Goal: Transaction & Acquisition: Purchase product/service

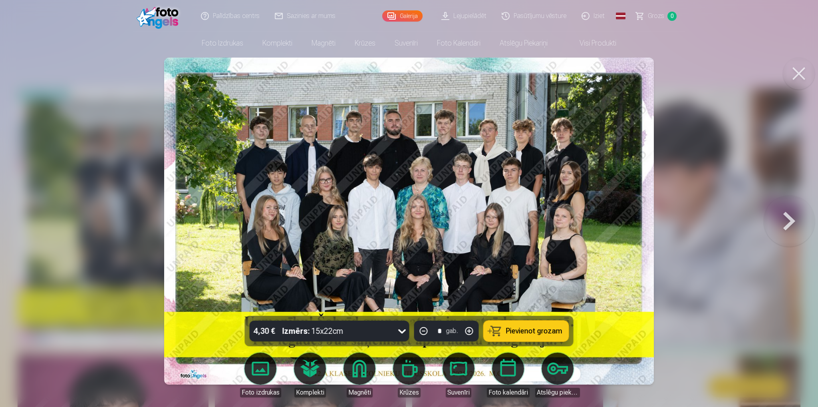
click at [803, 70] on button at bounding box center [799, 74] width 32 height 32
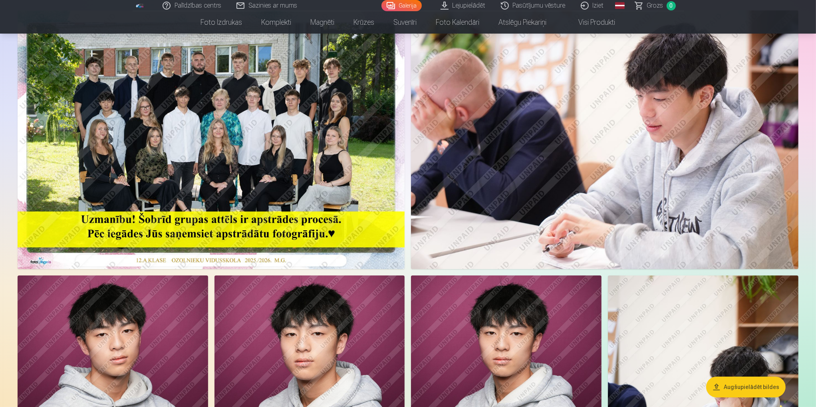
scroll to position [80, 0]
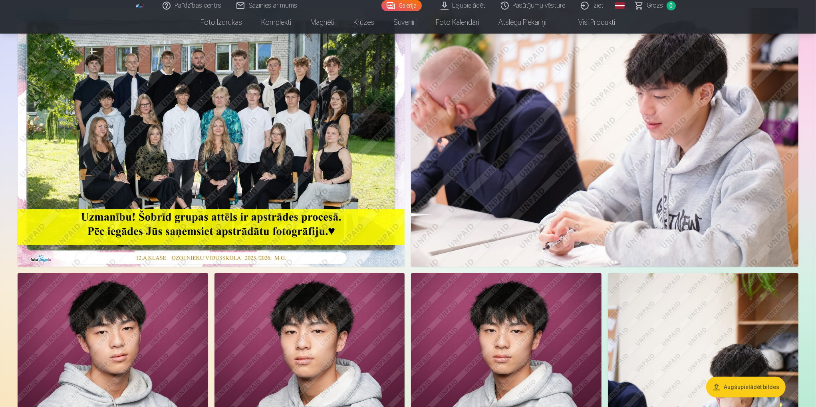
click at [272, 107] on img at bounding box center [211, 137] width 387 height 258
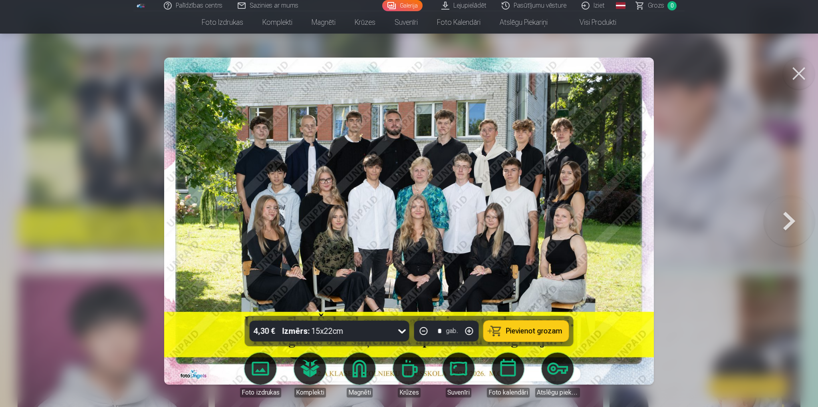
click at [802, 78] on button at bounding box center [799, 74] width 32 height 32
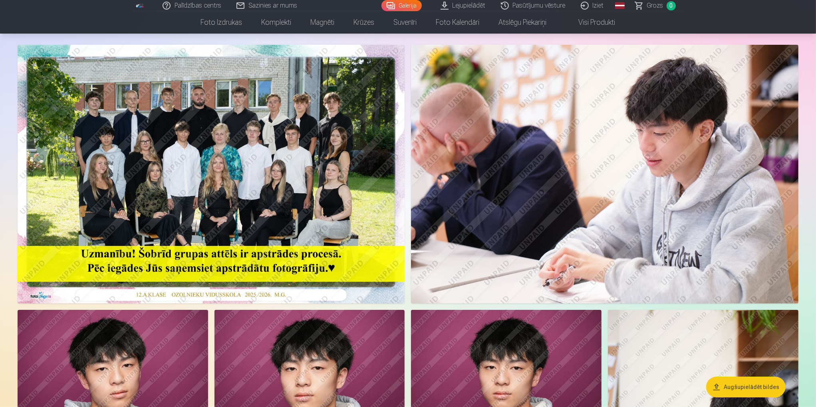
scroll to position [40, 0]
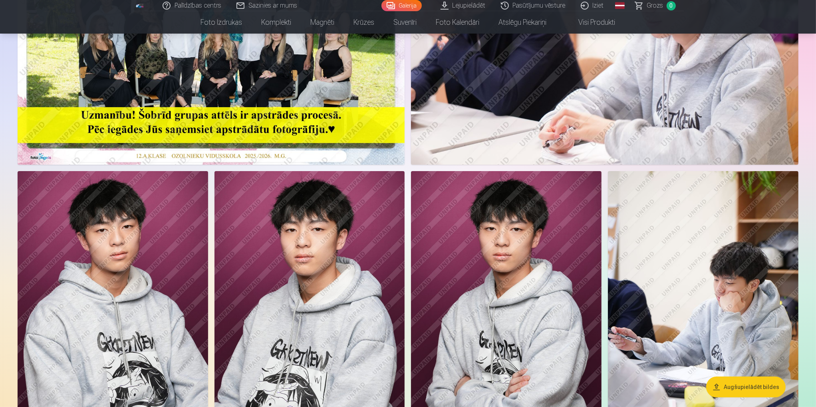
drag, startPoint x: 599, startPoint y: 171, endPoint x: 562, endPoint y: 152, distance: 42.0
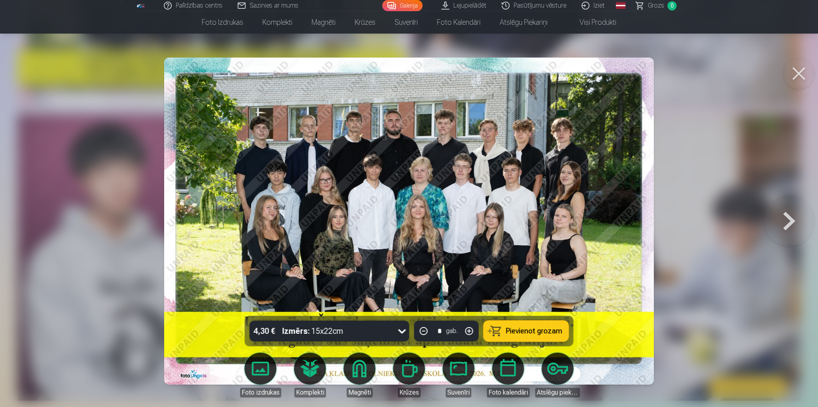
click at [799, 65] on button at bounding box center [799, 74] width 32 height 32
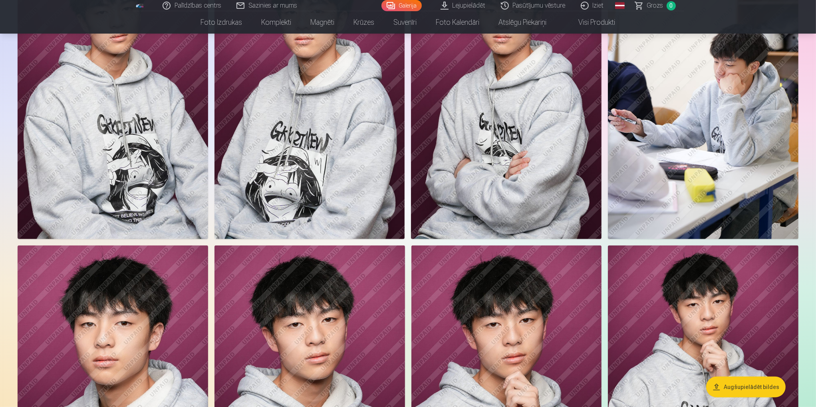
click at [462, 153] on img at bounding box center [506, 96] width 190 height 286
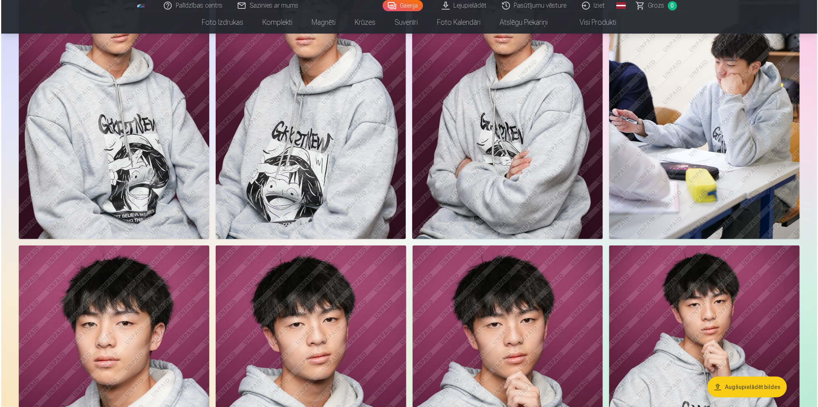
scroll to position [400, 0]
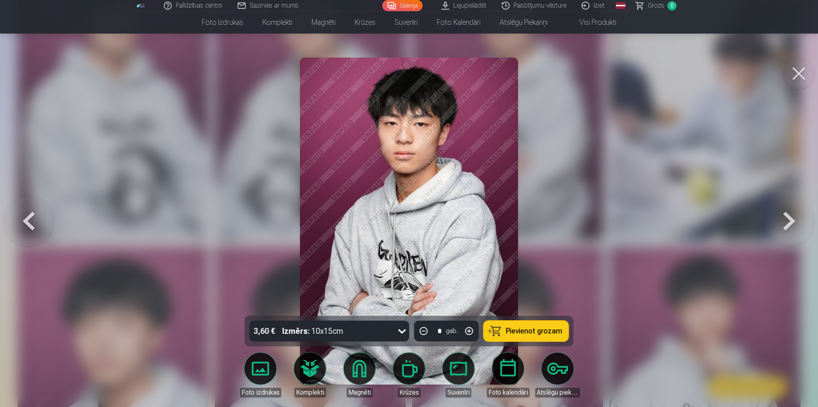
click at [334, 325] on div "Izmērs : 10x15cm" at bounding box center [312, 330] width 61 height 21
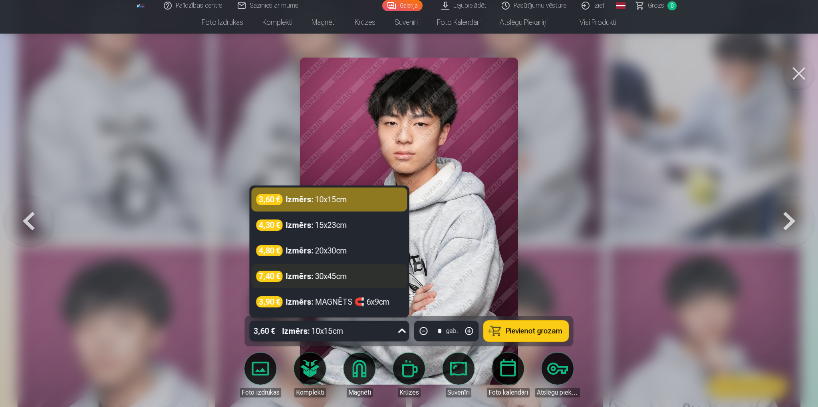
click at [300, 274] on strong "Izmērs :" at bounding box center [300, 275] width 28 height 11
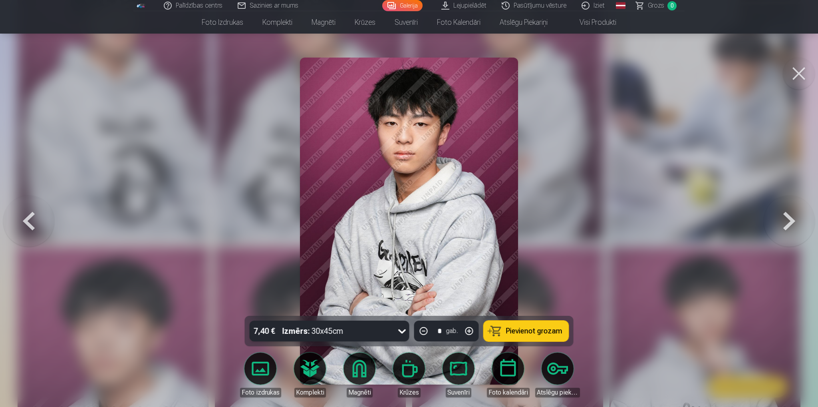
click at [315, 328] on div "Izmērs : 30x45cm" at bounding box center [312, 330] width 61 height 21
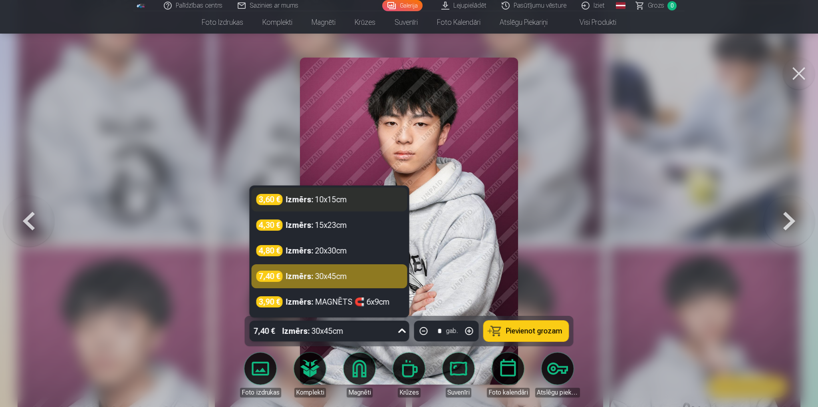
click at [326, 204] on div "Izmērs : 10x15cm" at bounding box center [316, 199] width 61 height 11
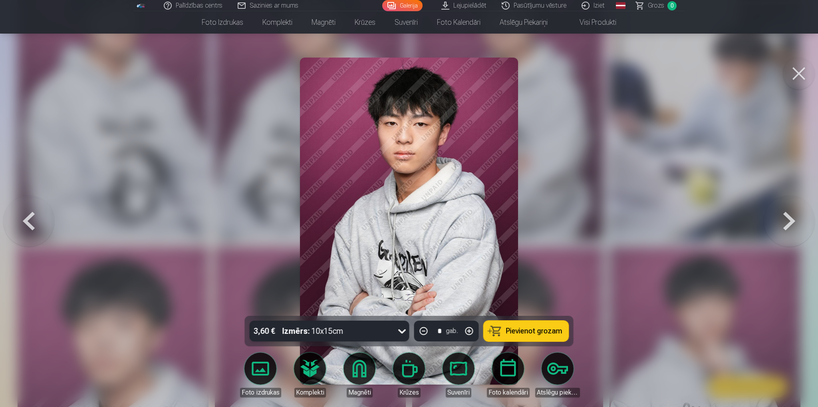
drag, startPoint x: 660, startPoint y: 144, endPoint x: 585, endPoint y: 157, distance: 76.6
click at [663, 146] on div at bounding box center [409, 203] width 818 height 407
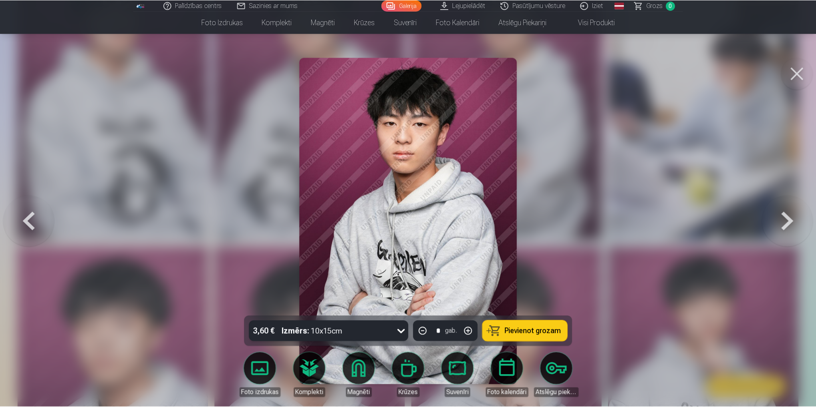
scroll to position [399, 0]
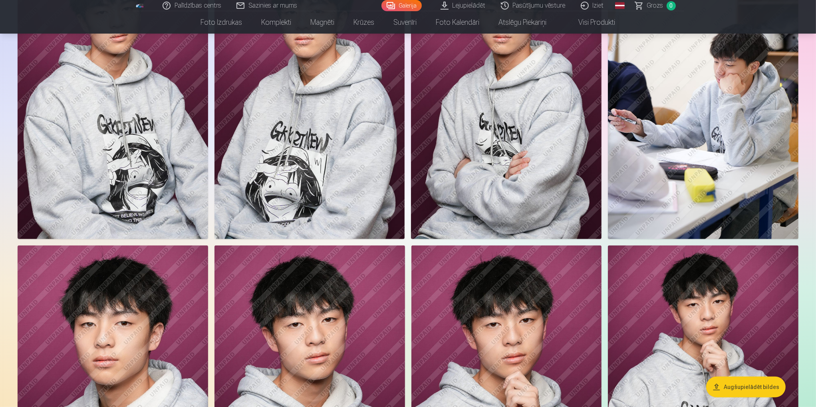
click at [516, 118] on img at bounding box center [506, 96] width 190 height 286
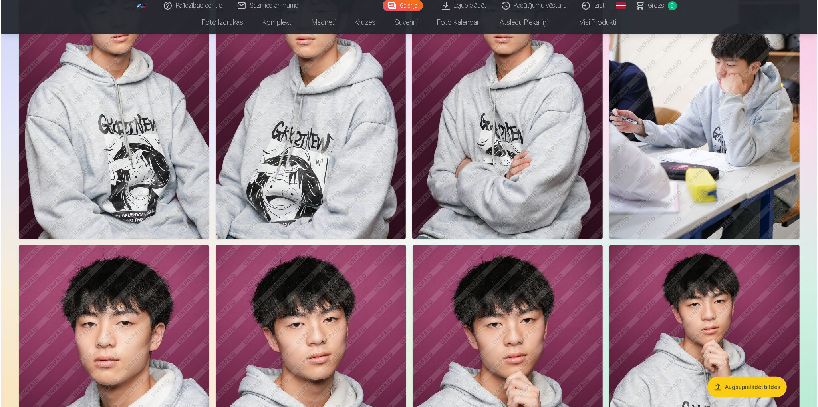
scroll to position [400, 0]
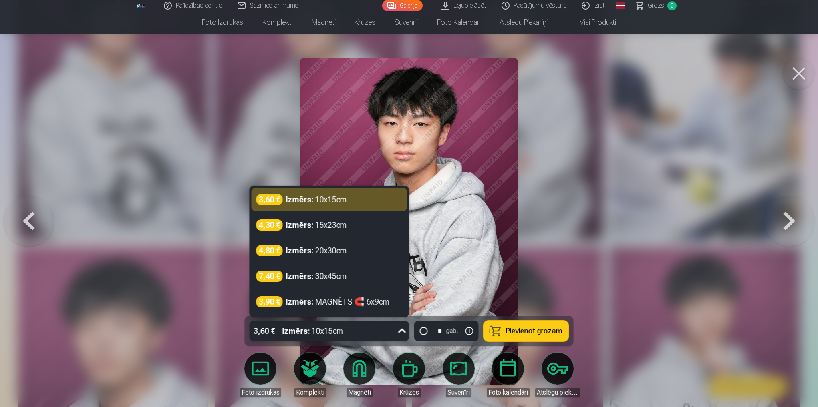
click at [309, 340] on div "Izmērs : 10x15cm" at bounding box center [312, 330] width 61 height 21
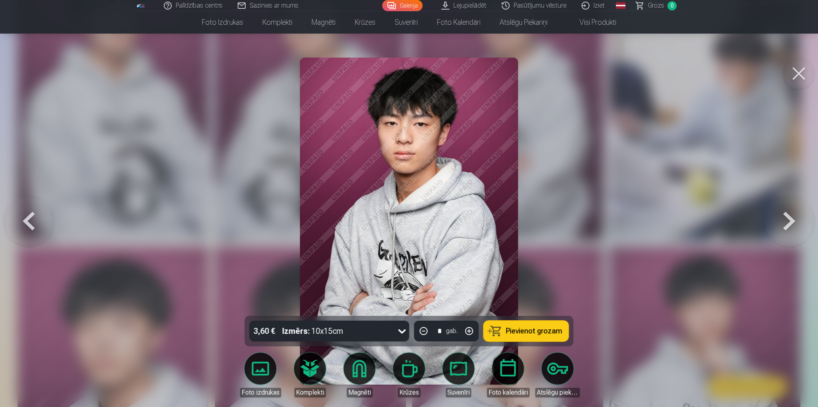
click at [161, 211] on div at bounding box center [409, 203] width 818 height 407
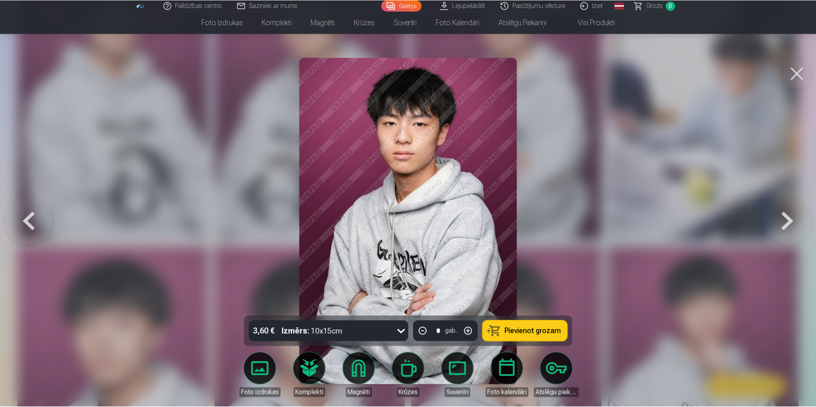
scroll to position [399, 0]
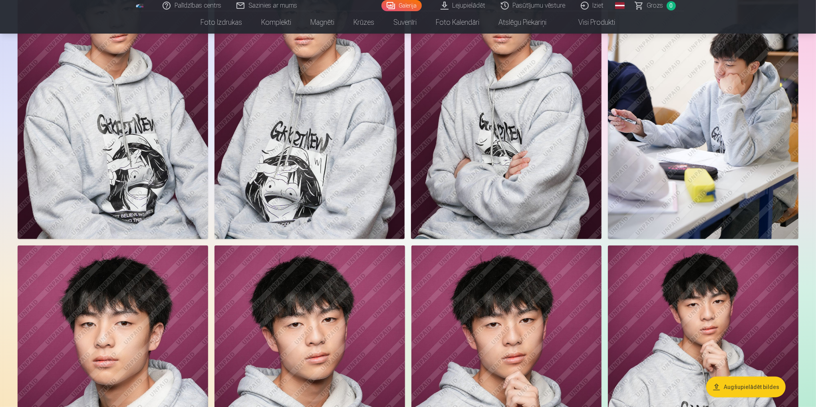
click at [303, 170] on img at bounding box center [309, 96] width 190 height 286
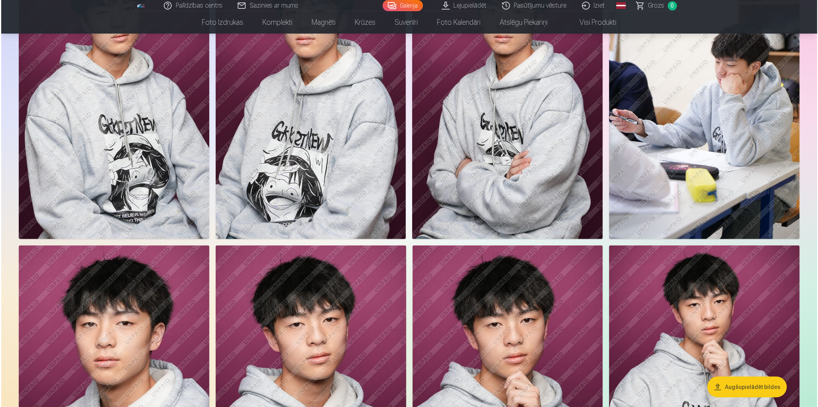
scroll to position [400, 0]
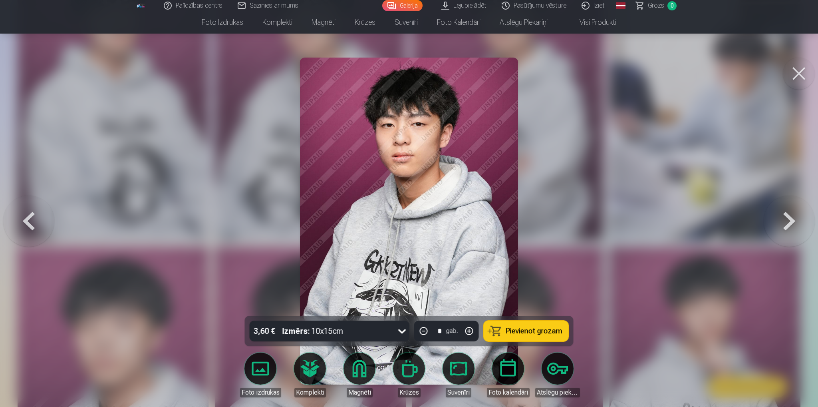
click at [805, 74] on button at bounding box center [799, 74] width 32 height 32
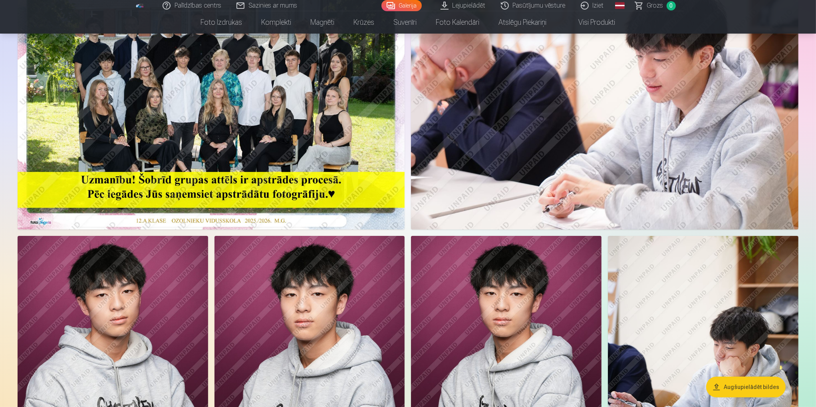
scroll to position [89, 0]
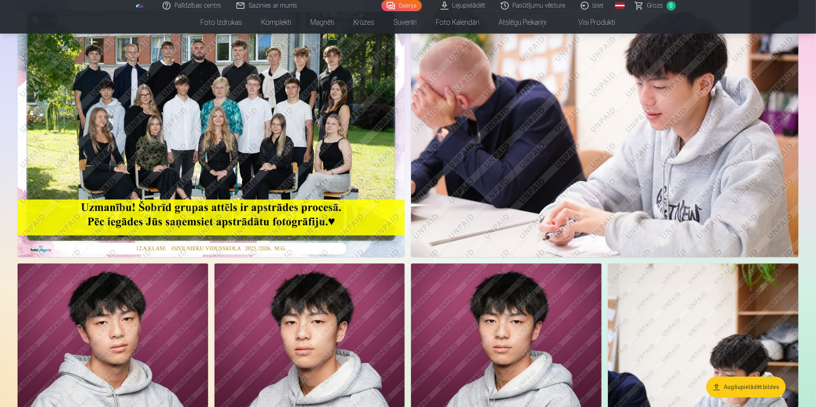
click at [259, 123] on img at bounding box center [211, 127] width 387 height 258
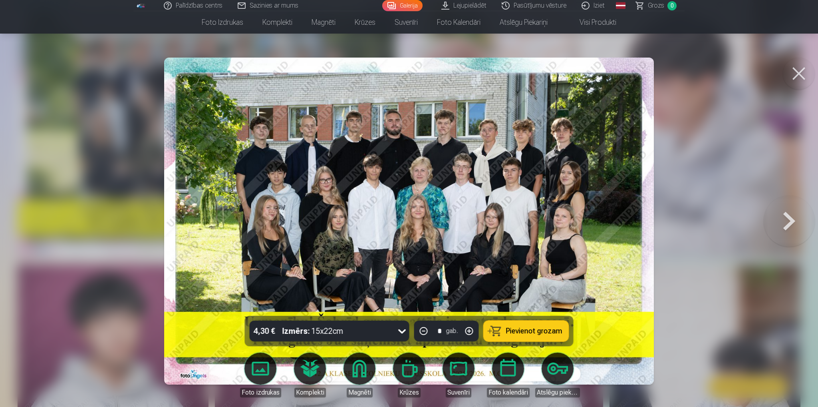
click at [799, 74] on button at bounding box center [799, 74] width 32 height 32
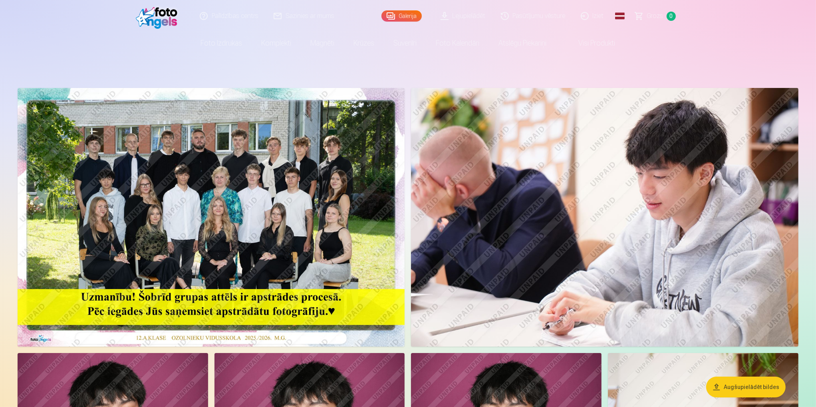
click at [458, 21] on link "Lejupielādēt" at bounding box center [463, 16] width 60 height 32
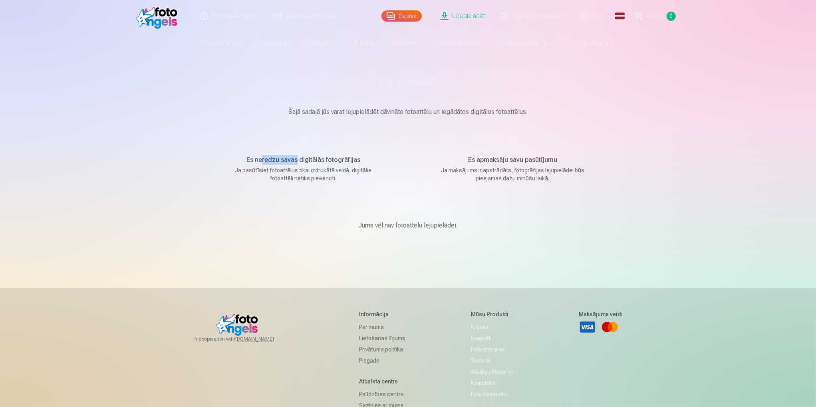
drag, startPoint x: 297, startPoint y: 160, endPoint x: 305, endPoint y: 166, distance: 10.1
click at [266, 161] on h5 "Es neredzu savas digitālās fotogrāfijas" at bounding box center [304, 160] width 152 height 10
drag, startPoint x: 336, startPoint y: 171, endPoint x: 343, endPoint y: 177, distance: 9.9
click at [337, 171] on p "Ja pasūtīsiet fotoattēlus tikai izdrukātā veidā, digitālie fotoattēli netiks pi…" at bounding box center [304, 174] width 152 height 16
drag, startPoint x: 520, startPoint y: 159, endPoint x: 477, endPoint y: 159, distance: 43.1
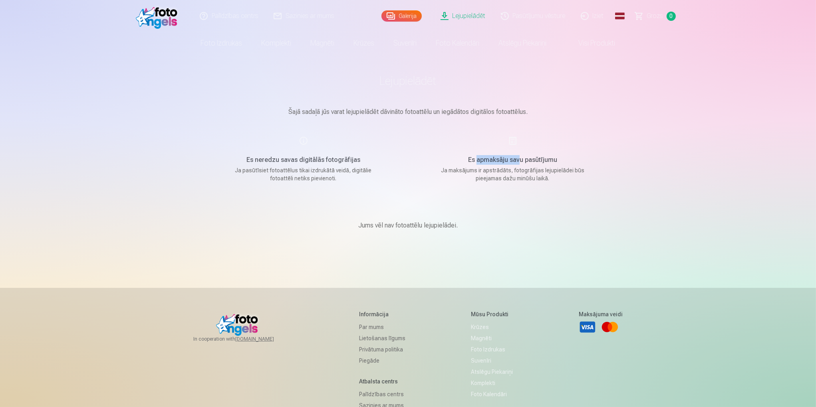
click at [477, 159] on h5 "Es apmaksāju savu pasūtījumu" at bounding box center [513, 160] width 152 height 10
click at [474, 165] on div "Es apmaksāju savu pasūtījumu Ja maksājums ir apstrādāts, fotogrāfijas lejupielā…" at bounding box center [513, 159] width 190 height 46
click at [464, 14] on link "Lejupielādēt" at bounding box center [463, 16] width 60 height 32
click at [457, 14] on link "Lejupielādēt" at bounding box center [463, 16] width 60 height 32
click at [457, 15] on link "Lejupielādēt" at bounding box center [463, 16] width 60 height 32
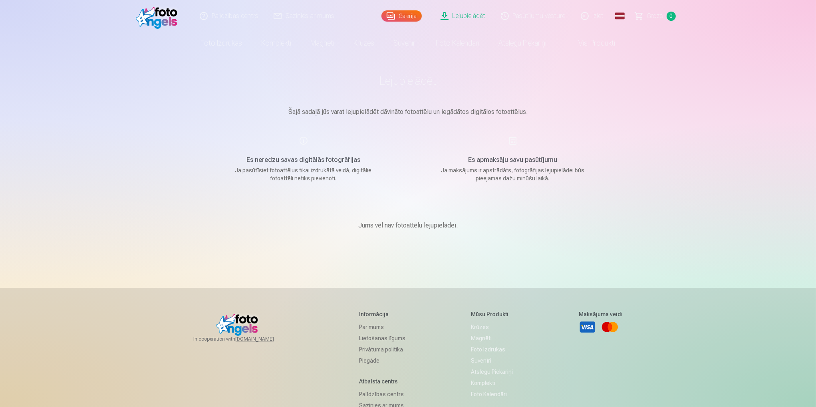
click at [457, 15] on link "Lejupielādēt" at bounding box center [463, 16] width 60 height 32
drag, startPoint x: 585, startPoint y: 179, endPoint x: 576, endPoint y: 186, distance: 11.0
click at [576, 186] on main "Lejupielādēt Šajā sadaļā jūs varat lejupielādēt dāvināto fotoattēlu un iegādāto…" at bounding box center [407, 161] width 399 height 214
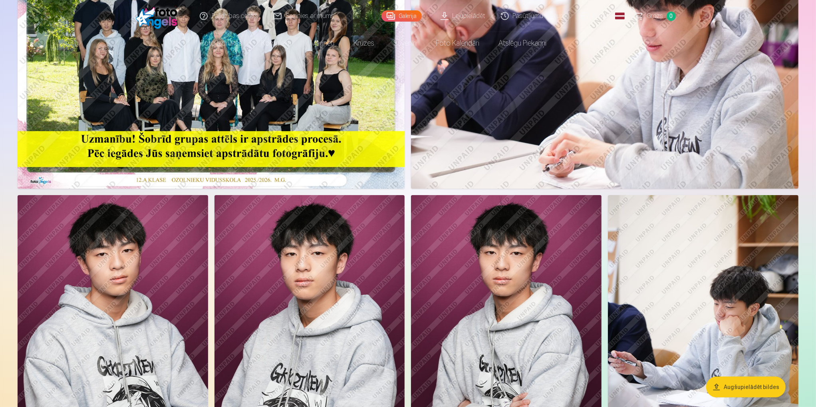
scroll to position [160, 0]
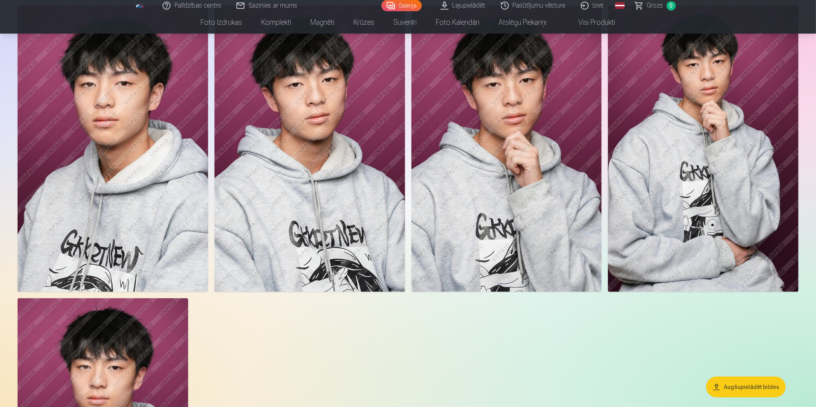
click at [544, 191] on img at bounding box center [506, 149] width 190 height 286
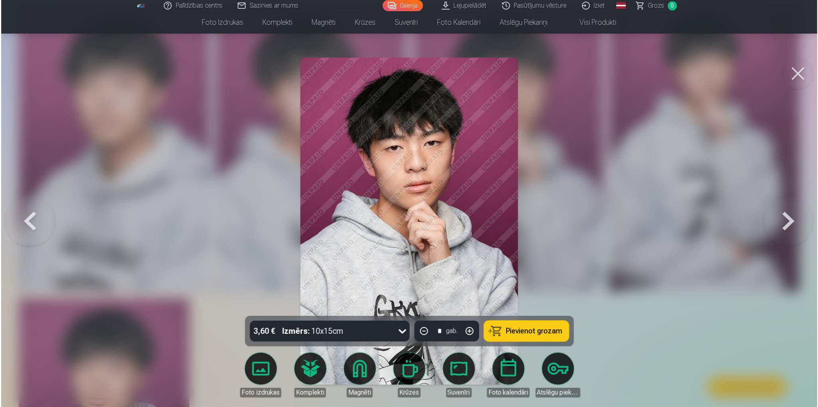
scroll to position [640, 0]
click at [800, 72] on button at bounding box center [799, 74] width 32 height 32
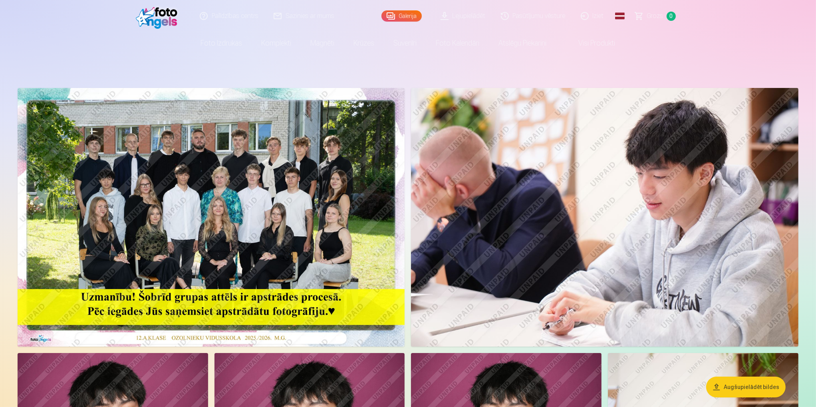
click at [214, 158] on img at bounding box center [211, 217] width 387 height 258
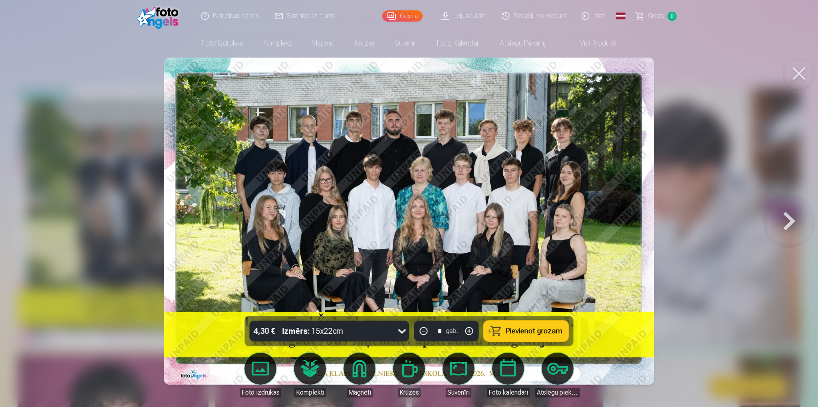
click at [795, 74] on button at bounding box center [799, 74] width 32 height 32
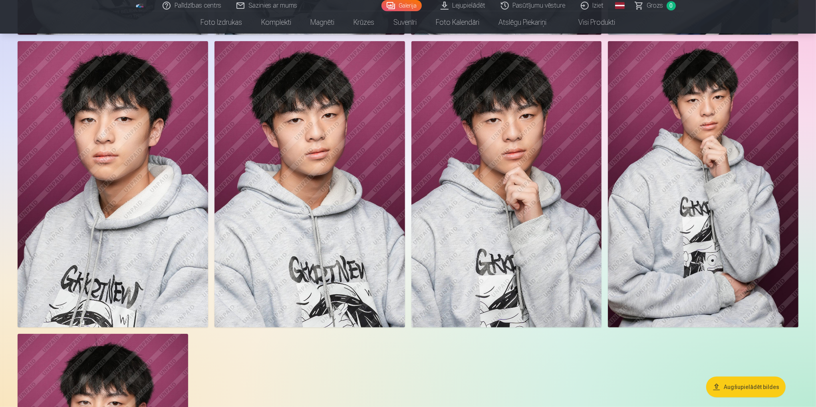
scroll to position [599, 0]
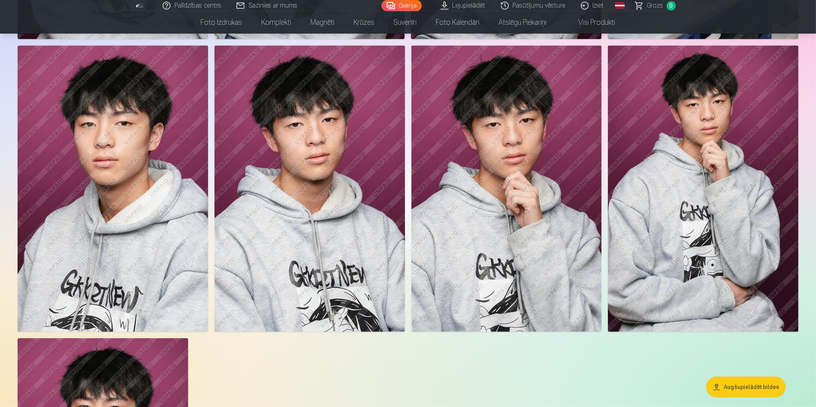
click at [536, 237] on img at bounding box center [506, 189] width 190 height 286
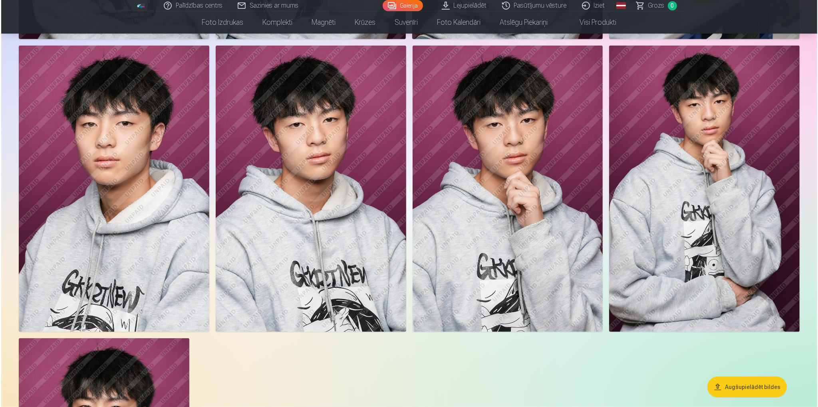
scroll to position [599, 0]
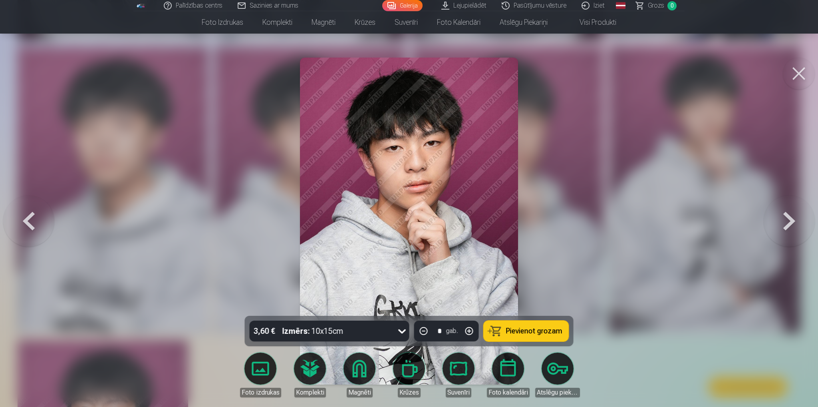
click at [799, 71] on button at bounding box center [799, 74] width 32 height 32
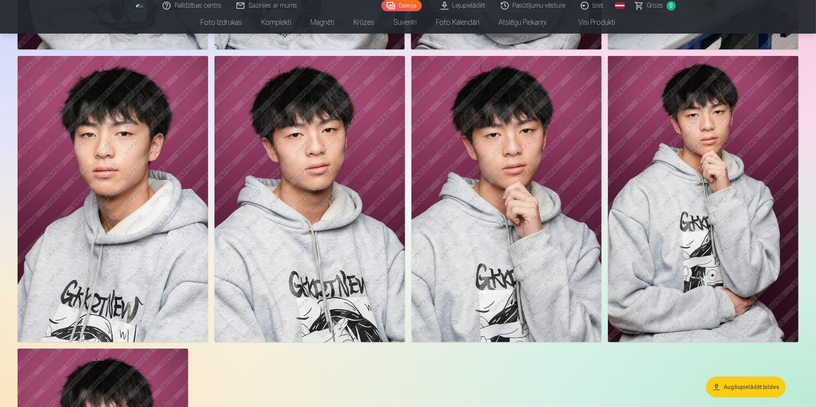
scroll to position [599, 0]
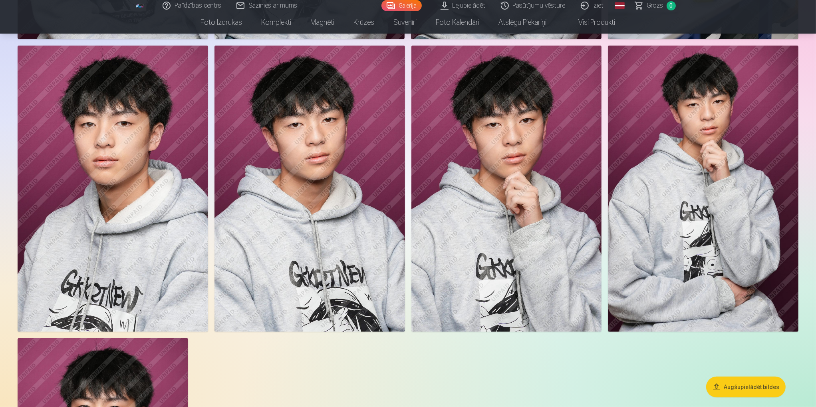
click at [533, 244] on img at bounding box center [506, 189] width 190 height 286
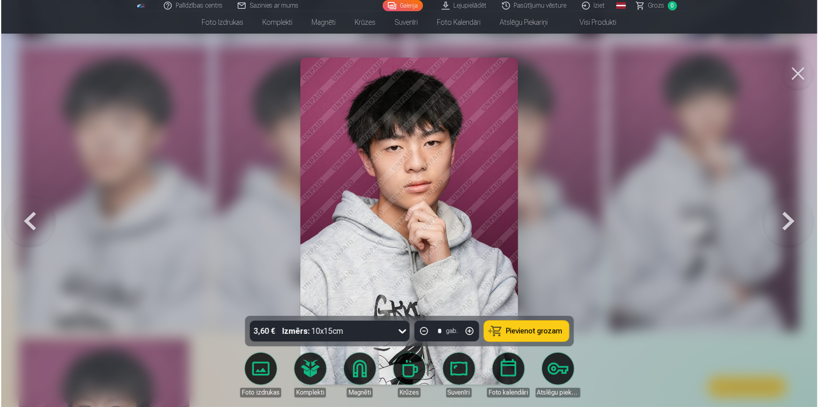
scroll to position [599, 0]
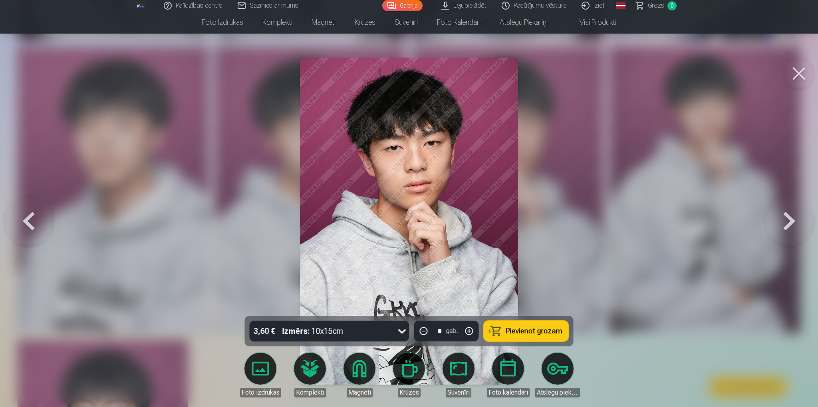
click at [324, 329] on div "Izmērs : 10x15cm" at bounding box center [312, 330] width 61 height 21
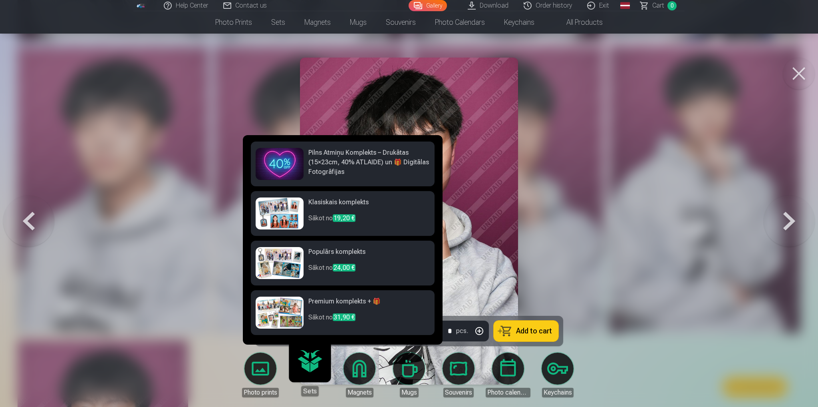
click at [333, 202] on h6 "Klasiskais komplekts" at bounding box center [368, 205] width 121 height 16
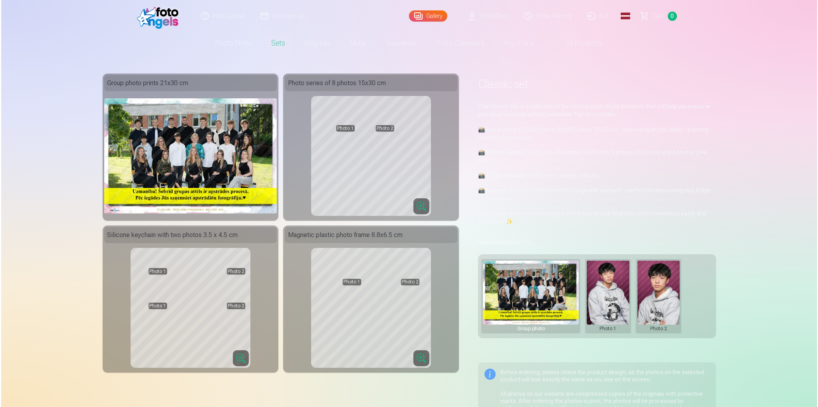
scroll to position [599, 0]
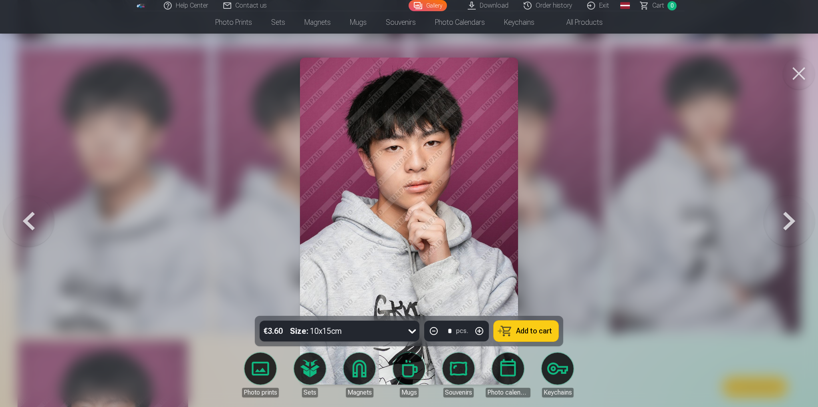
click at [304, 365] on link "Sets" at bounding box center [310, 374] width 45 height 45
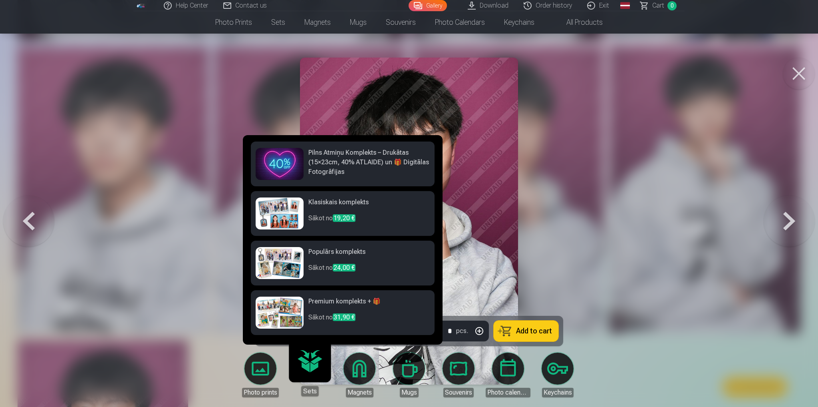
click at [350, 201] on h6 "Klasiskais komplekts" at bounding box center [368, 205] width 121 height 16
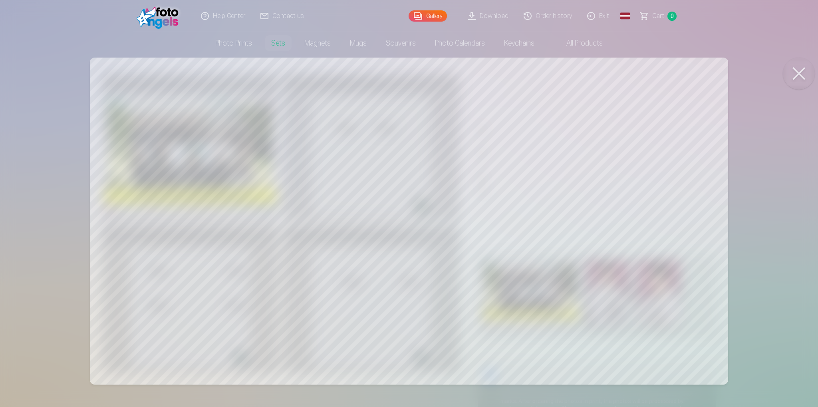
click at [799, 71] on button at bounding box center [799, 74] width 32 height 32
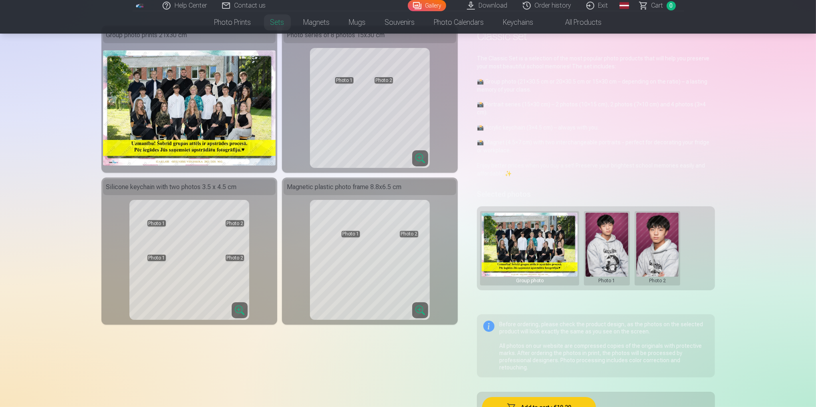
scroll to position [80, 0]
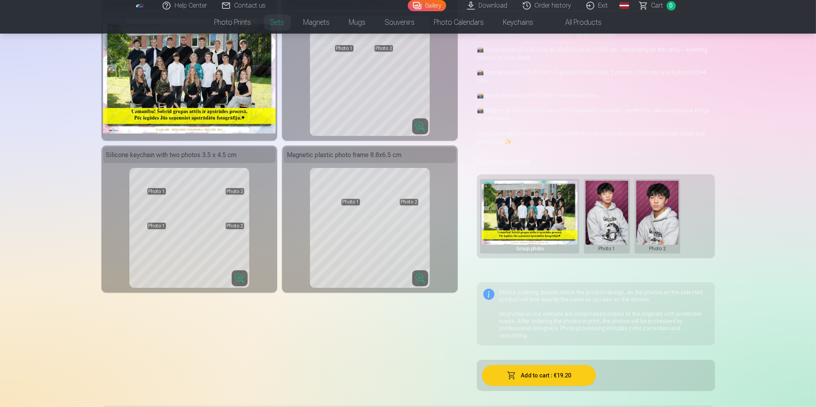
click at [613, 214] on button at bounding box center [606, 215] width 43 height 71
click at [615, 214] on font "Replace photo" at bounding box center [614, 216] width 41 height 8
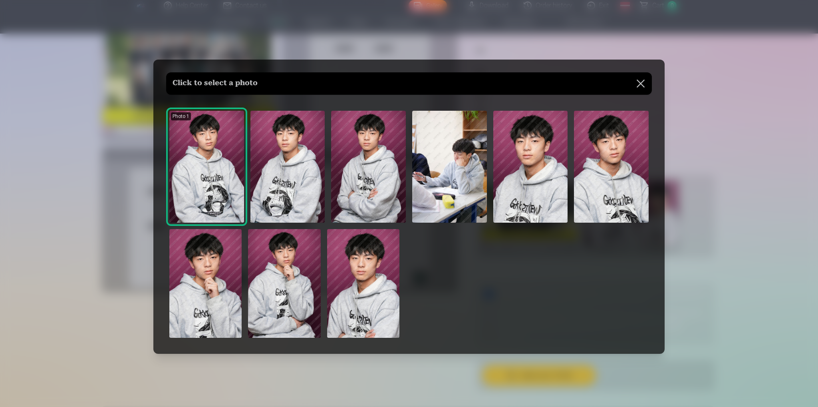
click at [639, 83] on button at bounding box center [640, 83] width 22 height 22
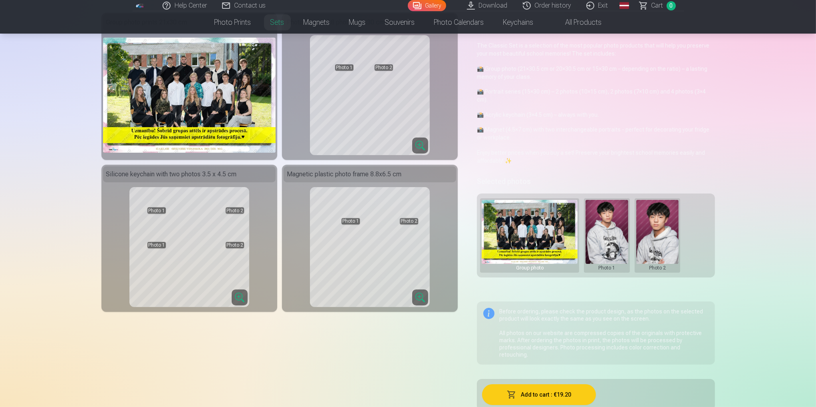
scroll to position [40, 0]
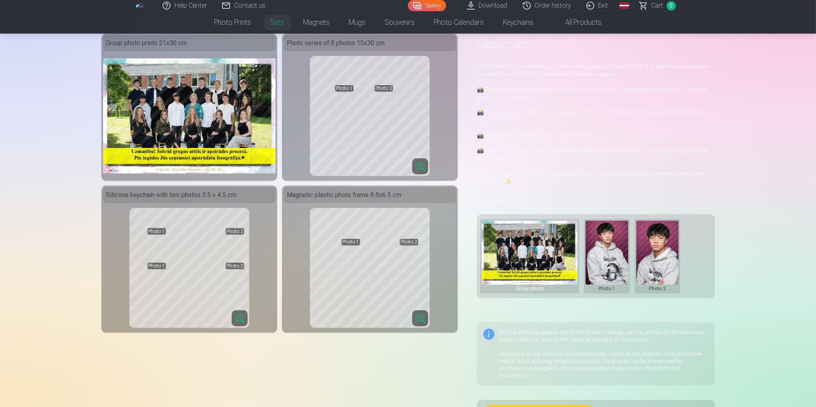
click at [562, 256] on img at bounding box center [530, 252] width 96 height 64
click at [600, 258] on button at bounding box center [606, 255] width 43 height 71
click at [613, 255] on font "Replace photo" at bounding box center [614, 256] width 41 height 8
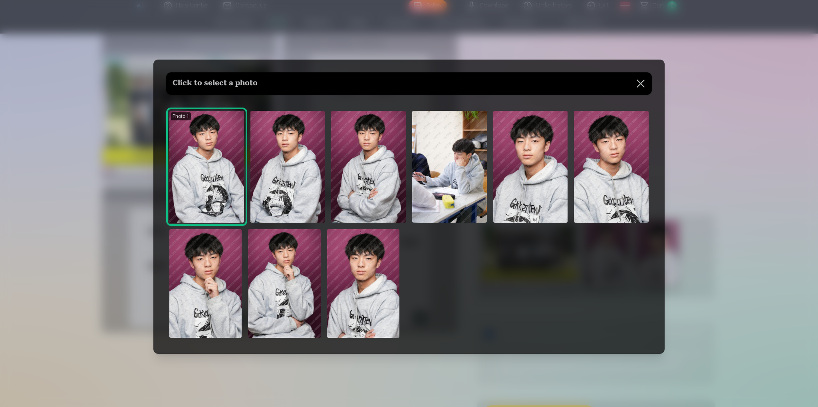
click at [207, 301] on img at bounding box center [205, 283] width 72 height 109
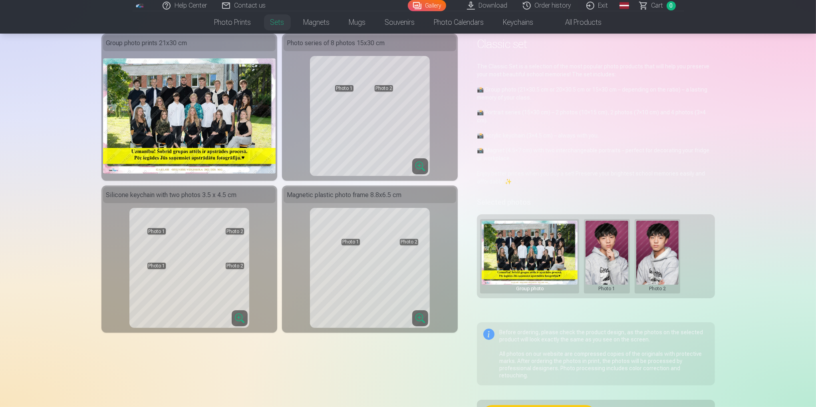
click at [668, 257] on button at bounding box center [657, 255] width 43 height 71
click at [659, 261] on button "Replace photo" at bounding box center [657, 256] width 65 height 22
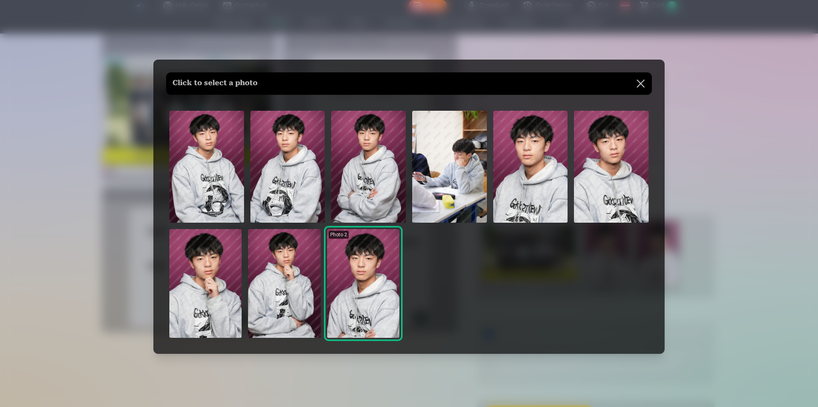
click at [367, 186] on img at bounding box center [368, 167] width 75 height 112
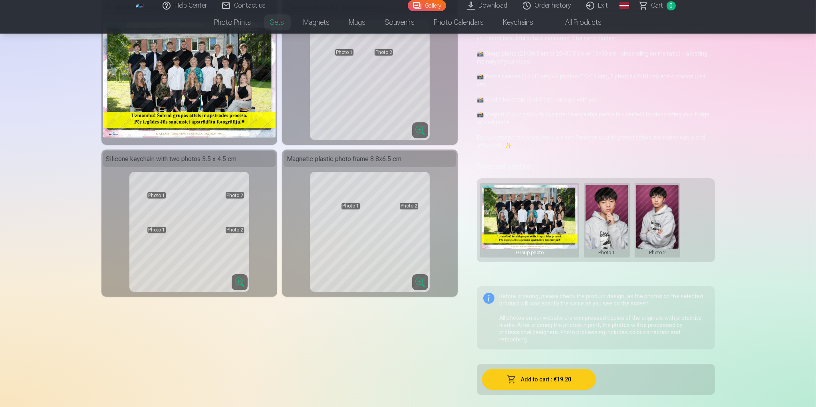
scroll to position [0, 0]
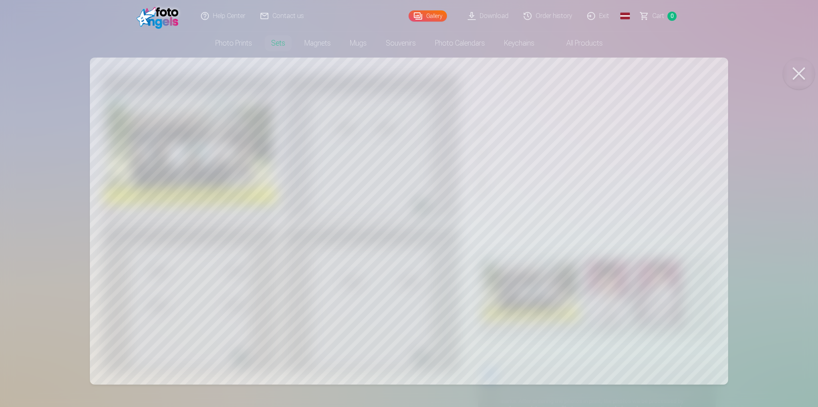
click at [811, 71] on button at bounding box center [799, 74] width 32 height 32
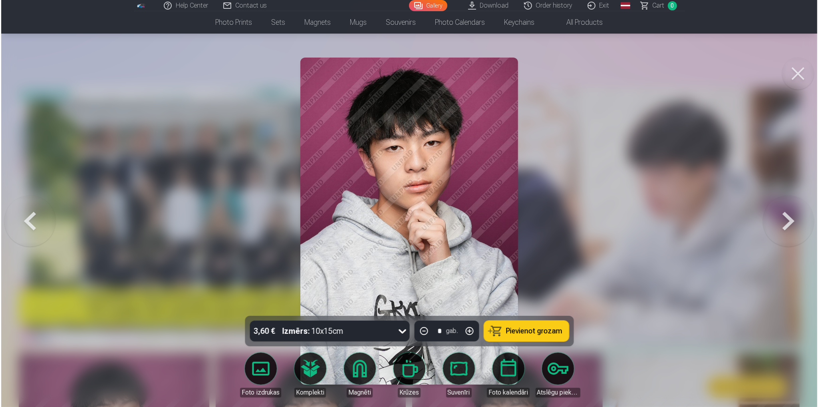
scroll to position [599, 0]
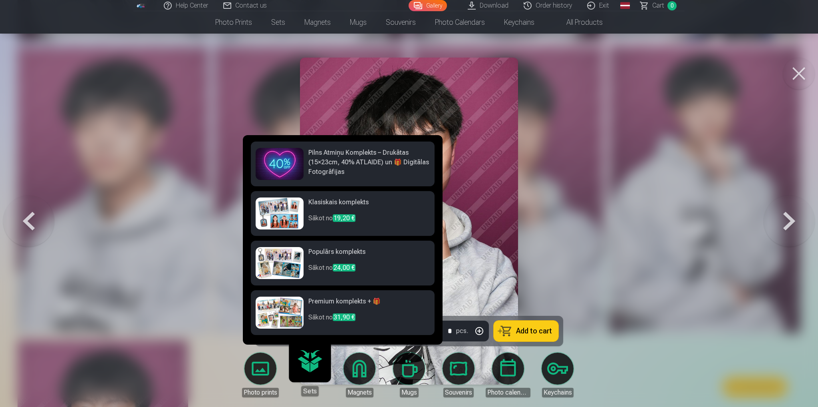
click at [334, 253] on h6 "Populārs komplekts" at bounding box center [368, 255] width 121 height 16
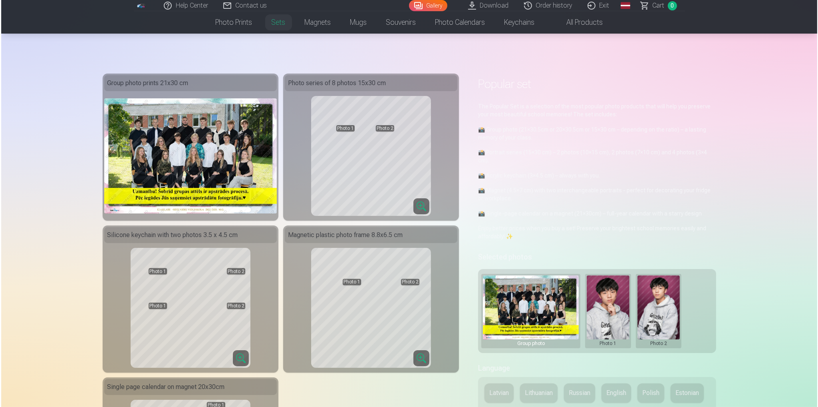
scroll to position [599, 0]
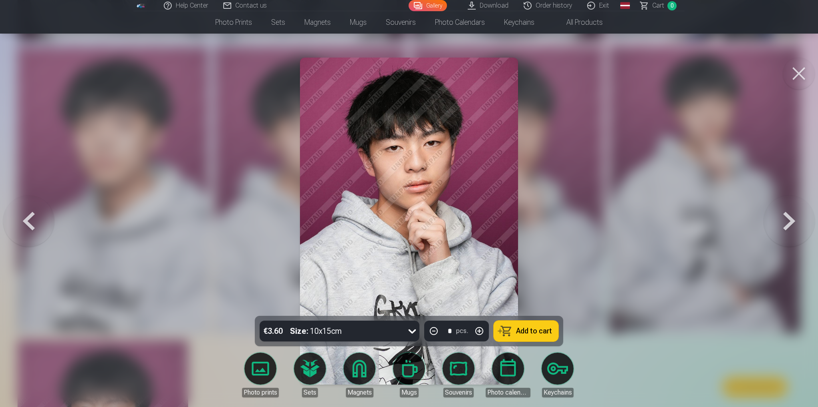
click at [370, 337] on div "€3.60 Size : 10x15cm" at bounding box center [332, 330] width 145 height 21
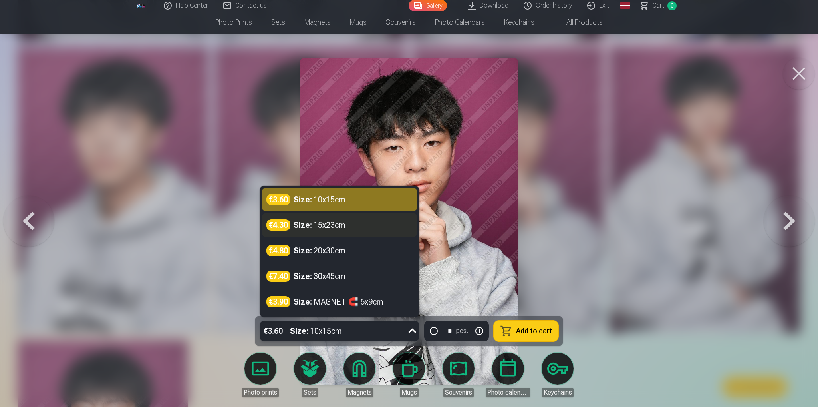
click at [341, 228] on font "15x23cm" at bounding box center [329, 225] width 32 height 10
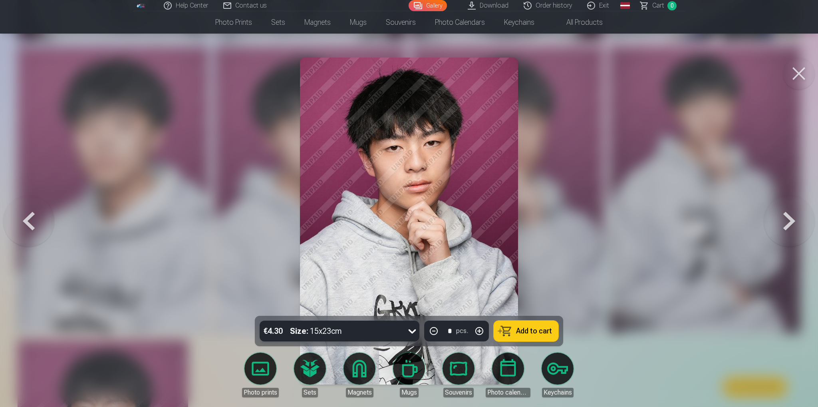
click at [366, 329] on div "€4.30 Size : 15x23cm" at bounding box center [332, 330] width 145 height 21
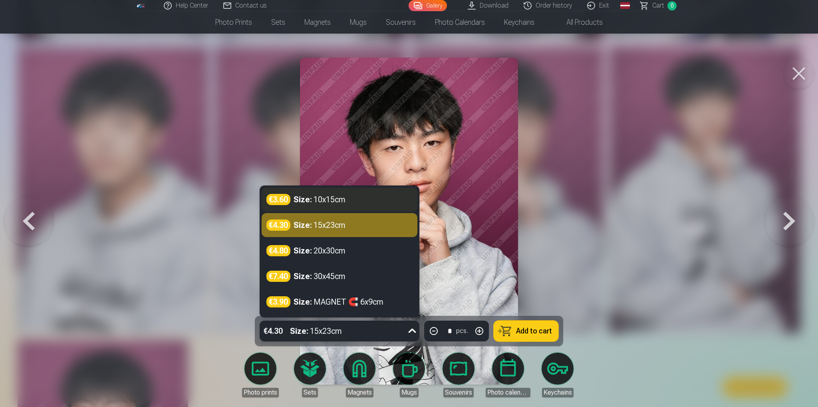
click at [322, 204] on font "10x15cm" at bounding box center [329, 199] width 32 height 11
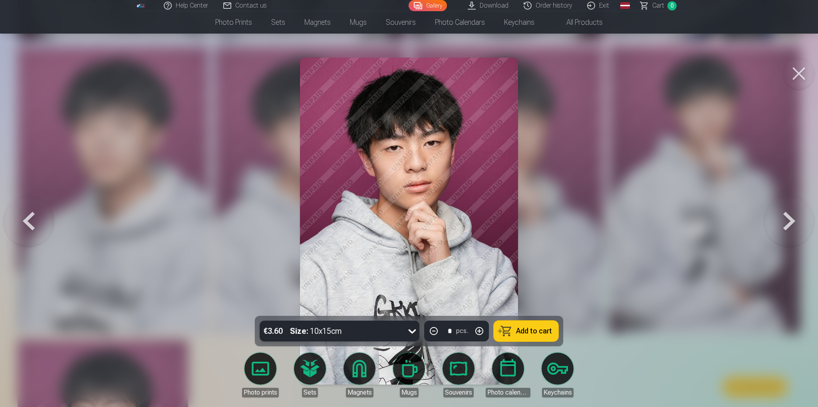
click at [355, 328] on div "€3.60 Size : 10x15cm" at bounding box center [332, 330] width 145 height 21
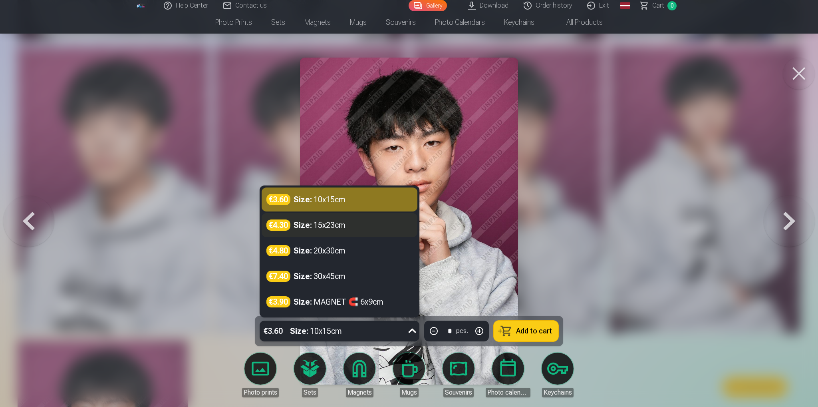
click at [330, 226] on font "15x23cm" at bounding box center [329, 225] width 32 height 10
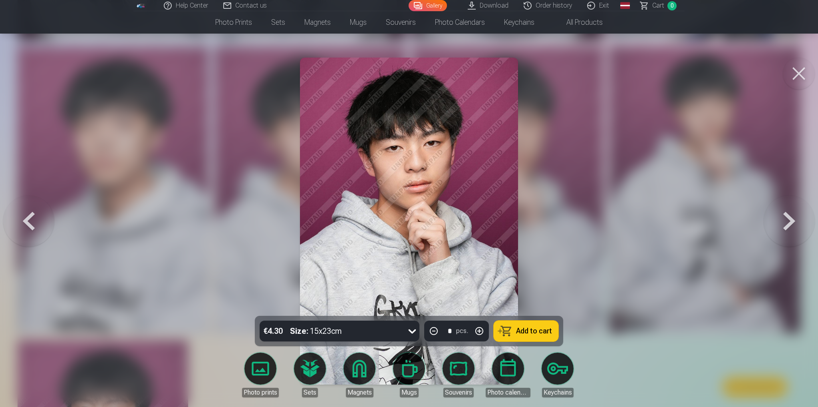
click at [533, 329] on font "Add to cart" at bounding box center [534, 330] width 36 height 8
click at [800, 68] on button at bounding box center [799, 74] width 32 height 32
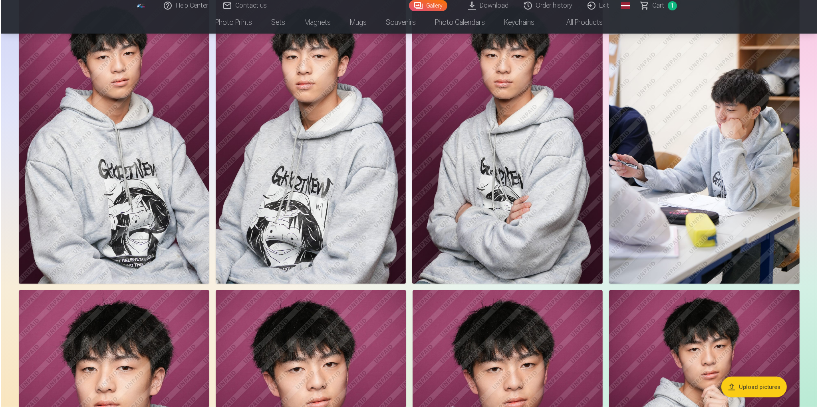
scroll to position [240, 0]
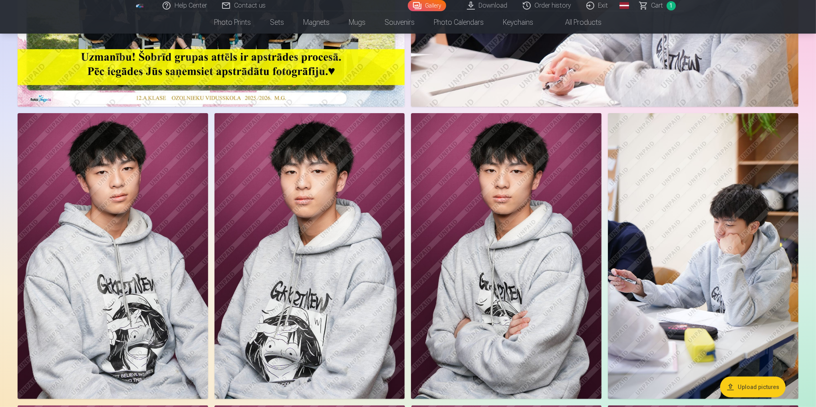
click at [742, 278] on img at bounding box center [703, 256] width 190 height 286
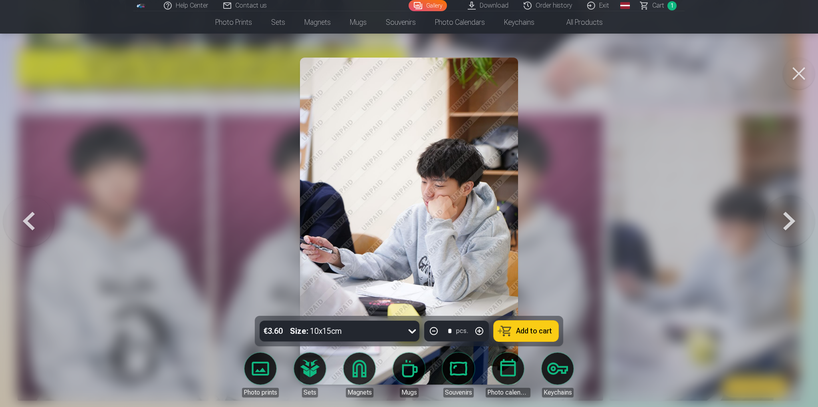
click at [380, 328] on div "€3.60 Size : 10x15cm" at bounding box center [332, 330] width 145 height 21
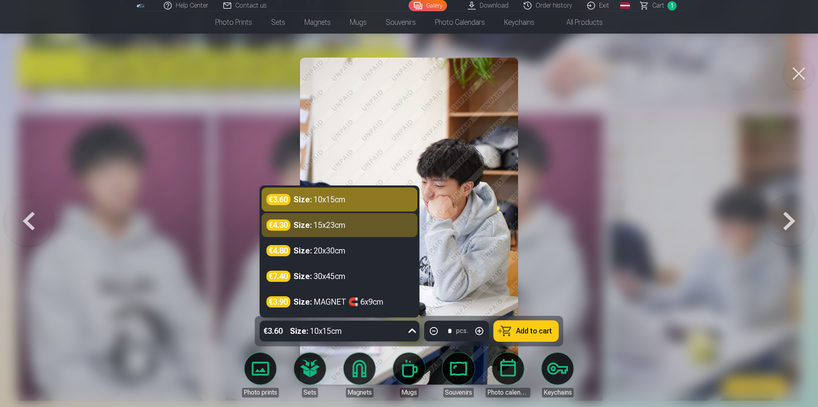
click at [359, 220] on div "€4.30 Size : 15x23cm" at bounding box center [339, 224] width 146 height 11
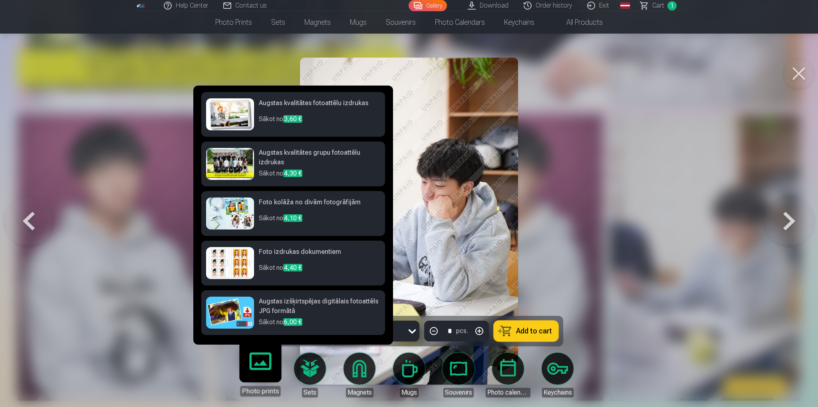
click at [257, 366] on link "Photo prints" at bounding box center [260, 371] width 49 height 49
click at [278, 301] on h6 "Augstas izšķirtspējas digitālais fotoattēls JPG formātā" at bounding box center [319, 306] width 121 height 21
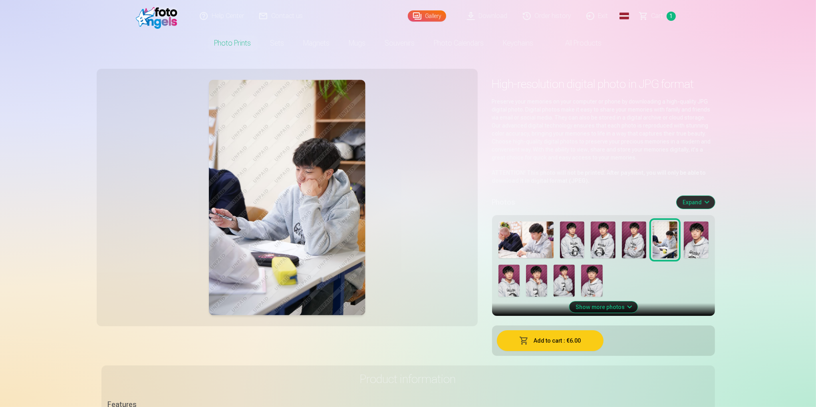
click at [625, 249] on img at bounding box center [634, 239] width 25 height 37
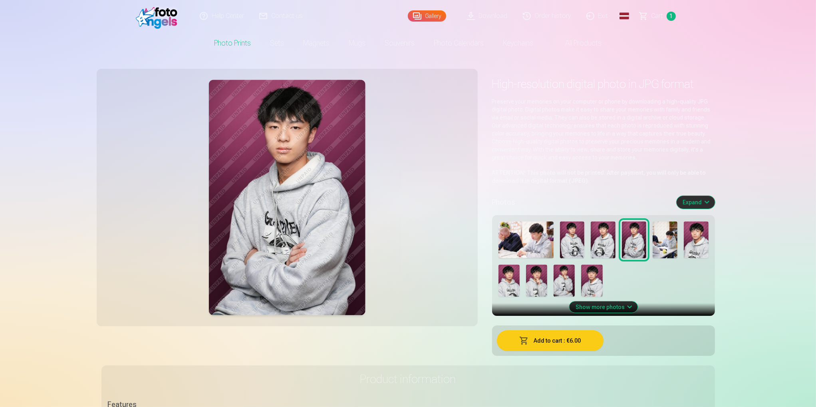
click at [597, 245] on img at bounding box center [603, 239] width 25 height 37
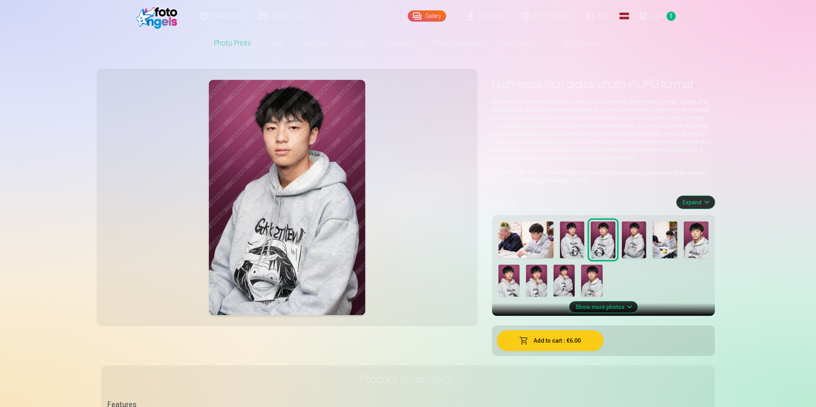
click at [656, 236] on img at bounding box center [664, 239] width 25 height 37
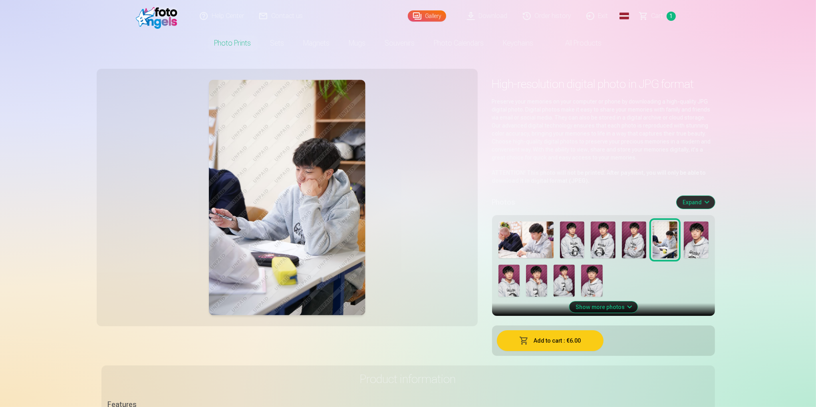
click at [642, 243] on img at bounding box center [634, 239] width 25 height 37
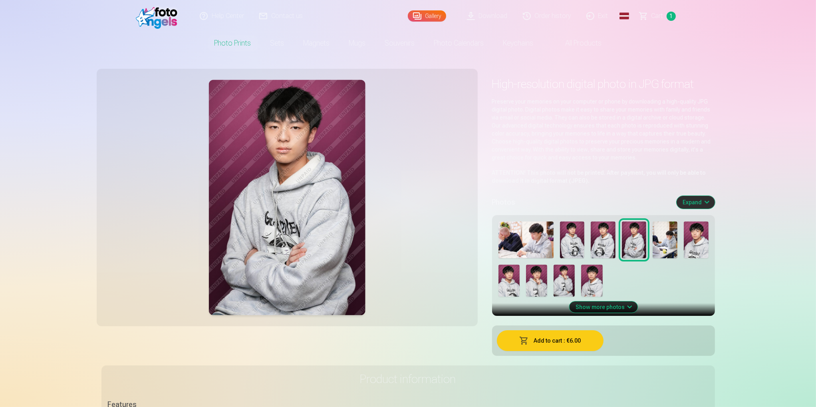
click at [592, 243] on img at bounding box center [603, 239] width 25 height 37
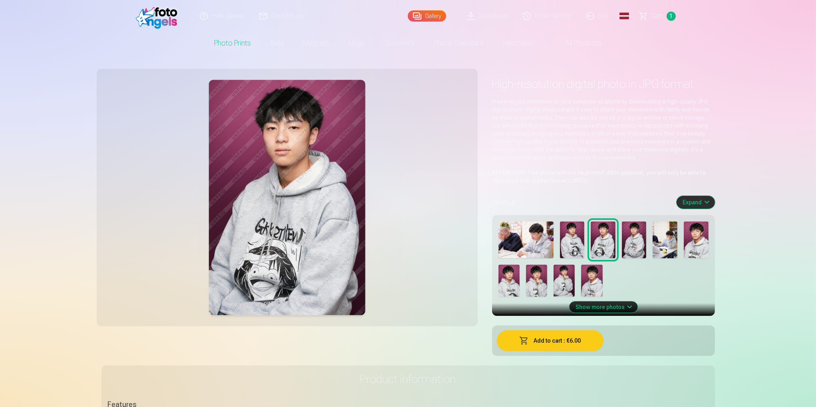
click at [611, 304] on font "Show more photos" at bounding box center [599, 306] width 49 height 6
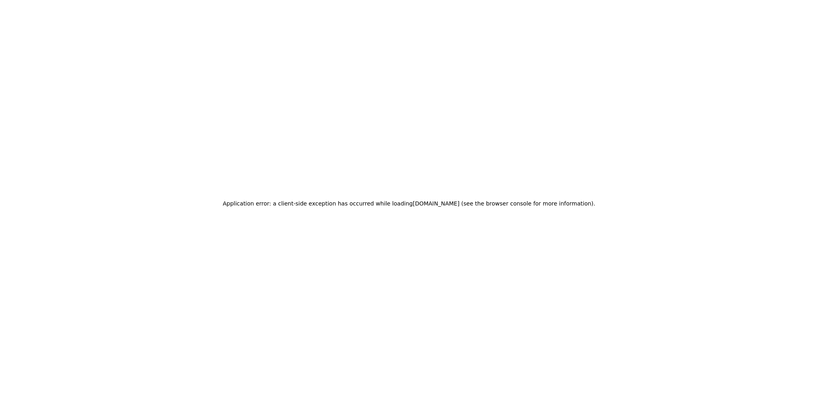
click at [674, 169] on div "Application error: a client-side exception has occurred while loading 123foto.l…" at bounding box center [409, 203] width 818 height 407
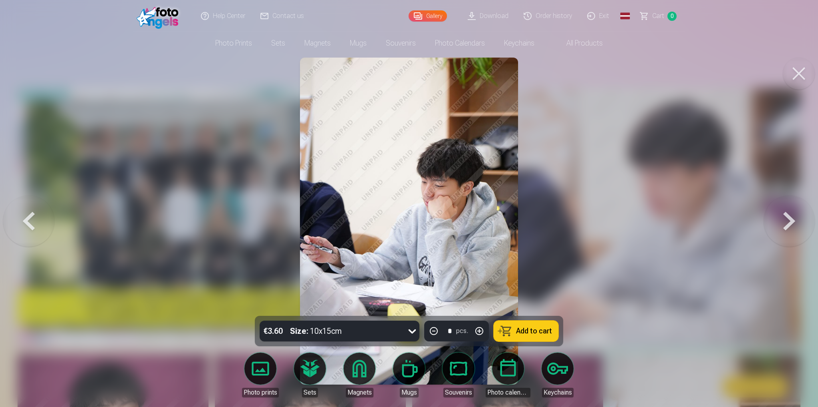
click at [258, 376] on link "Photo prints" at bounding box center [260, 374] width 45 height 45
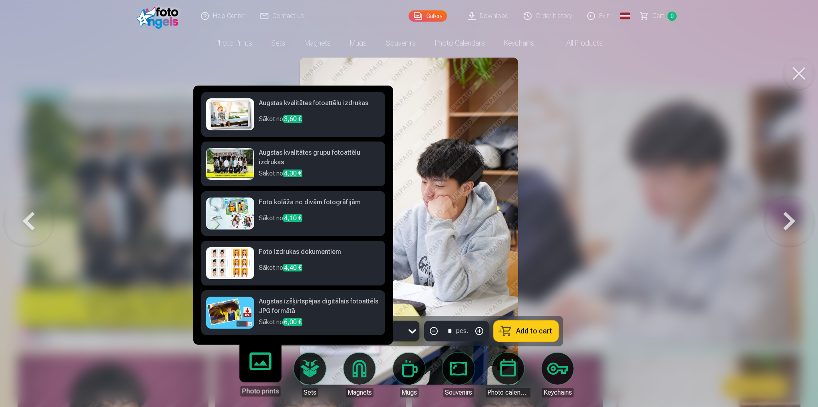
click at [307, 303] on h6 "Augstas izšķirtspējas digitālais fotoattēls JPG formātā" at bounding box center [319, 306] width 121 height 21
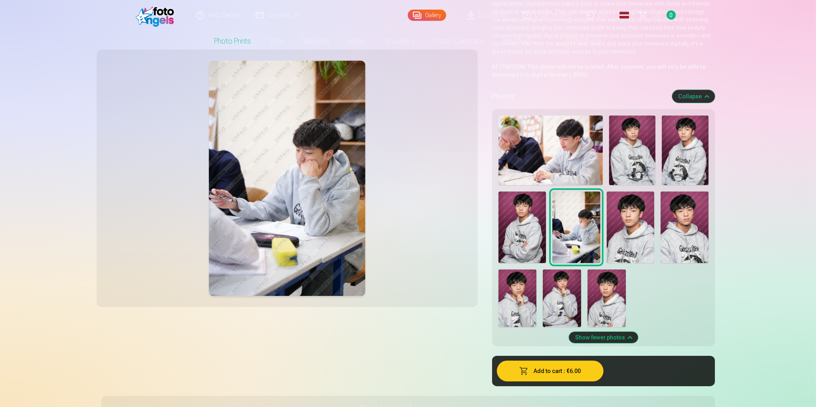
scroll to position [120, 0]
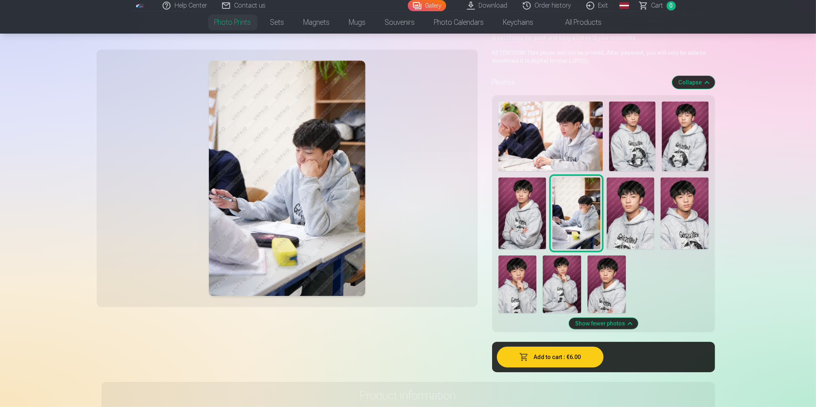
click at [619, 325] on font "Show fewer photos" at bounding box center [600, 323] width 50 height 6
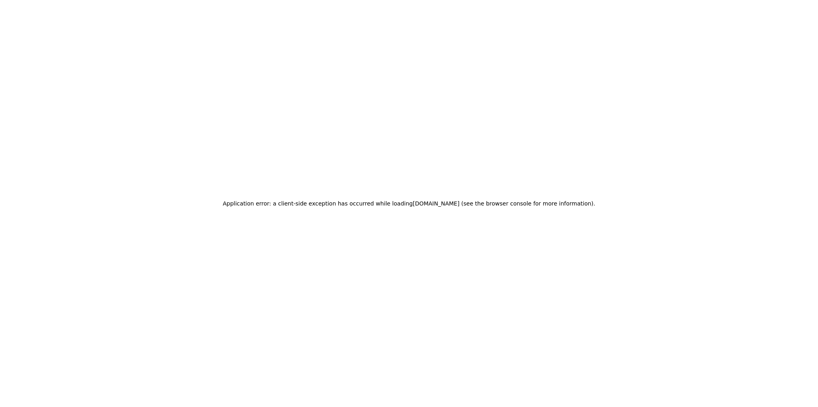
click at [668, 206] on div "Application error: a client-side exception has occurred while loading 123foto.l…" at bounding box center [409, 203] width 818 height 407
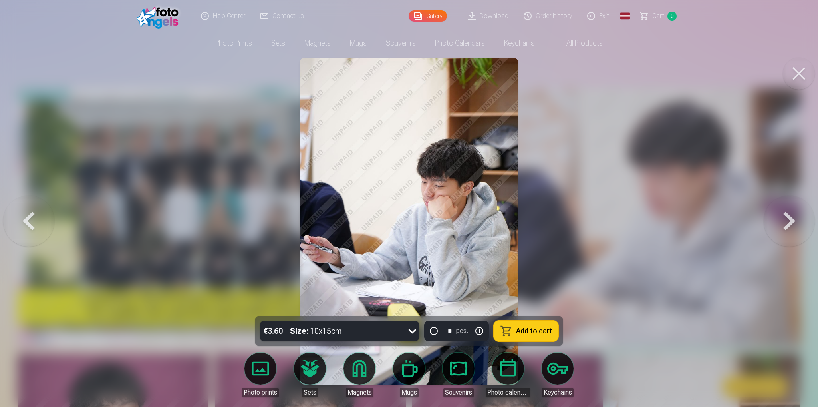
click at [262, 365] on link "Photo prints" at bounding box center [260, 374] width 45 height 45
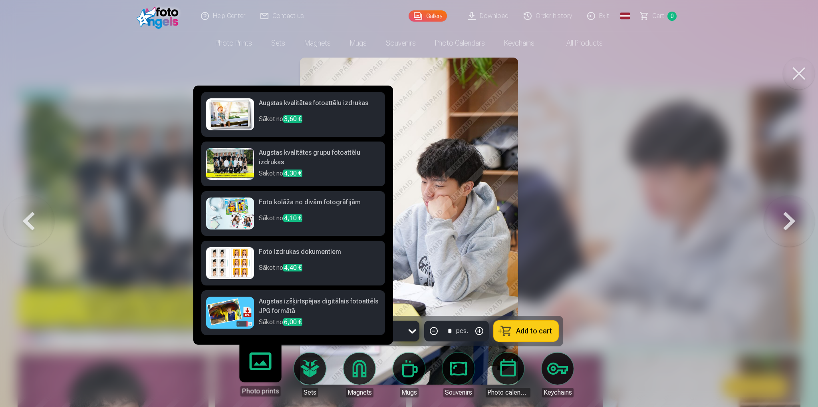
click at [306, 312] on h6 "Augstas izšķirtspējas digitālais fotoattēls JPG formātā" at bounding box center [319, 306] width 121 height 21
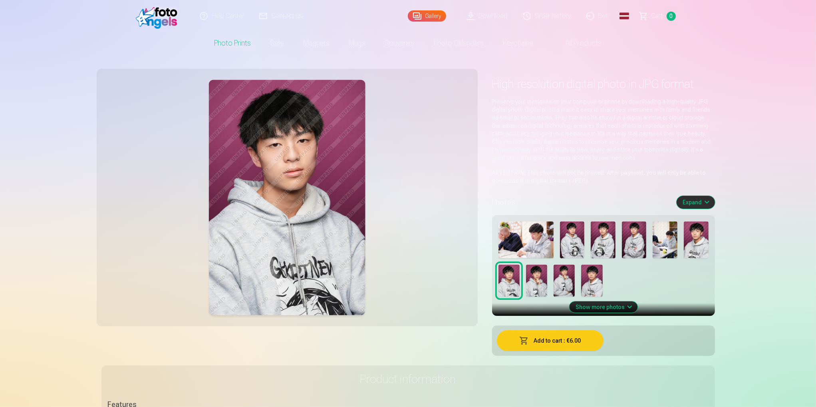
click at [626, 242] on img at bounding box center [634, 239] width 25 height 37
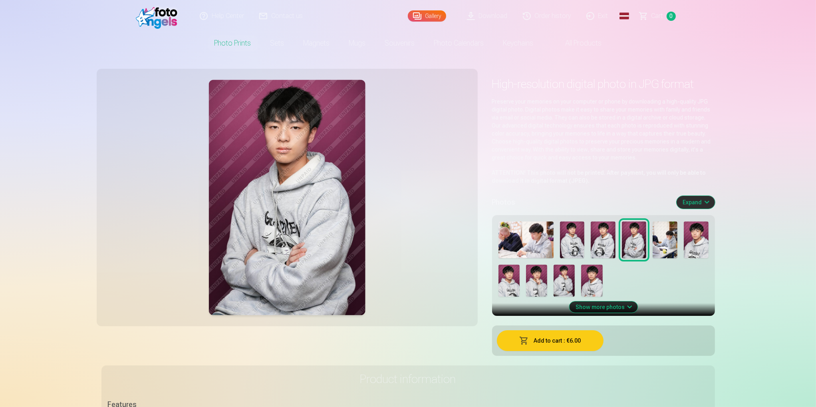
click at [601, 250] on img at bounding box center [603, 239] width 25 height 37
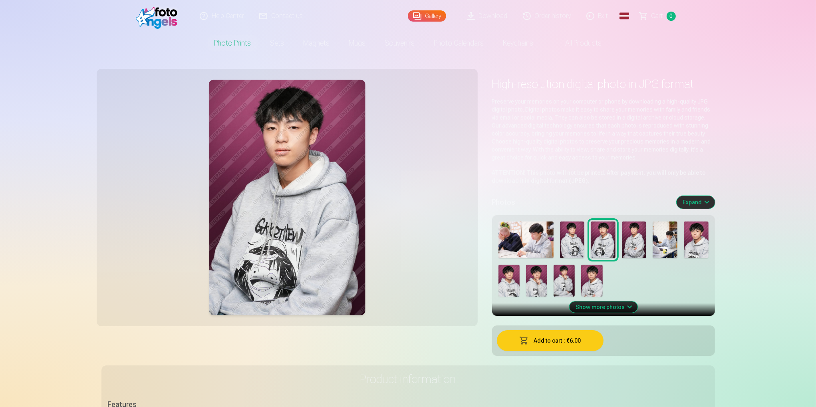
click at [565, 251] on img at bounding box center [572, 239] width 25 height 37
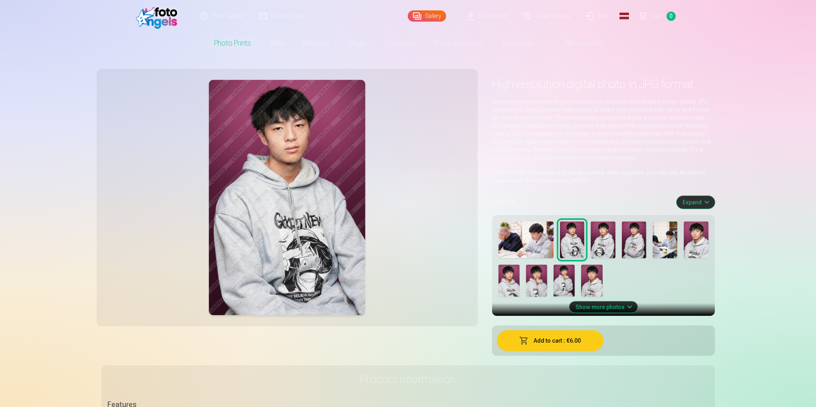
click at [530, 241] on img at bounding box center [525, 239] width 55 height 37
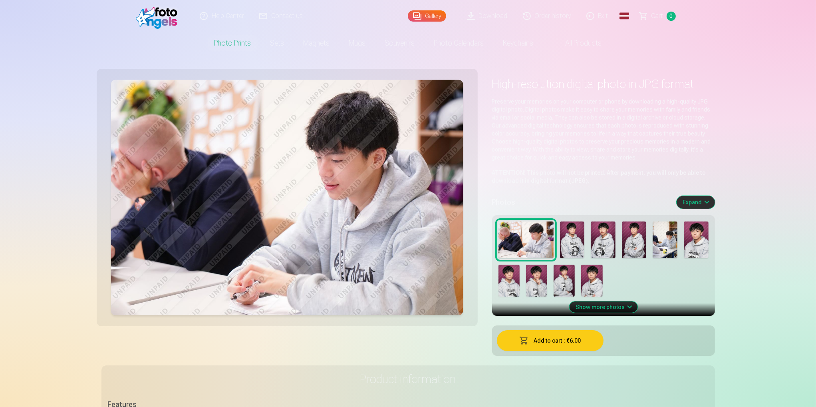
click at [569, 247] on img at bounding box center [572, 239] width 25 height 37
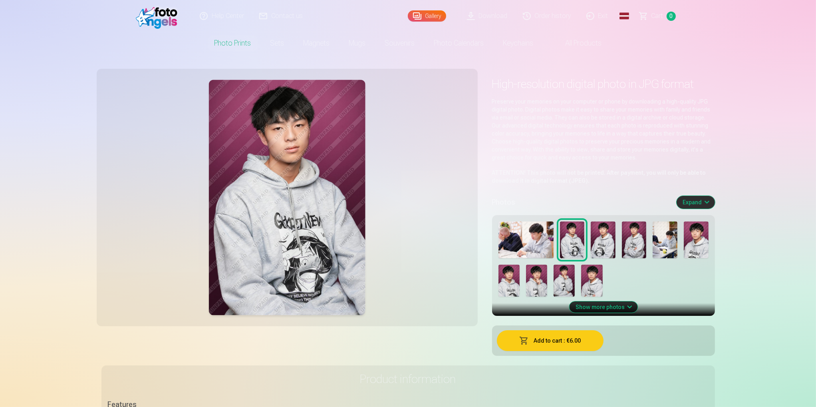
click at [590, 284] on img at bounding box center [591, 280] width 21 height 32
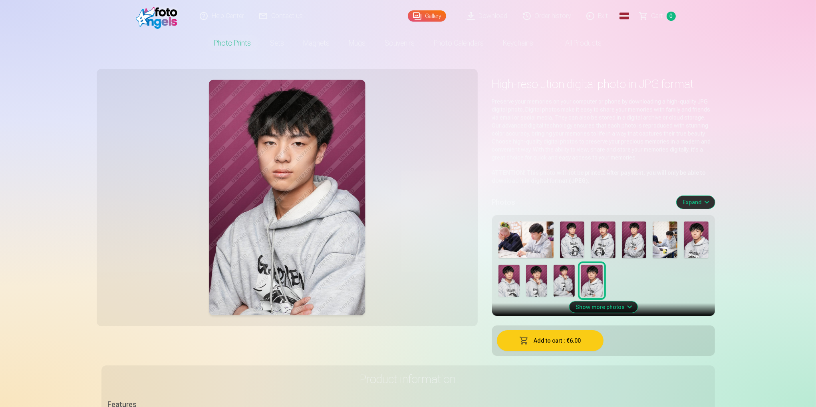
click at [544, 289] on img at bounding box center [536, 280] width 21 height 32
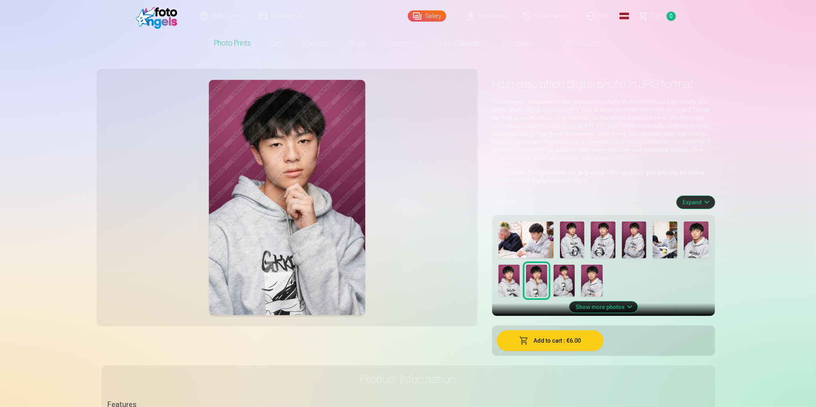
click at [664, 246] on img at bounding box center [664, 239] width 25 height 37
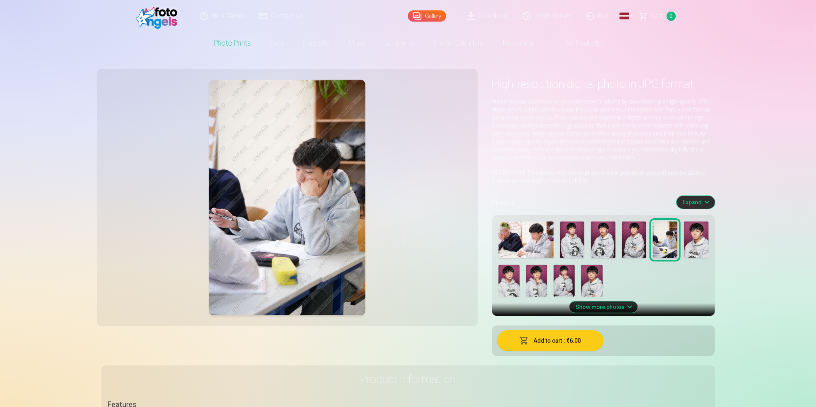
click at [577, 241] on img at bounding box center [572, 239] width 25 height 37
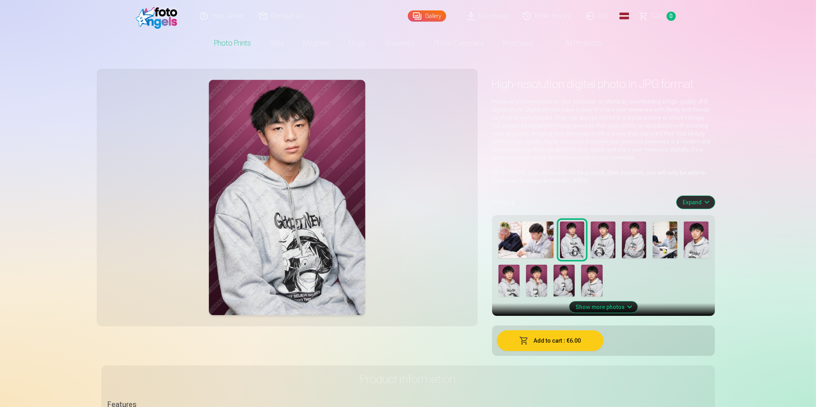
click at [599, 241] on img at bounding box center [603, 239] width 25 height 37
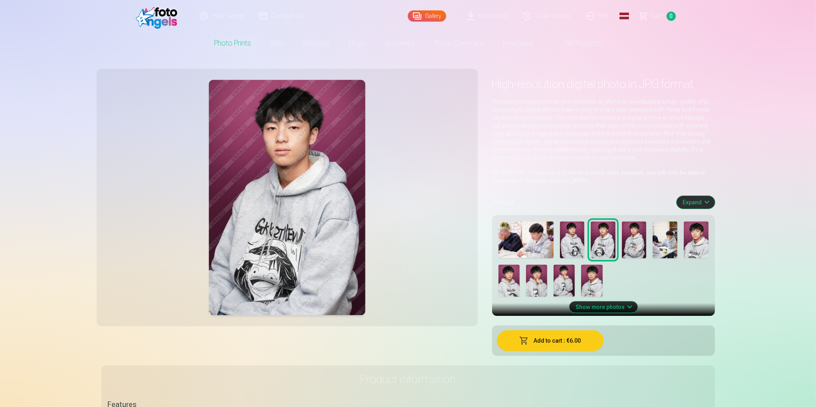
click at [570, 244] on img at bounding box center [572, 239] width 25 height 37
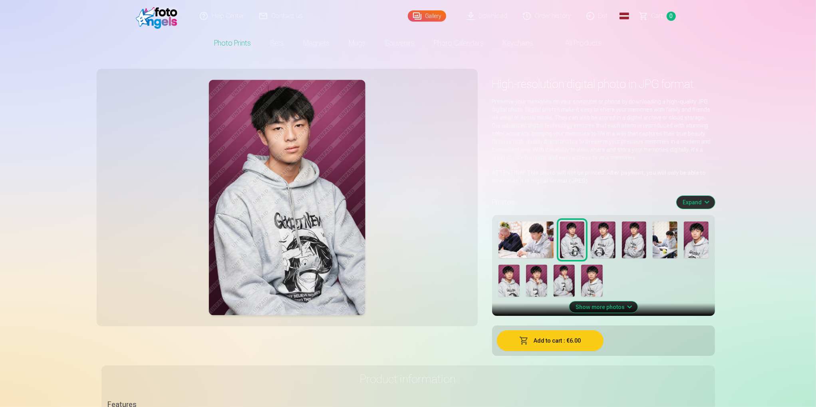
click at [598, 239] on img at bounding box center [603, 239] width 25 height 37
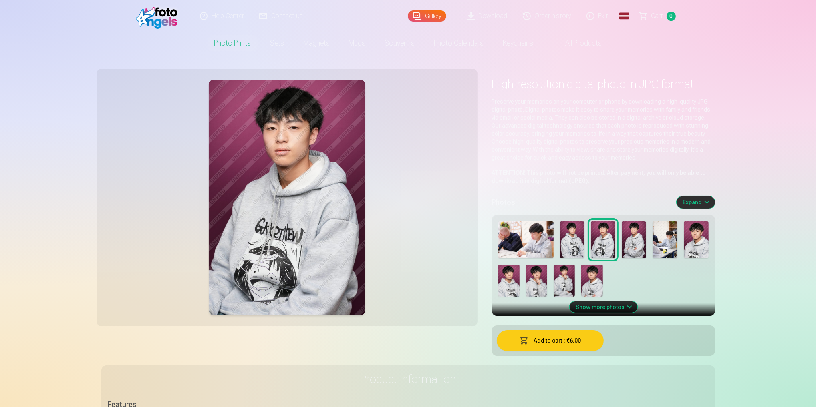
click at [641, 245] on img at bounding box center [634, 239] width 25 height 37
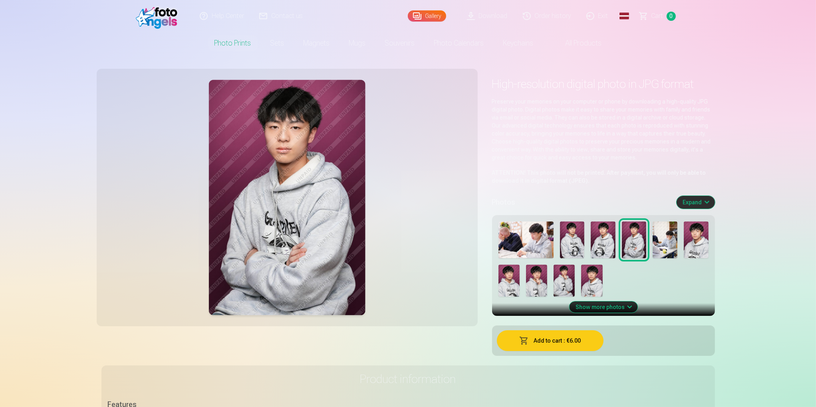
click at [689, 248] on img at bounding box center [696, 239] width 25 height 37
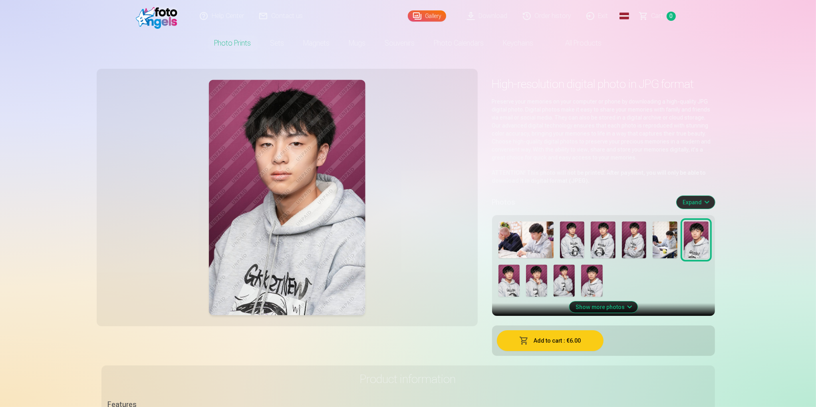
click at [572, 282] on img at bounding box center [563, 280] width 21 height 32
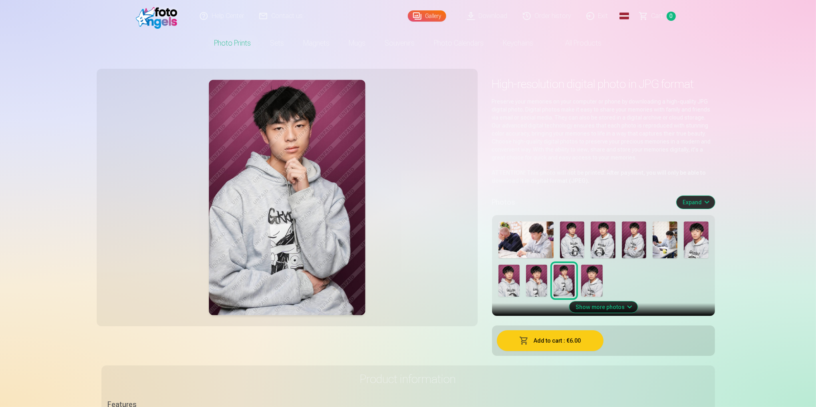
click at [560, 342] on font "Add to cart" at bounding box center [547, 340] width 28 height 6
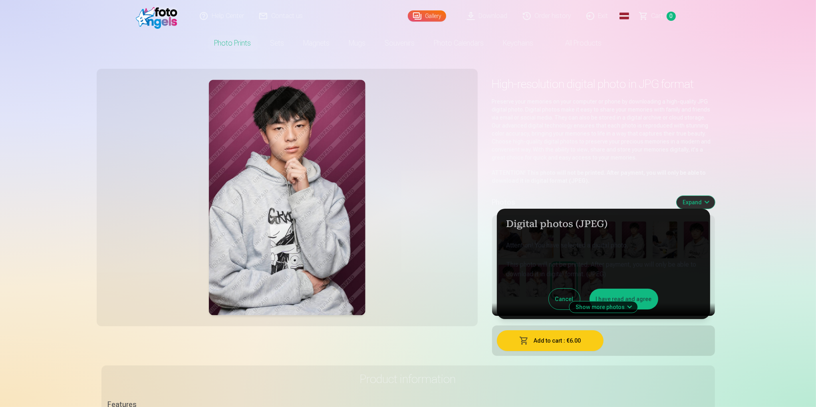
click at [625, 294] on button "I have read and agree" at bounding box center [623, 298] width 69 height 21
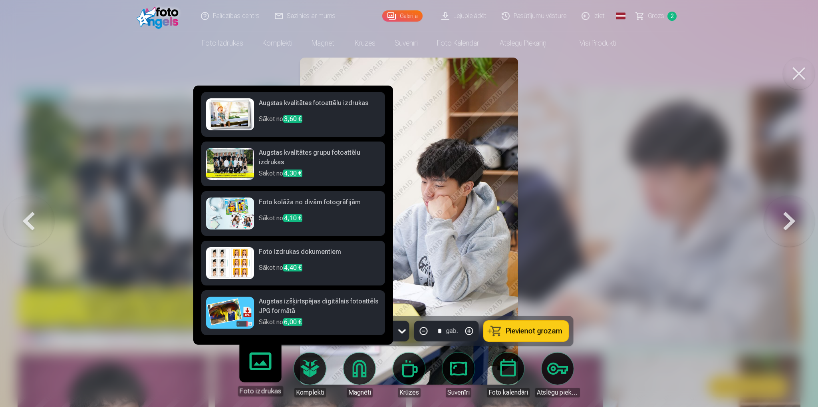
click at [278, 308] on h6 "Augstas izšķirtspējas digitālais fotoattēls JPG formātā" at bounding box center [319, 306] width 121 height 21
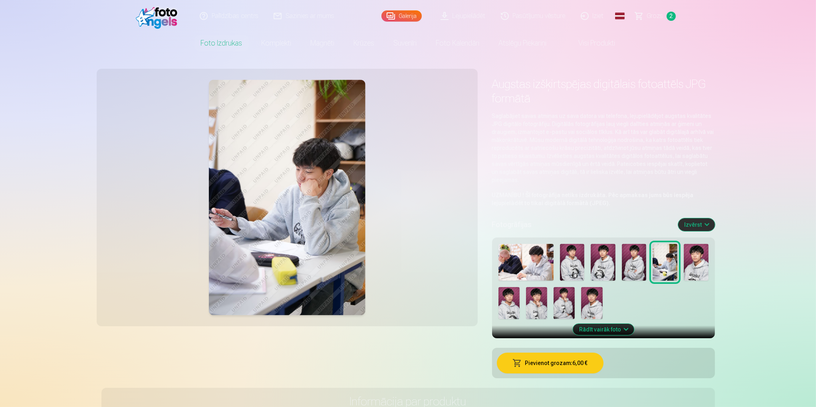
click at [566, 366] on button "Pievienot grozam : 6,00 €" at bounding box center [550, 362] width 107 height 21
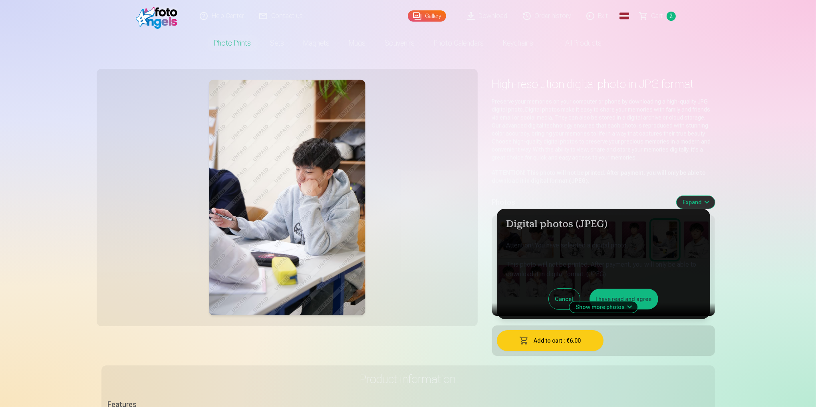
click at [625, 292] on button "I have read and agree" at bounding box center [623, 298] width 69 height 21
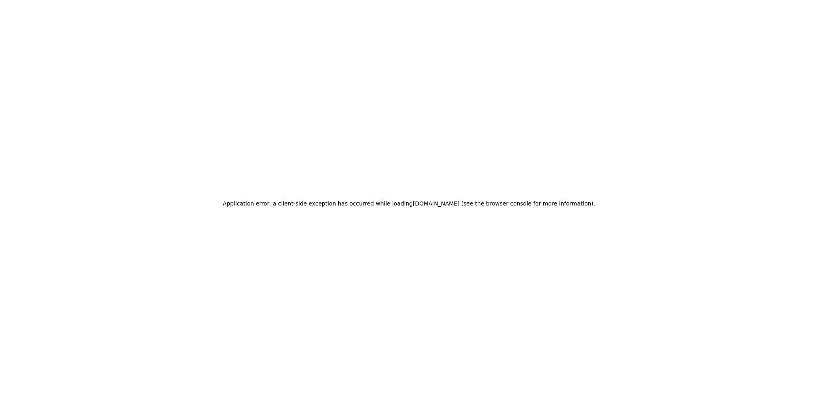
click at [616, 205] on div "Application error: a client-side exception has occurred while loading 123foto.l…" at bounding box center [409, 203] width 818 height 407
drag, startPoint x: 619, startPoint y: 206, endPoint x: 623, endPoint y: 204, distance: 4.7
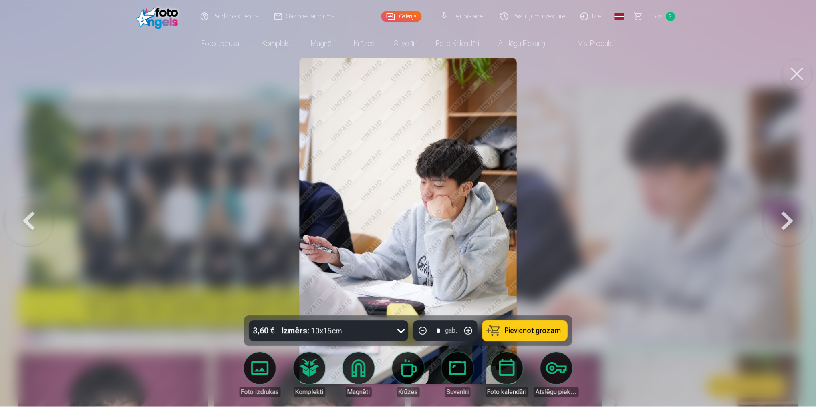
scroll to position [240, 0]
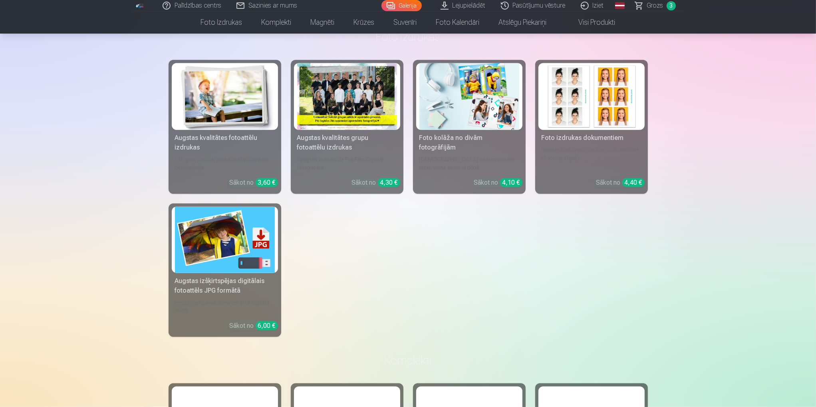
scroll to position [1270, 0]
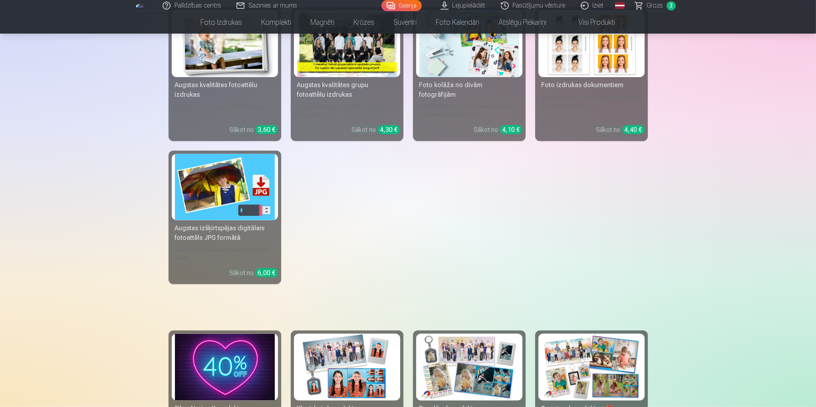
click at [212, 238] on div "Augstas izšķirtspējas digitālais fotoattēls JPG formātā" at bounding box center [225, 232] width 106 height 19
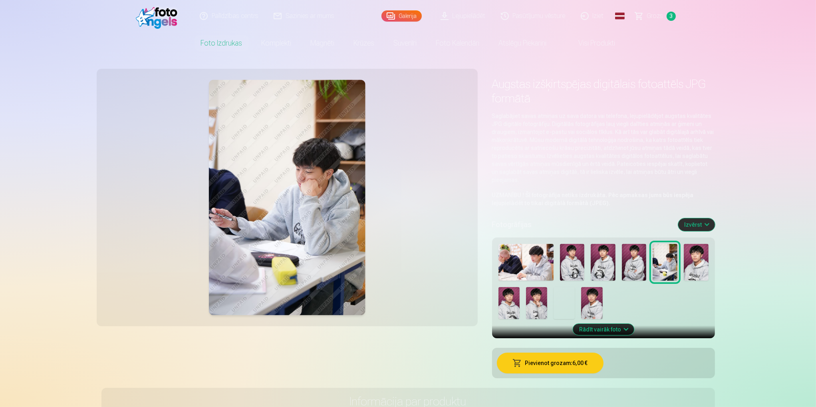
click at [576, 368] on button "Pievienot grozam : 6,00 €" at bounding box center [550, 362] width 107 height 21
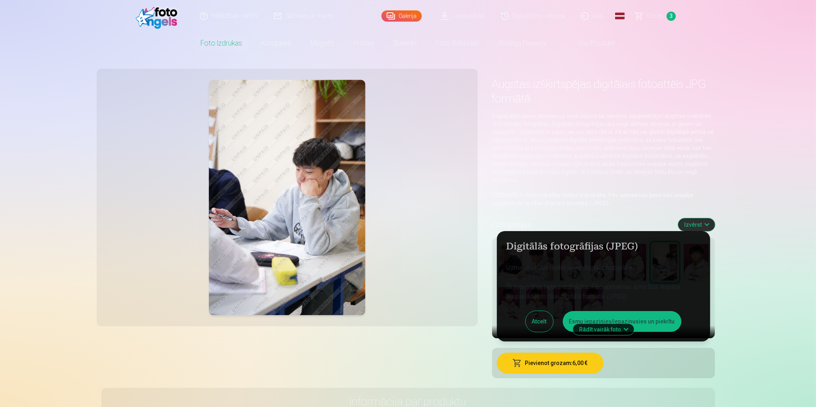
click at [661, 322] on button "Esmu iepazinies/iepazinusies un piekrītu" at bounding box center [622, 321] width 119 height 21
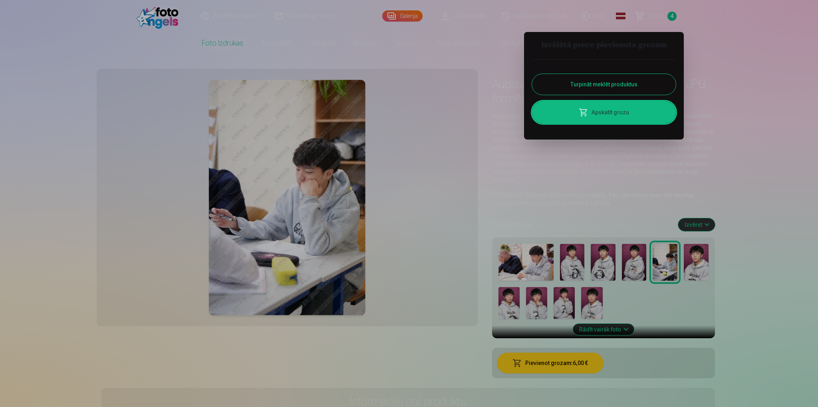
click at [610, 113] on link "Apskatīt grozu" at bounding box center [604, 112] width 144 height 22
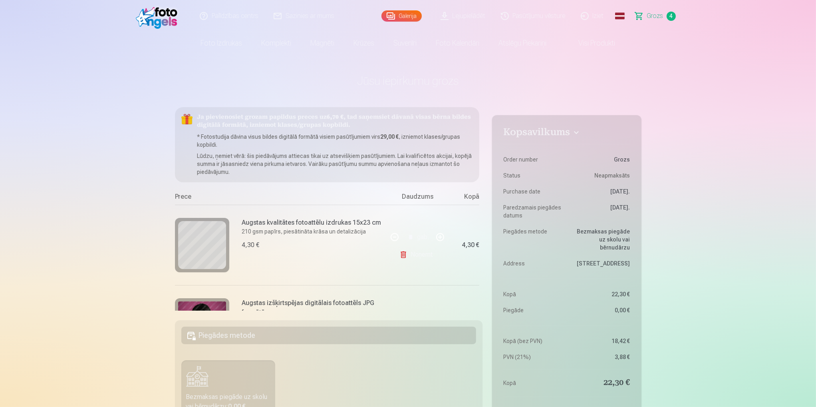
click at [654, 15] on span "Grozs" at bounding box center [655, 16] width 16 height 10
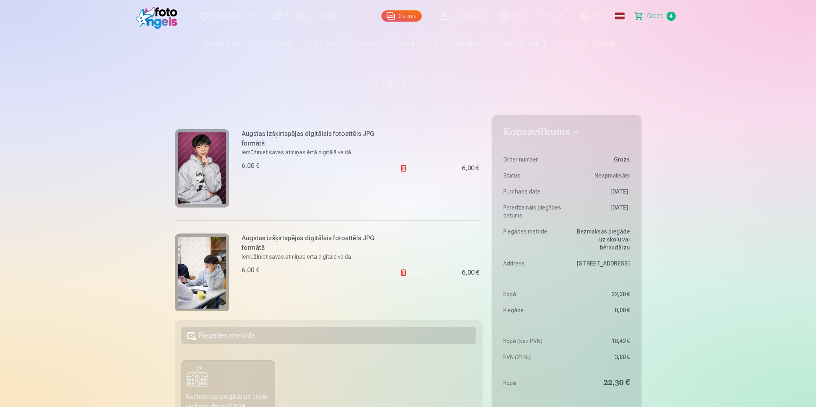
scroll to position [289, 0]
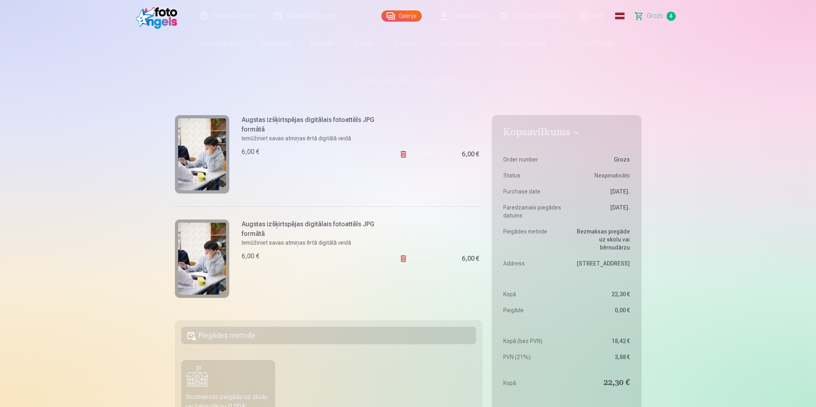
click at [422, 259] on link "Noņemt" at bounding box center [417, 258] width 36 height 16
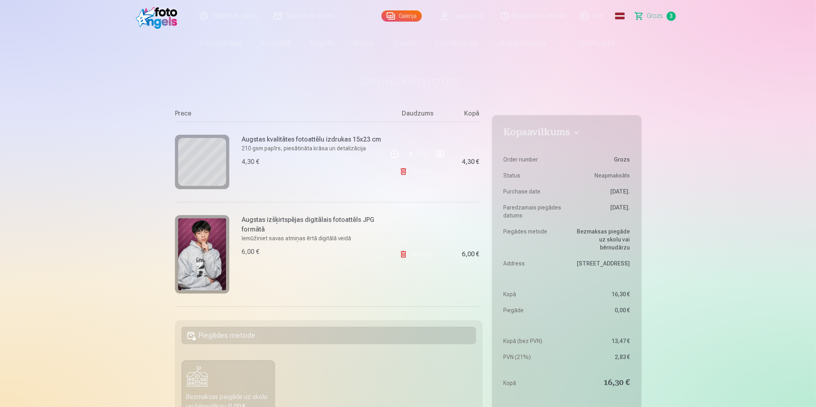
scroll to position [65, 0]
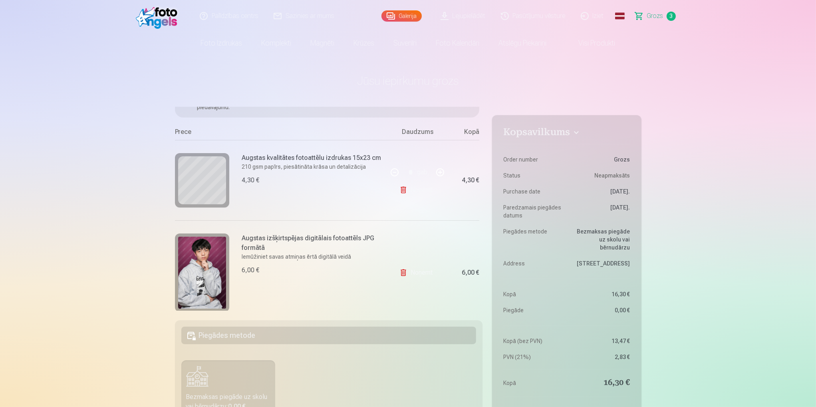
click at [417, 270] on link "Noņemt" at bounding box center [417, 272] width 36 height 16
click at [418, 192] on link "Noņemt" at bounding box center [417, 190] width 36 height 16
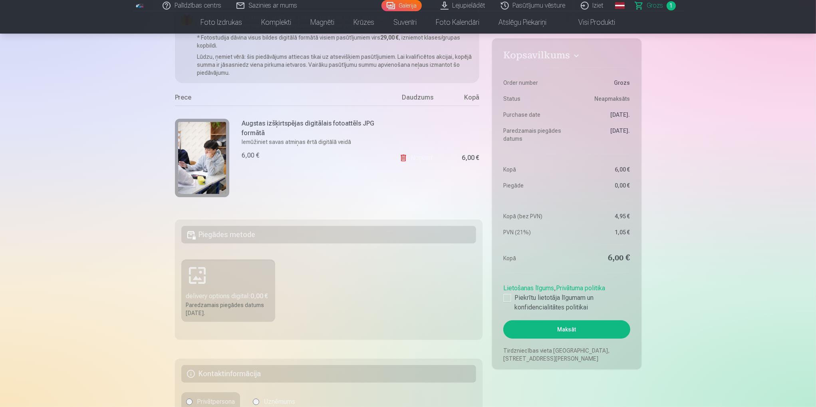
scroll to position [120, 0]
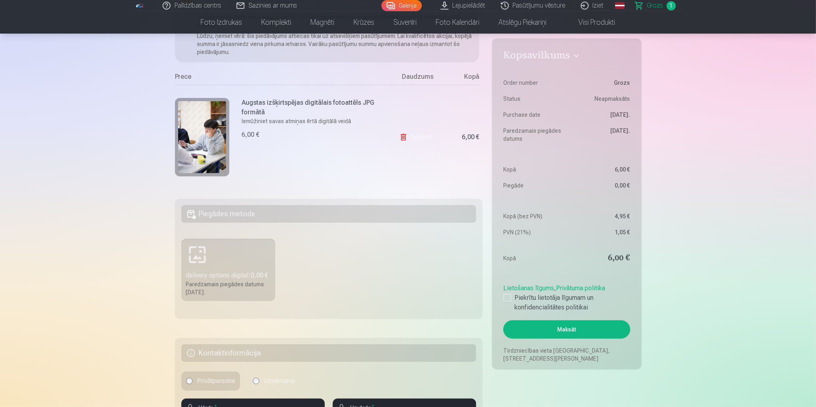
click at [212, 137] on img at bounding box center [202, 137] width 48 height 72
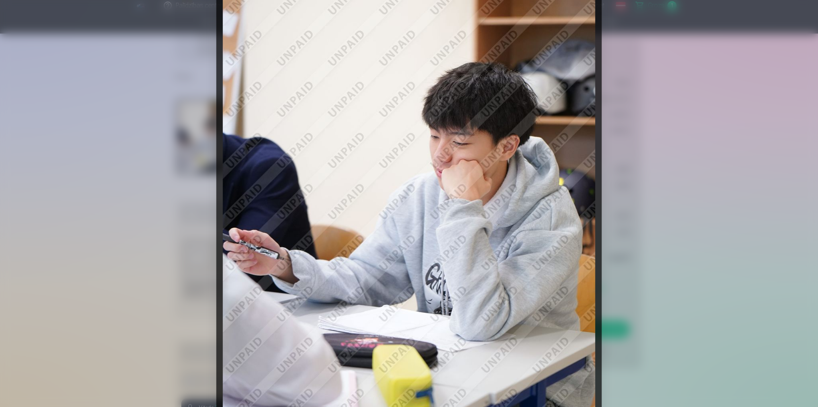
click at [650, 154] on div at bounding box center [409, 203] width 818 height 407
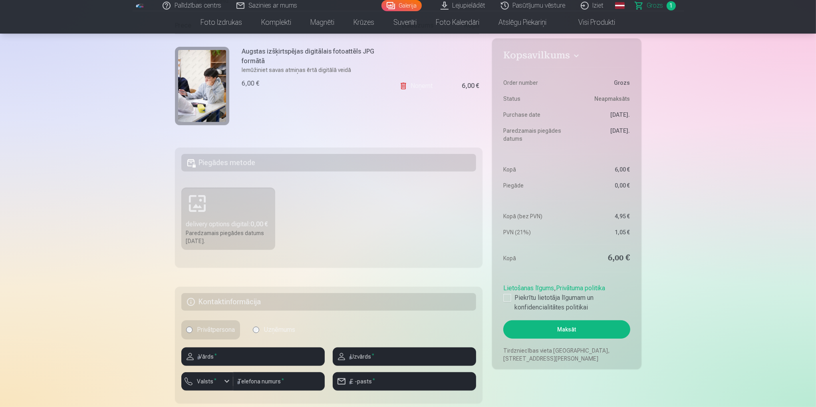
scroll to position [80, 0]
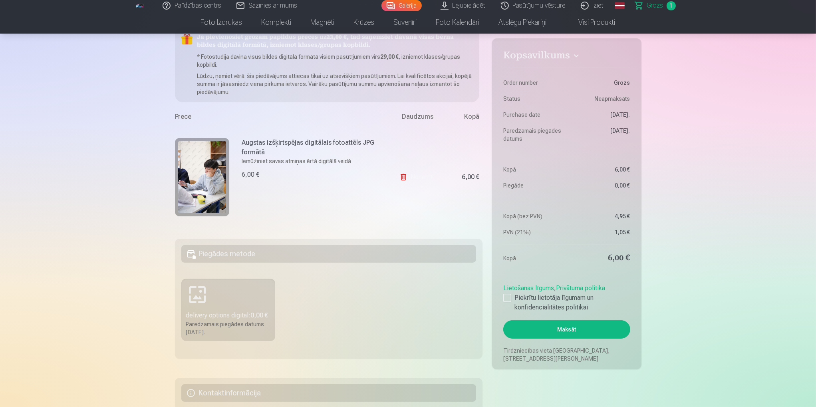
click at [418, 180] on link "Noņemt" at bounding box center [417, 177] width 36 height 16
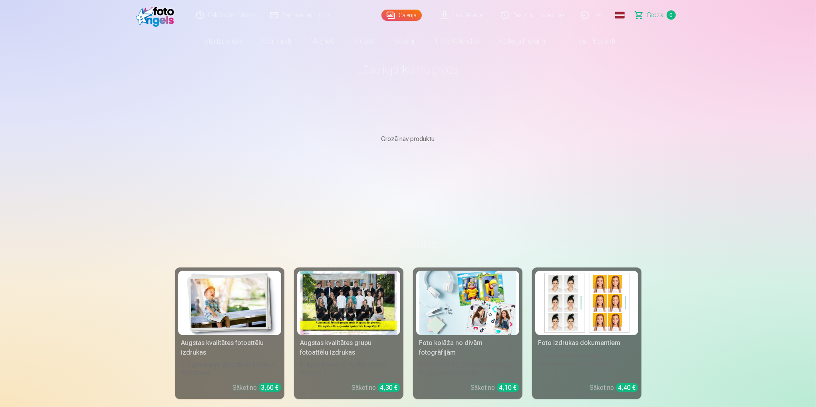
scroll to position [160, 0]
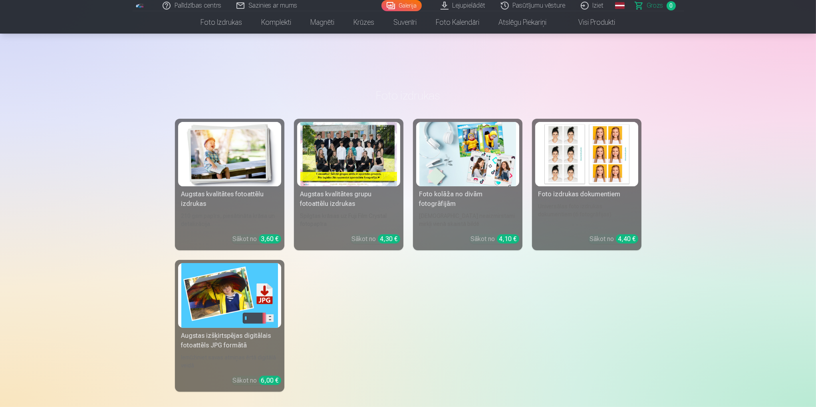
drag, startPoint x: 366, startPoint y: 184, endPoint x: 353, endPoint y: 178, distance: 14.5
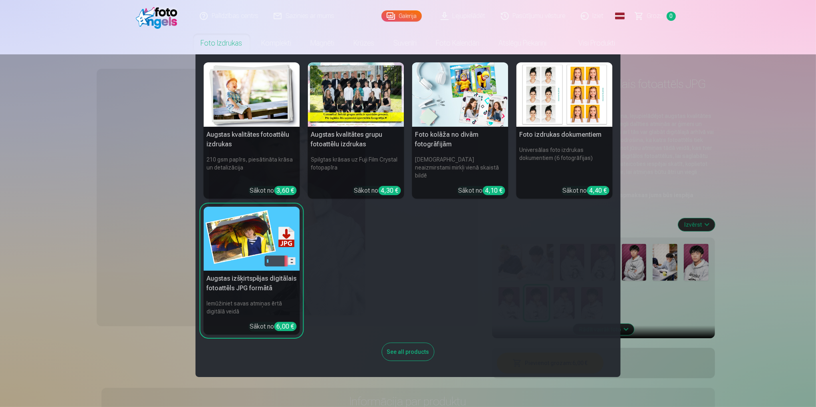
click at [202, 47] on link "Foto izdrukas" at bounding box center [221, 43] width 61 height 22
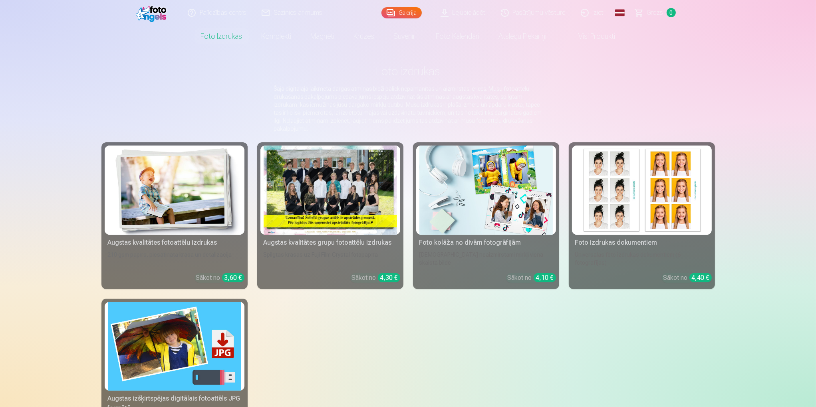
scroll to position [120, 0]
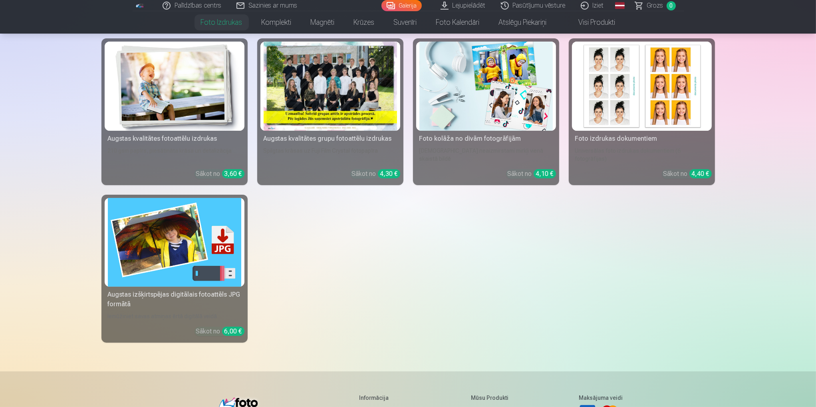
click at [156, 295] on div "Augstas izšķirtspējas digitālais fotoattēls JPG formātā" at bounding box center [175, 299] width 140 height 19
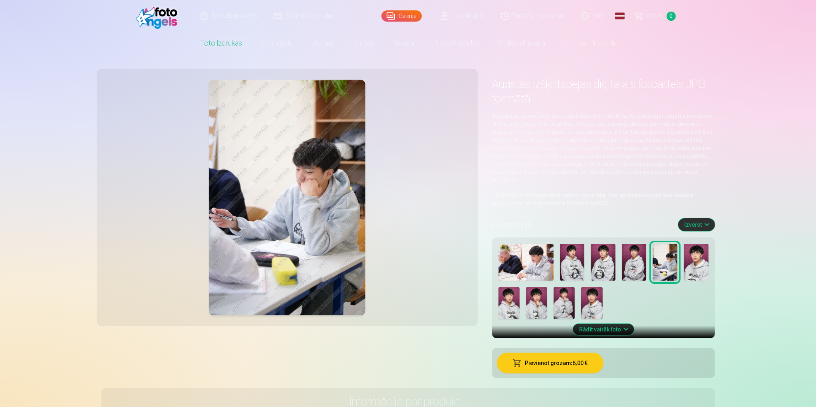
click at [536, 306] on img at bounding box center [536, 303] width 21 height 32
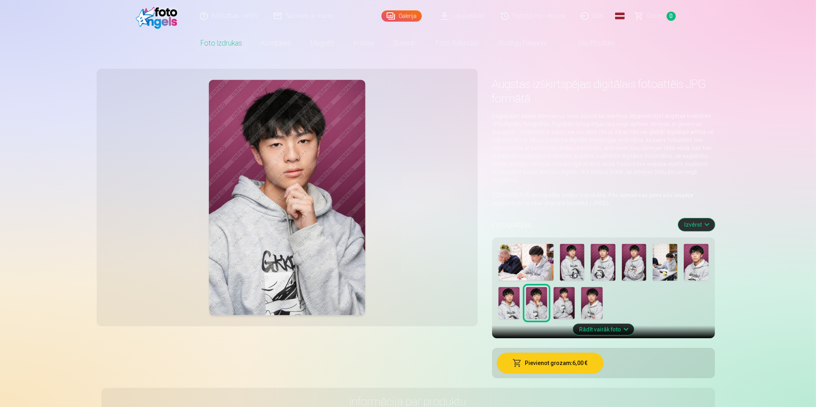
click at [549, 366] on button "Pievienot grozam : 6,00 €" at bounding box center [550, 362] width 107 height 21
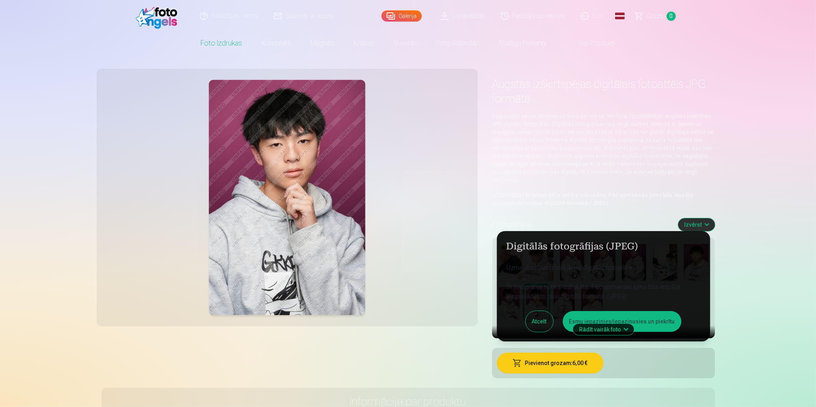
click at [641, 319] on button "Esmu iepazinies/iepazinusies un piekrītu" at bounding box center [622, 321] width 119 height 21
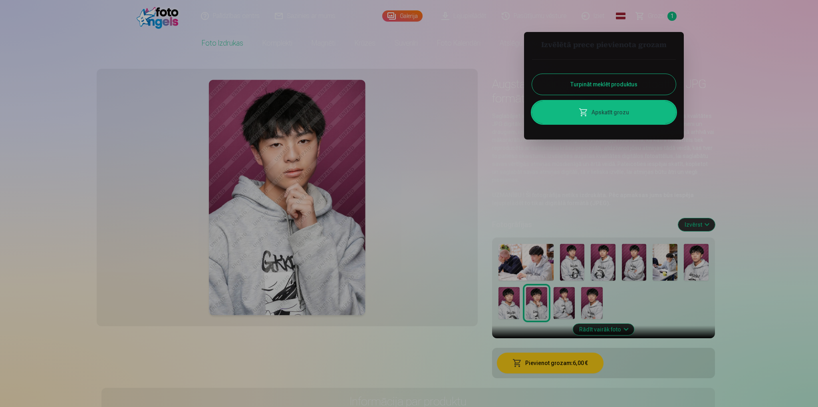
click at [603, 116] on link "Apskatīt grozu" at bounding box center [604, 112] width 144 height 22
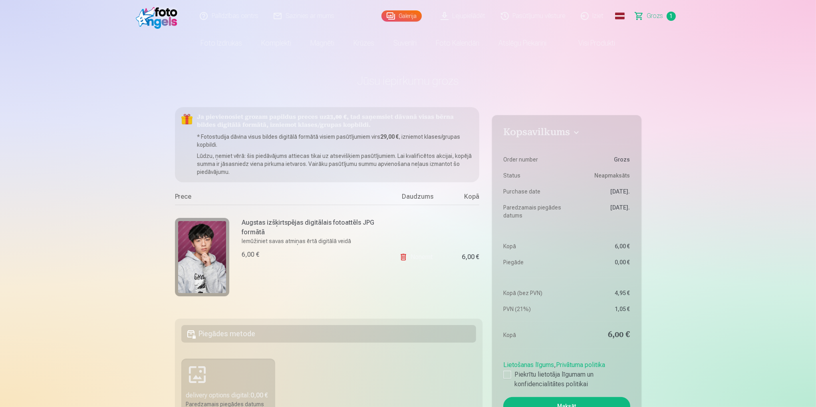
click at [270, 226] on h6 "Augstas izšķirtspējas digitālais fotoattēls JPG formātā" at bounding box center [312, 227] width 141 height 19
drag, startPoint x: 262, startPoint y: 243, endPoint x: 238, endPoint y: 244, distance: 24.8
click at [238, 244] on div "Augstas izšķirtspējas digitālais fotoattēls JPG formātā Iemūžiniet savas atmiņa…" at bounding box center [281, 256] width 213 height 104
click at [296, 248] on div "Augstas izšķirtspējas digitālais fotoattēls JPG formātā Iemūžiniet savas atmiņa…" at bounding box center [312, 239] width 141 height 42
drag, startPoint x: 310, startPoint y: 240, endPoint x: 286, endPoint y: 244, distance: 25.0
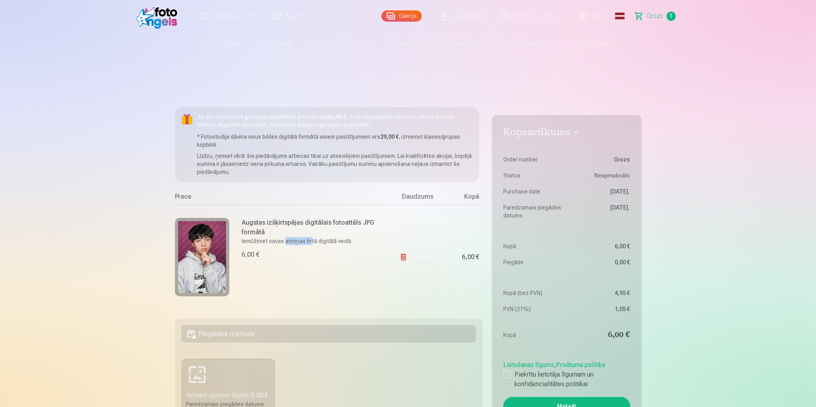
click at [286, 244] on p "Iemūžiniet savas atmiņas ērtā digitālā veidā" at bounding box center [312, 241] width 141 height 8
drag, startPoint x: 372, startPoint y: 242, endPoint x: 236, endPoint y: 243, distance: 135.8
click at [236, 243] on div "Augstas izšķirtspējas digitālais fotoattēls JPG formātā Iemūžiniet savas atmiņa…" at bounding box center [281, 256] width 213 height 104
click at [279, 259] on div "Augstas izšķirtspējas digitālais fotoattēls JPG formātā Iemūžiniet savas atmiņa…" at bounding box center [281, 256] width 213 height 104
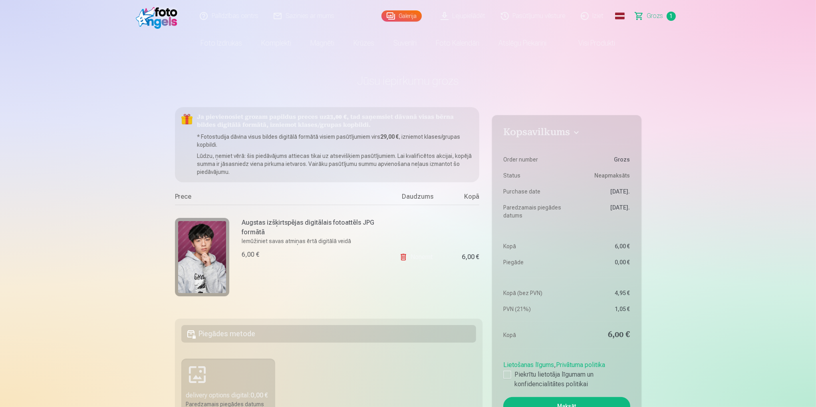
drag, startPoint x: 690, startPoint y: 154, endPoint x: 784, endPoint y: 169, distance: 95.0
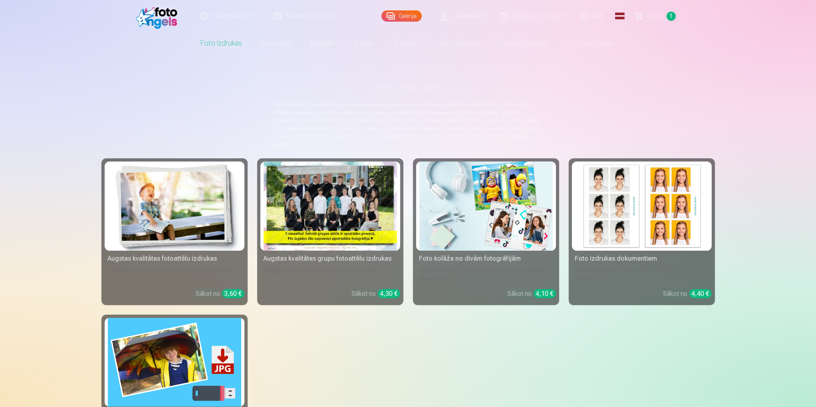
click at [335, 206] on div at bounding box center [330, 205] width 133 height 89
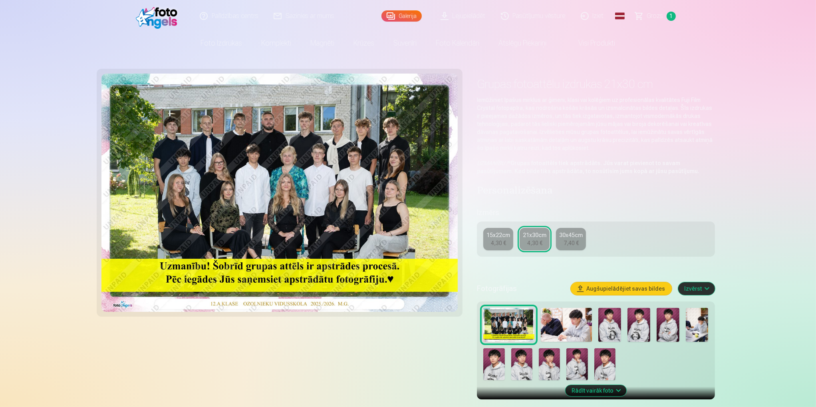
drag, startPoint x: 733, startPoint y: 219, endPoint x: 765, endPoint y: 246, distance: 41.7
drag, startPoint x: 765, startPoint y: 246, endPoint x: 561, endPoint y: 331, distance: 220.9
click at [561, 331] on img at bounding box center [566, 324] width 51 height 34
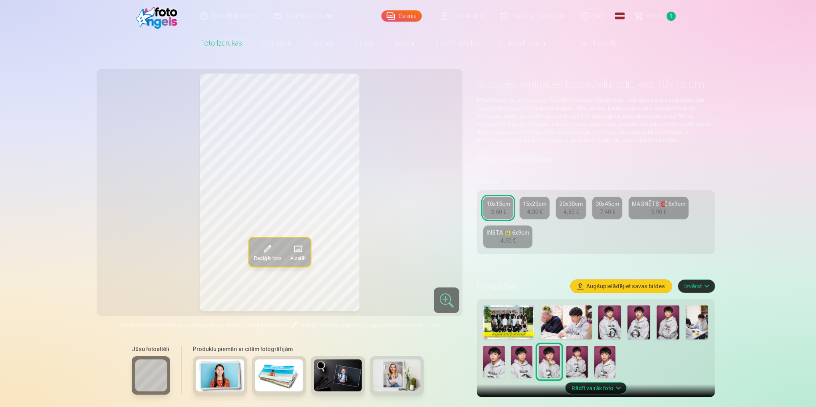
click at [210, 46] on link "Foto izdrukas" at bounding box center [221, 43] width 61 height 22
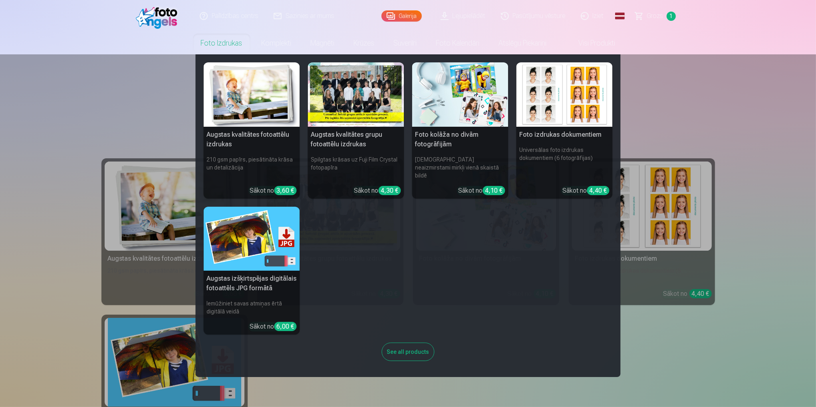
drag, startPoint x: 73, startPoint y: 130, endPoint x: 97, endPoint y: 113, distance: 29.2
click at [73, 131] on nav "Augstas kvalitātes fotoattēlu izdrukas 210 gsm papīrs, piesātināta krāsa un det…" at bounding box center [408, 215] width 816 height 322
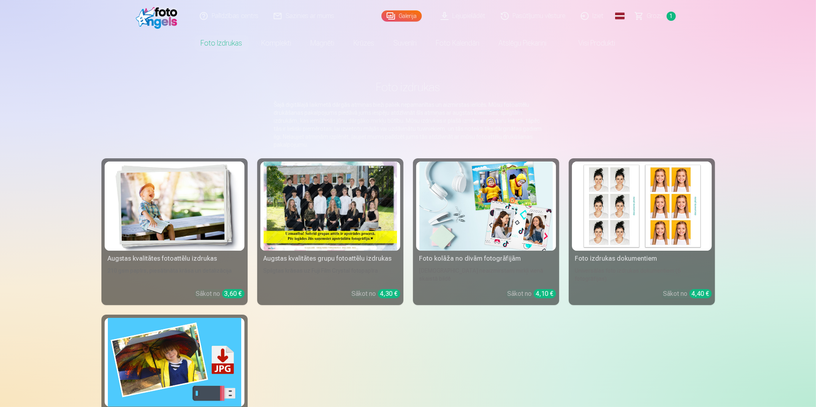
click at [151, 19] on img at bounding box center [159, 16] width 46 height 26
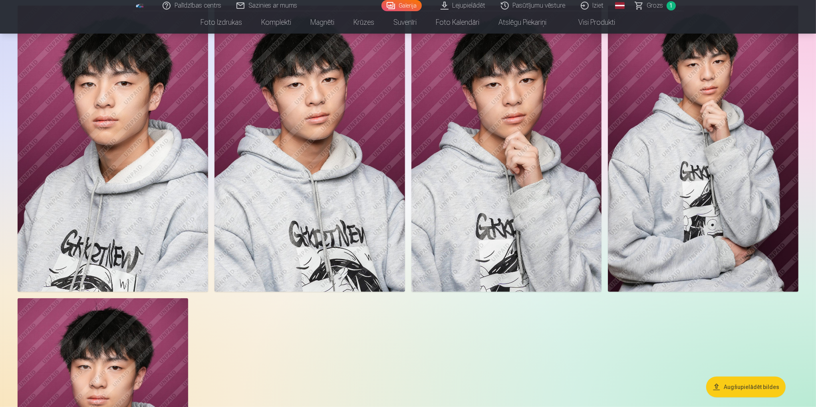
click at [469, 219] on img at bounding box center [506, 149] width 190 height 286
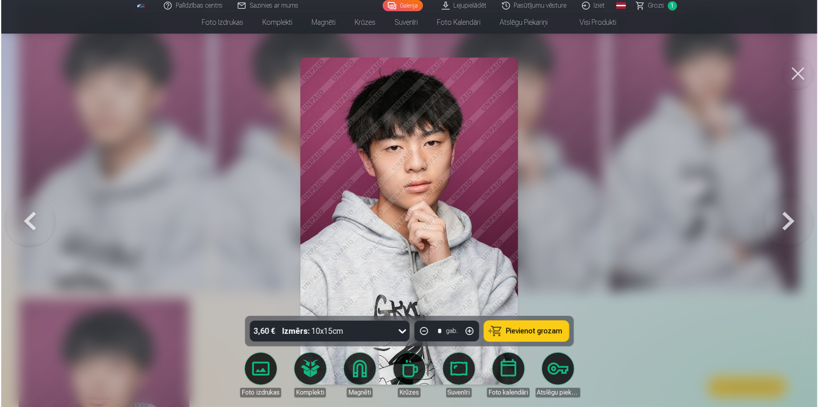
scroll to position [640, 0]
click at [270, 368] on link "Foto izdrukas" at bounding box center [260, 374] width 45 height 45
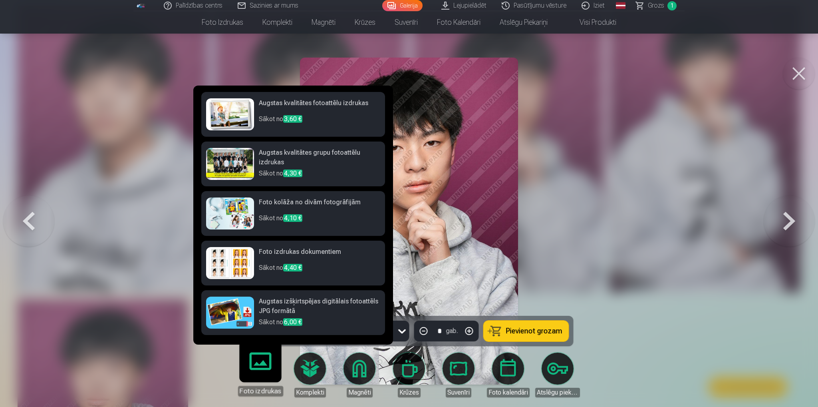
click at [329, 104] on h6 "Augstas kvalitātes fotoattēlu izdrukas" at bounding box center [319, 106] width 121 height 16
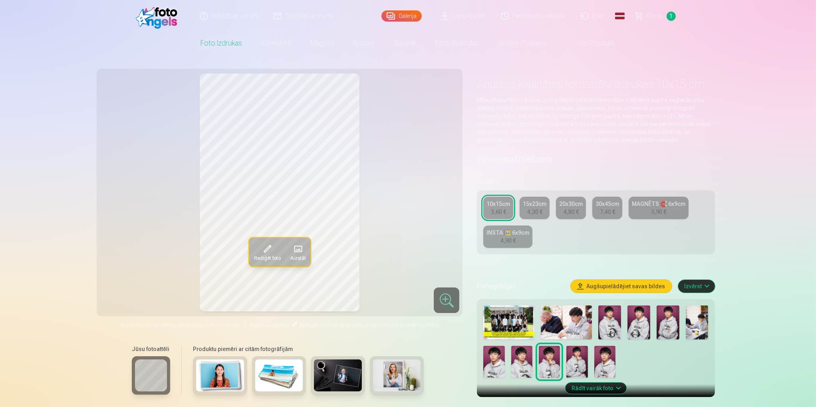
click at [529, 206] on div "15x23cm" at bounding box center [535, 204] width 24 height 8
click at [566, 215] on link "20x30cm 4,80 €" at bounding box center [571, 207] width 30 height 22
click at [540, 213] on div "4,30 €" at bounding box center [534, 212] width 15 height 8
click at [494, 204] on div "10x15cm" at bounding box center [498, 204] width 24 height 8
click at [547, 213] on link "15x23cm 4,30 €" at bounding box center [535, 207] width 30 height 22
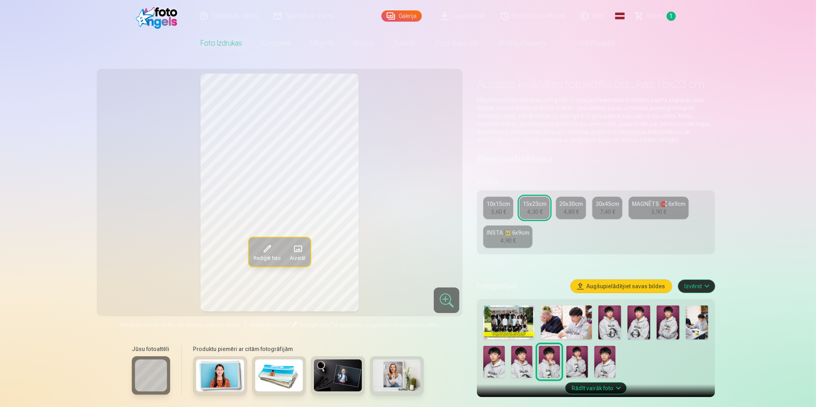
click at [539, 211] on div "4,30 €" at bounding box center [534, 212] width 15 height 8
click at [576, 215] on div "4,80 €" at bounding box center [570, 212] width 15 height 8
click at [539, 214] on div "4,30 €" at bounding box center [534, 212] width 15 height 8
click at [569, 208] on div "4,80 €" at bounding box center [570, 212] width 15 height 8
click at [530, 203] on div "15x23cm" at bounding box center [535, 204] width 24 height 8
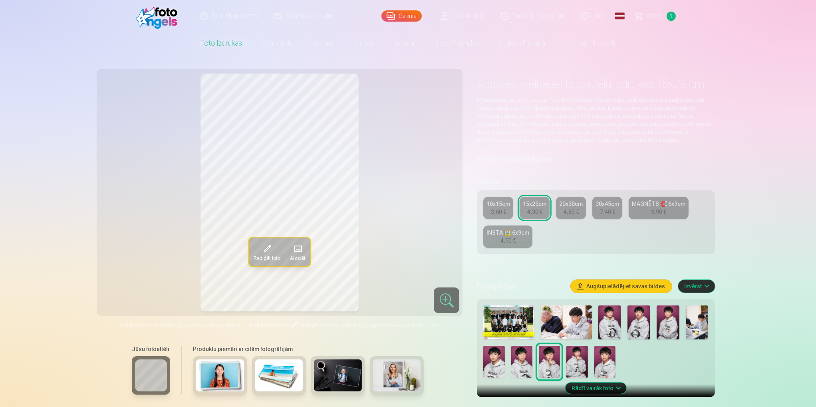
click at [513, 212] on div "10x15cm 3,60 € 15x23cm 4,30 € 20x30cm 4,80 € 30x45cm 7,40 € MAGNĒTS 🧲 6x9cm 3,9…" at bounding box center [596, 222] width 238 height 64
click at [500, 215] on link "10x15cm 3,60 €" at bounding box center [498, 207] width 30 height 22
click at [552, 214] on div "10x15cm 3,60 € 15x23cm 4,30 € 20x30cm 4,80 € 30x45cm 7,40 € MAGNĒTS 🧲 6x9cm 3,9…" at bounding box center [596, 222] width 238 height 64
click at [541, 218] on link "15x23cm 4,30 €" at bounding box center [535, 207] width 30 height 22
click at [646, 213] on link "MAGNĒTS 🧲 6x9cm 3,90 €" at bounding box center [659, 207] width 60 height 22
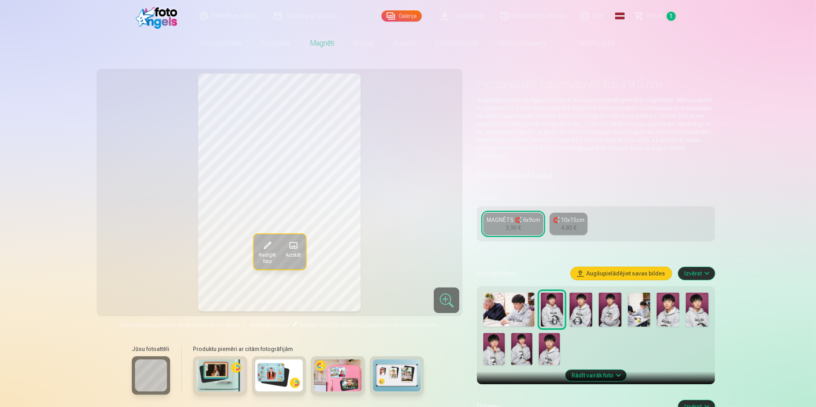
click at [565, 224] on div "4,80 €" at bounding box center [568, 228] width 15 height 8
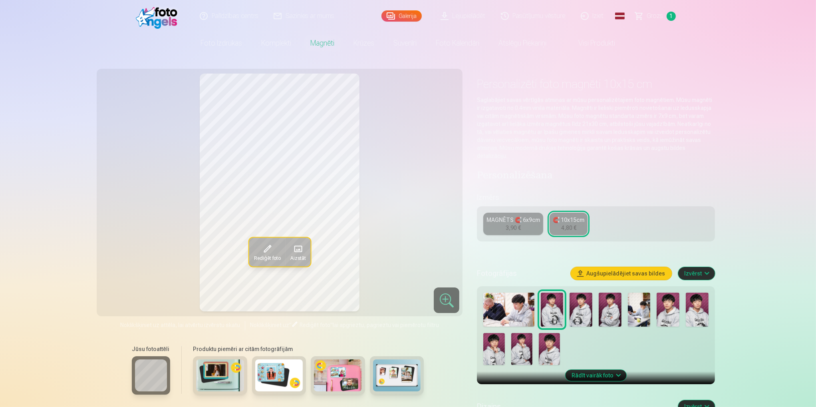
click at [522, 221] on link "MAGNĒTS 🧲 6x9cm 3,90 €" at bounding box center [513, 223] width 60 height 22
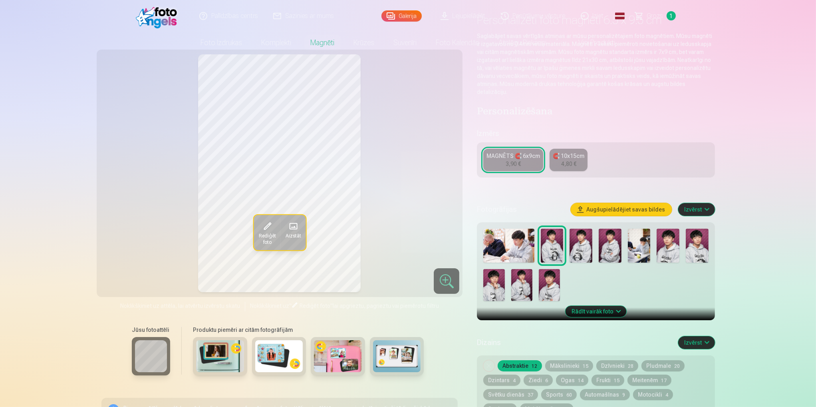
scroll to position [80, 0]
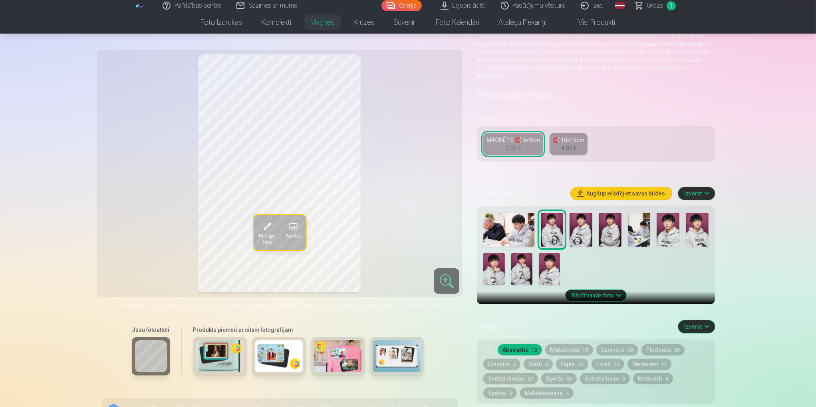
click at [238, 26] on link "Foto izdrukas" at bounding box center [221, 22] width 61 height 22
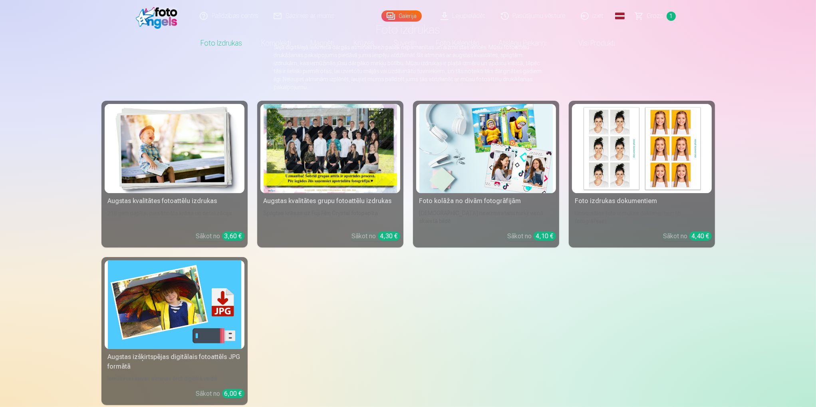
scroll to position [80, 0]
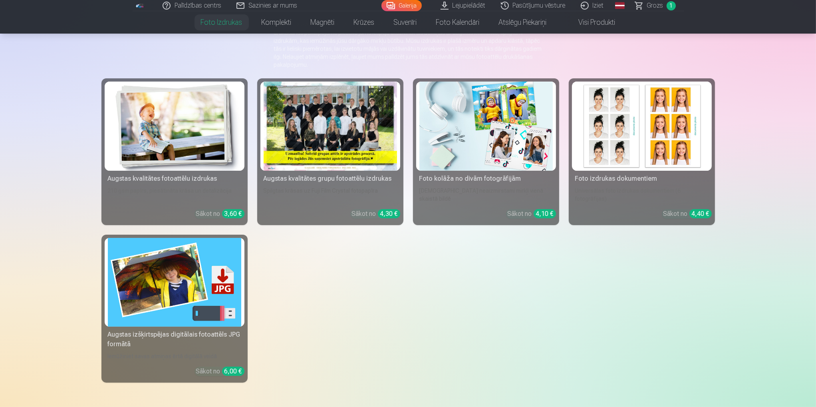
click at [180, 182] on div "Augstas kvalitātes fotoattēlu izdrukas" at bounding box center [175, 179] width 140 height 10
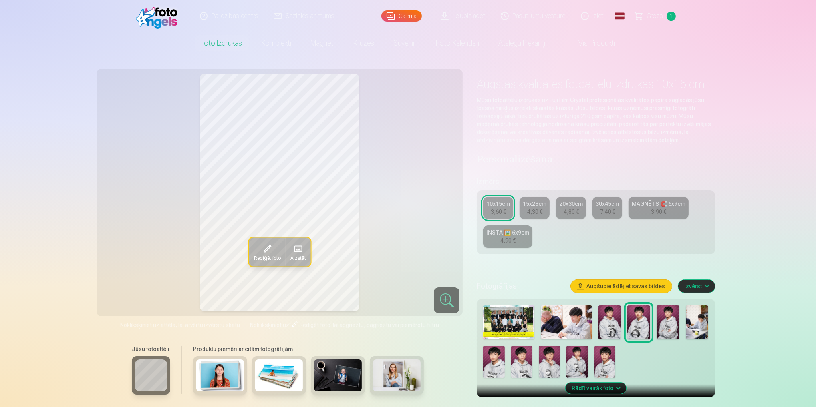
click at [534, 211] on div "4,30 €" at bounding box center [534, 212] width 15 height 8
click at [607, 327] on img at bounding box center [609, 322] width 23 height 34
click at [639, 316] on img at bounding box center [638, 322] width 23 height 34
click at [677, 333] on img at bounding box center [667, 322] width 23 height 34
drag, startPoint x: 545, startPoint y: 361, endPoint x: 545, endPoint y: 374, distance: 12.4
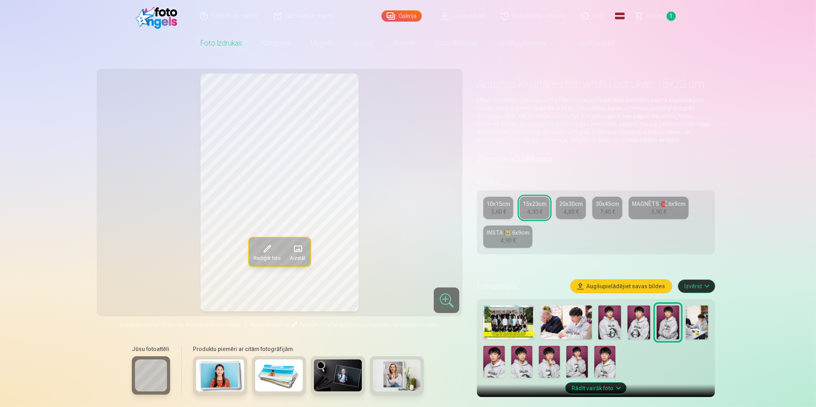
click at [545, 360] on img at bounding box center [549, 361] width 21 height 32
click at [643, 277] on div "Fotogrāfijas Augšupielādējiet savas bildes Izvērst" at bounding box center [596, 286] width 238 height 26
click at [569, 350] on img at bounding box center [576, 361] width 21 height 32
click at [544, 363] on img at bounding box center [549, 361] width 21 height 32
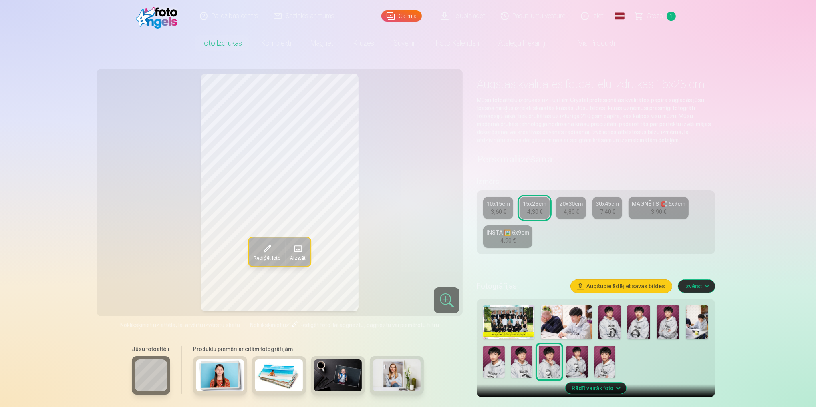
click at [532, 367] on div at bounding box center [595, 341] width 231 height 79
click at [529, 365] on img at bounding box center [521, 361] width 21 height 32
click at [554, 368] on img at bounding box center [549, 361] width 21 height 32
click at [232, 17] on link "Palīdzības centrs" at bounding box center [229, 16] width 74 height 32
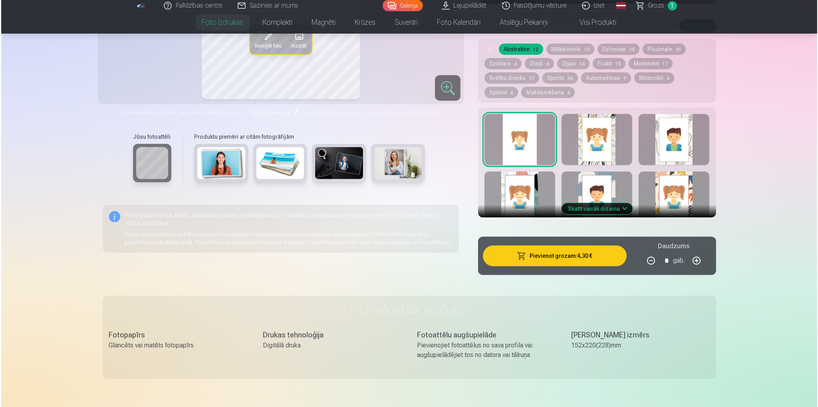
scroll to position [399, 0]
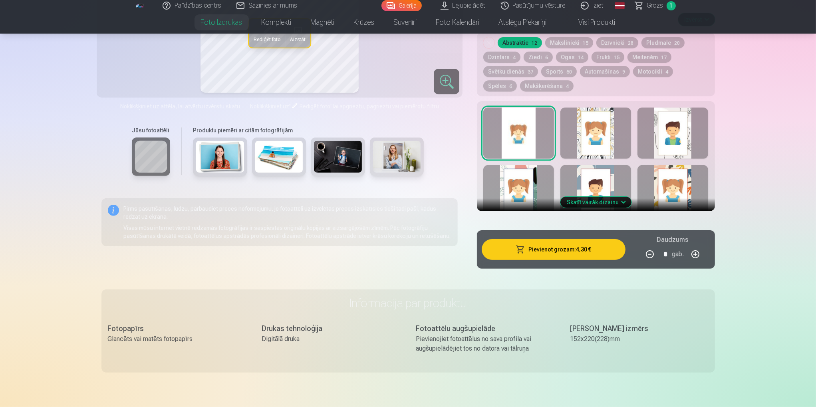
click at [572, 253] on button "Pievienot grozam : 4,30 €" at bounding box center [553, 249] width 143 height 21
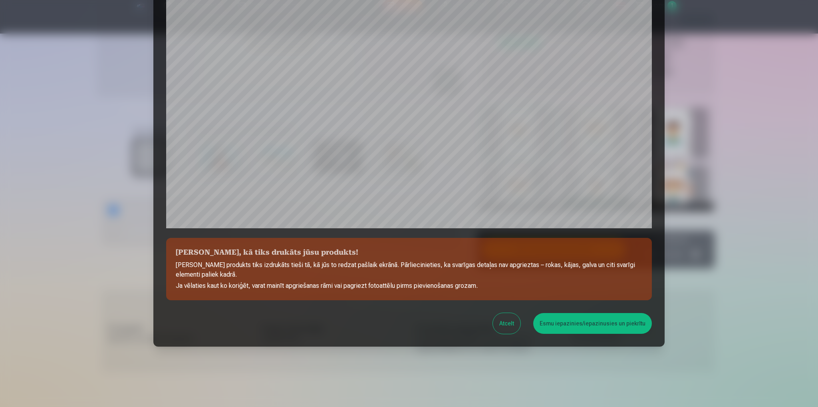
scroll to position [169, 0]
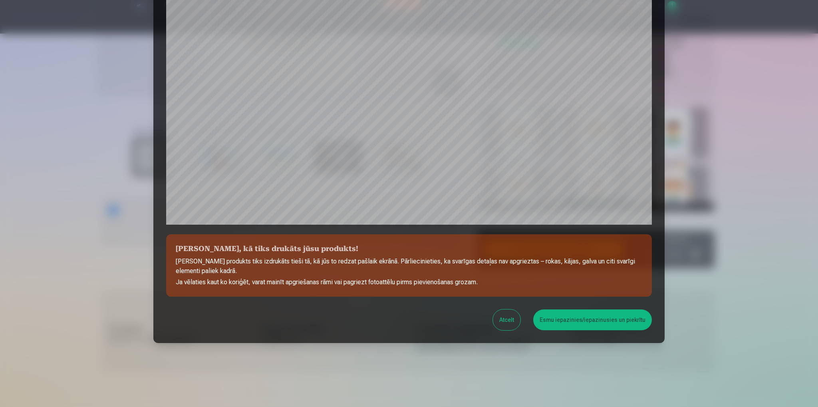
click at [593, 319] on button "Esmu iepazinies/iepazinusies un piekrītu" at bounding box center [592, 319] width 119 height 21
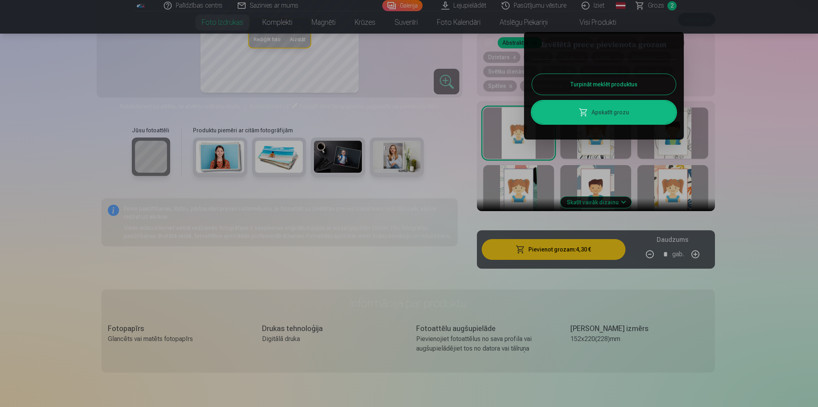
click at [598, 117] on link "Apskatīt grozu" at bounding box center [604, 112] width 144 height 22
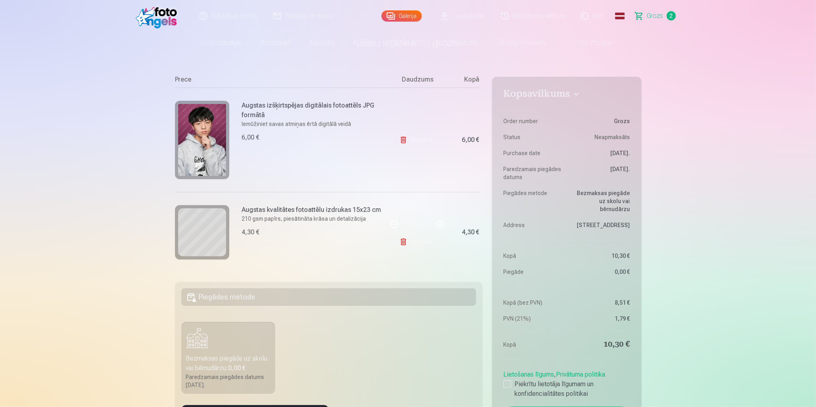
scroll to position [40, 0]
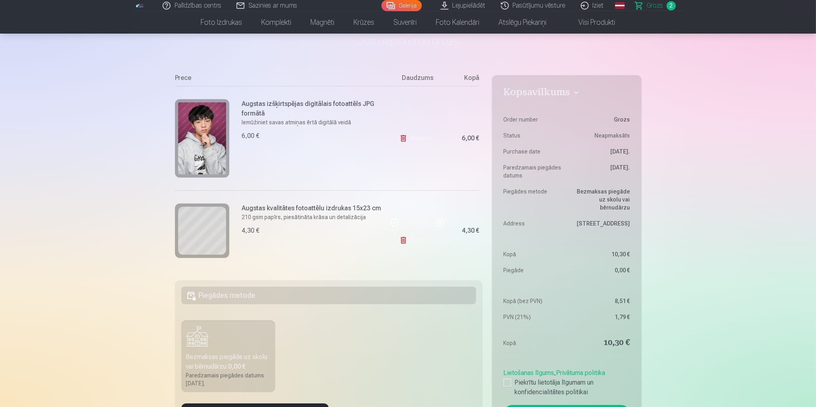
click at [426, 139] on link "Noņemt" at bounding box center [417, 138] width 36 height 16
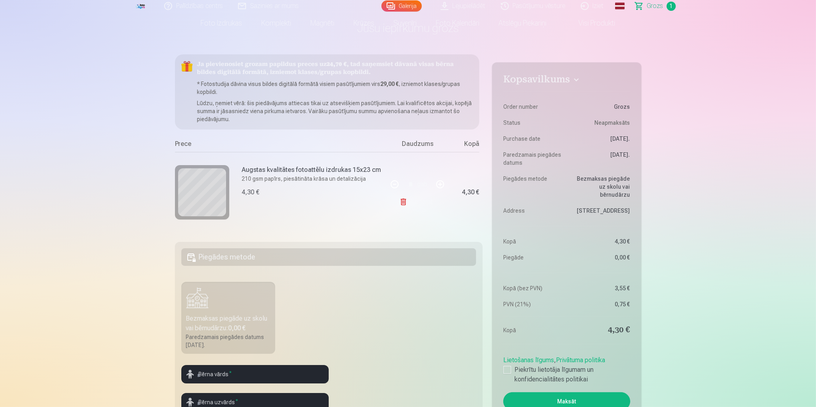
scroll to position [0, 0]
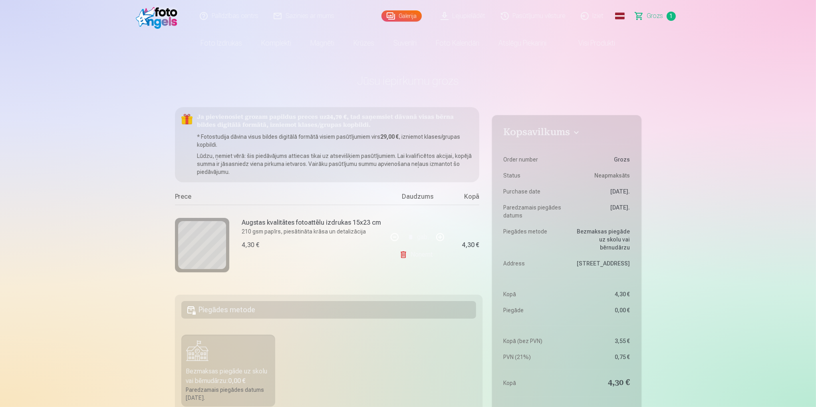
click at [214, 40] on link "Foto izdrukas" at bounding box center [221, 43] width 61 height 22
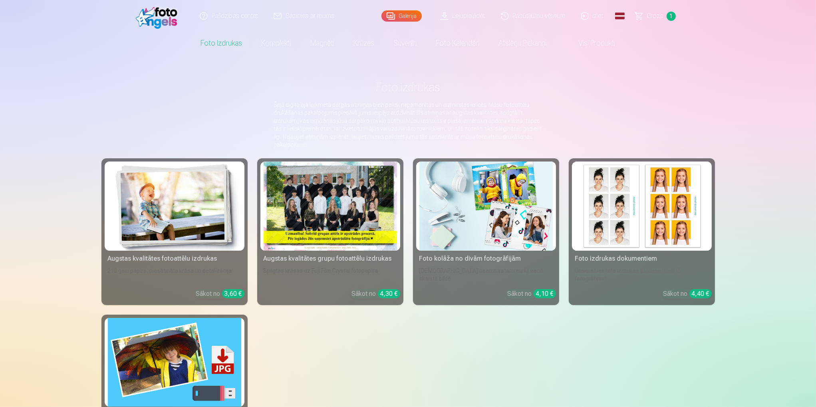
click at [170, 260] on div "Augstas kvalitātes fotoattēlu izdrukas" at bounding box center [175, 259] width 140 height 10
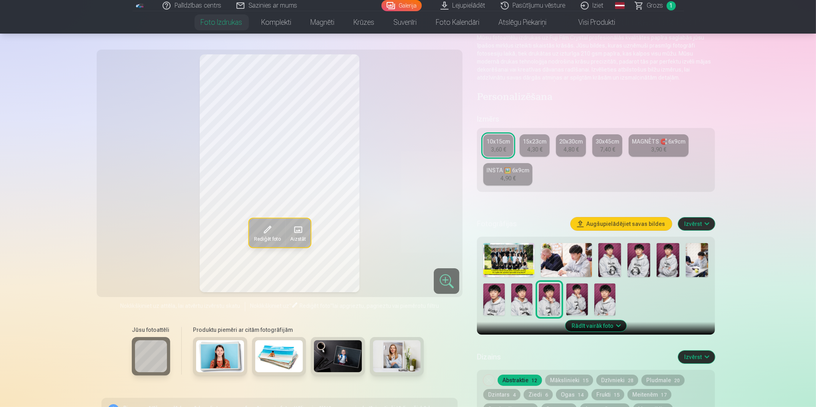
scroll to position [80, 0]
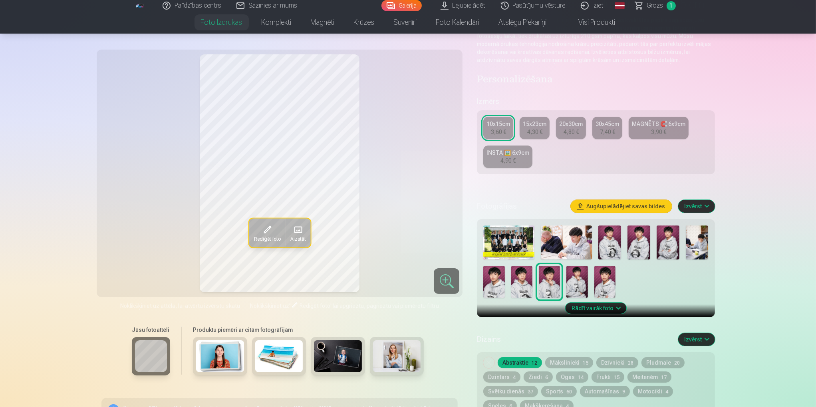
click at [555, 242] on img at bounding box center [566, 242] width 51 height 34
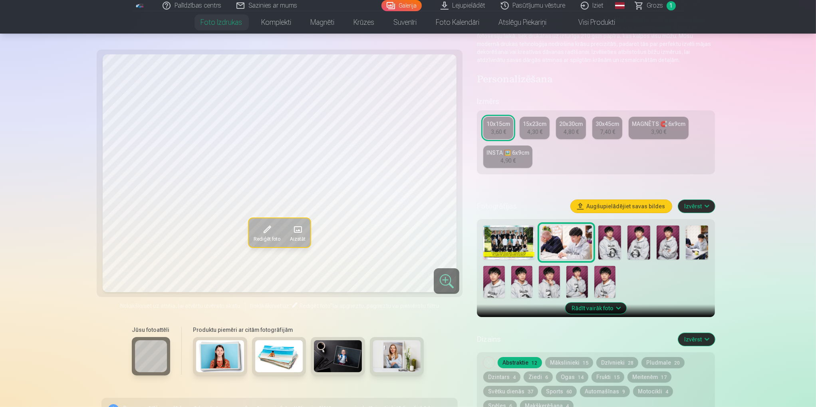
click at [687, 239] on img at bounding box center [697, 242] width 23 height 34
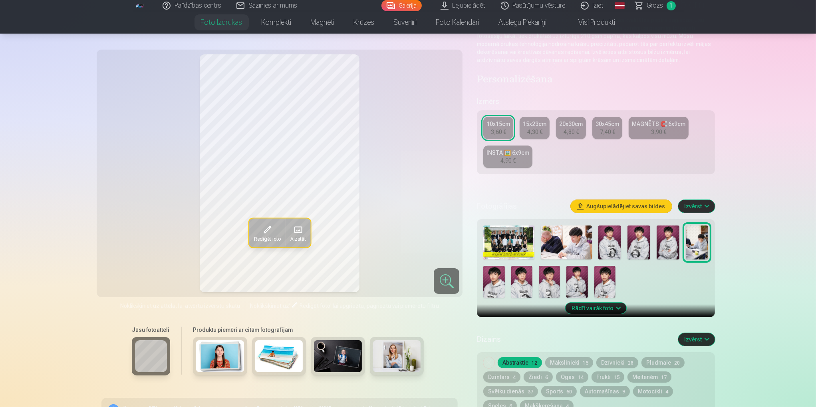
click at [565, 240] on img at bounding box center [566, 242] width 51 height 34
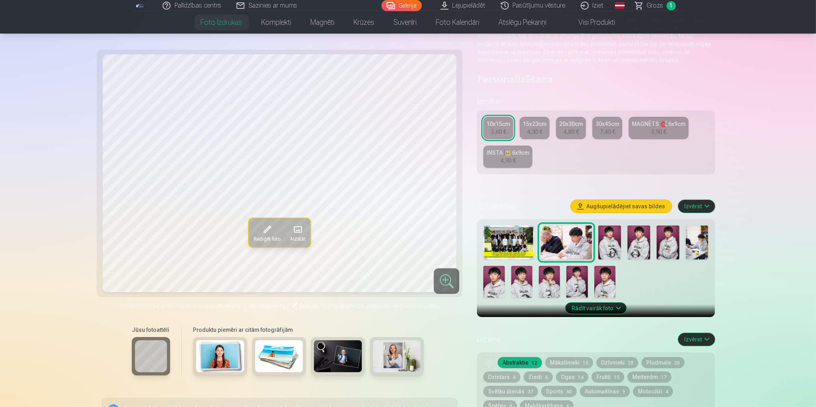
click at [697, 255] on img at bounding box center [697, 242] width 23 height 34
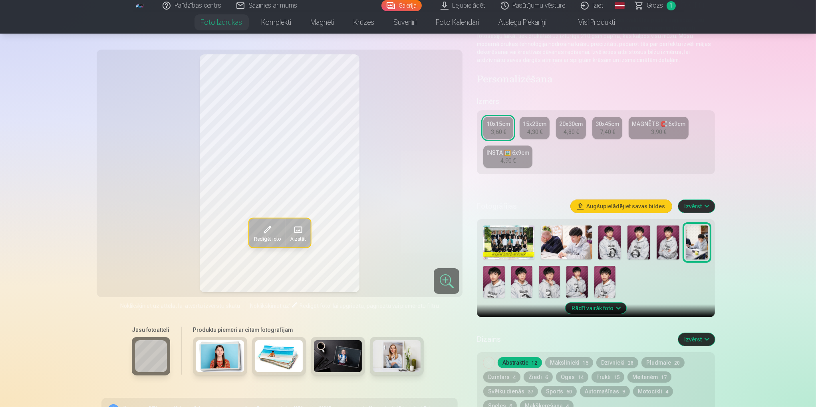
click at [567, 248] on img at bounding box center [566, 242] width 51 height 34
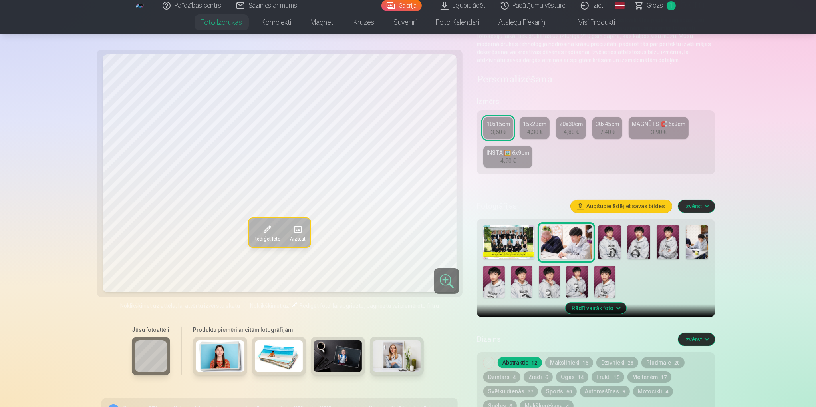
click at [703, 251] on img at bounding box center [697, 242] width 23 height 34
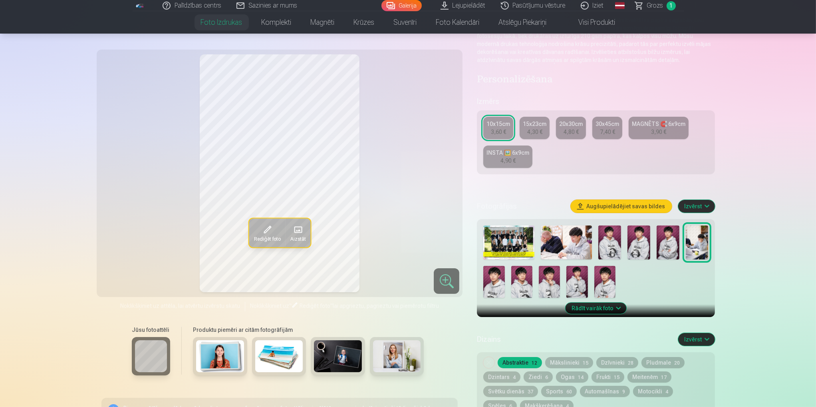
click at [572, 246] on img at bounding box center [566, 242] width 51 height 34
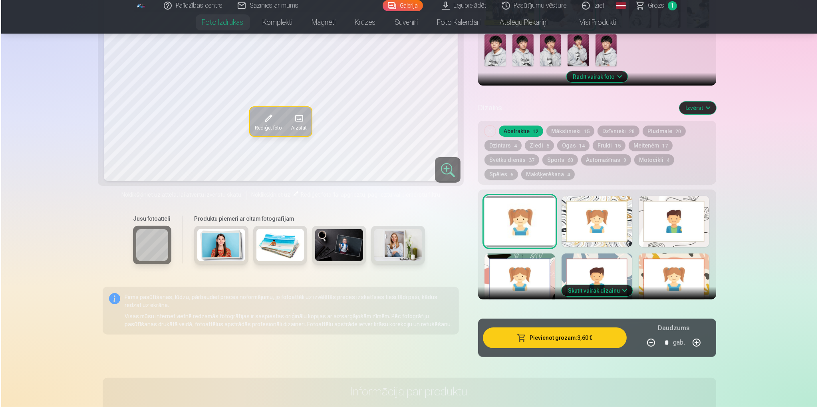
scroll to position [319, 0]
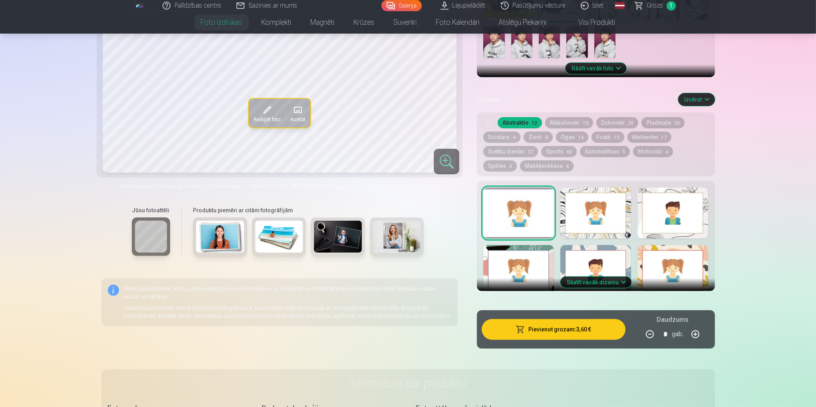
click at [570, 331] on button "Pievienot grozam : 3,60 €" at bounding box center [553, 329] width 143 height 21
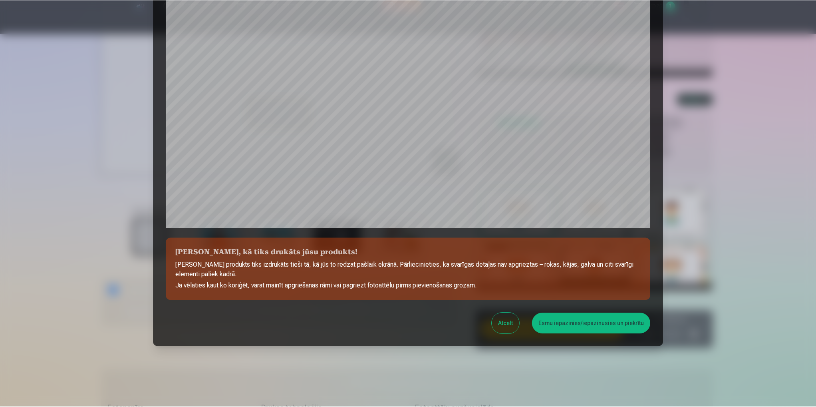
scroll to position [169, 0]
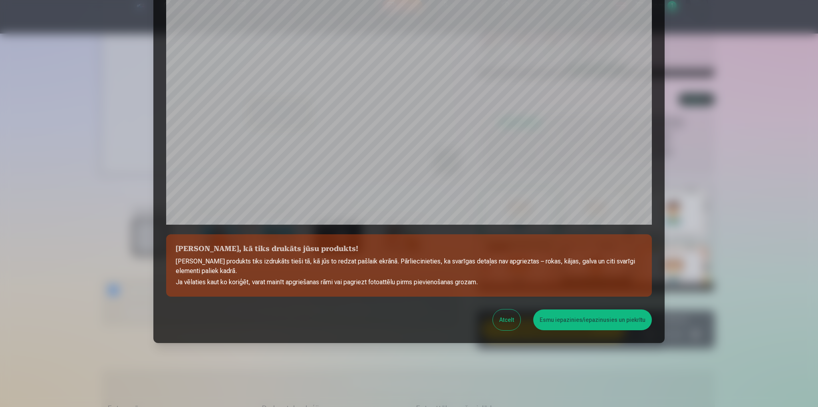
click at [599, 321] on button "Esmu iepazinies/iepazinusies un piekrītu" at bounding box center [592, 319] width 119 height 21
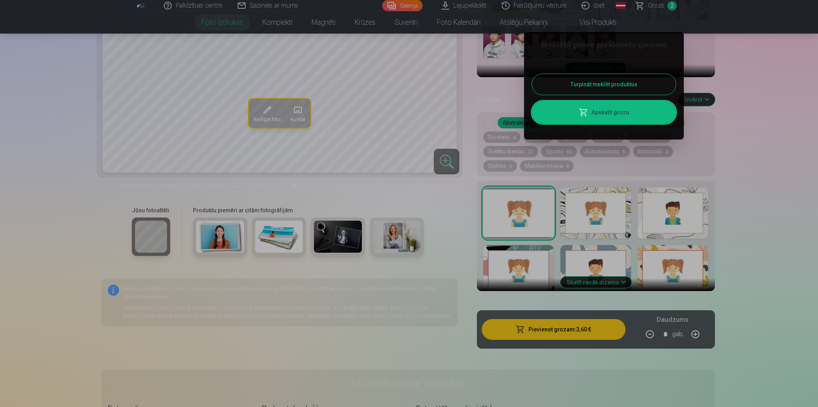
click at [607, 111] on link "Apskatīt grozu" at bounding box center [604, 112] width 144 height 22
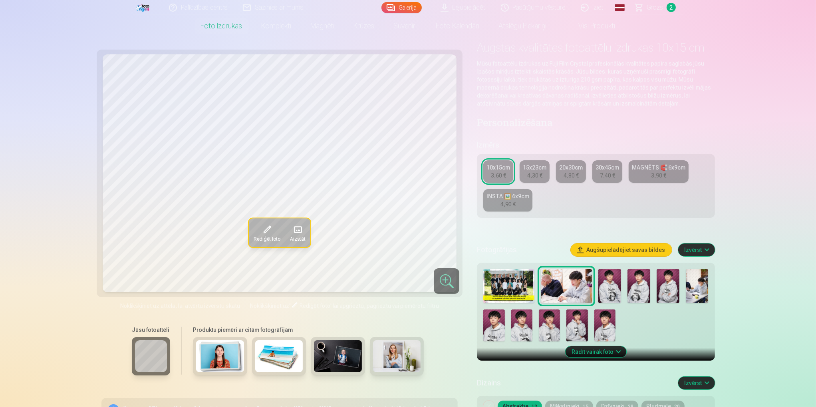
scroll to position [40, 0]
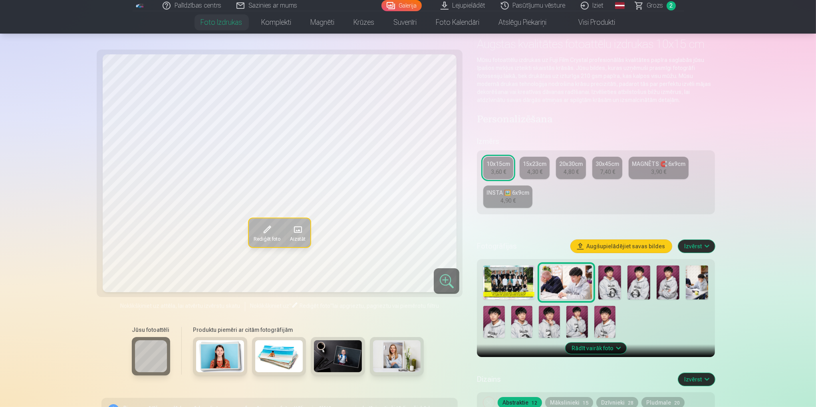
click at [617, 283] on img at bounding box center [609, 282] width 23 height 34
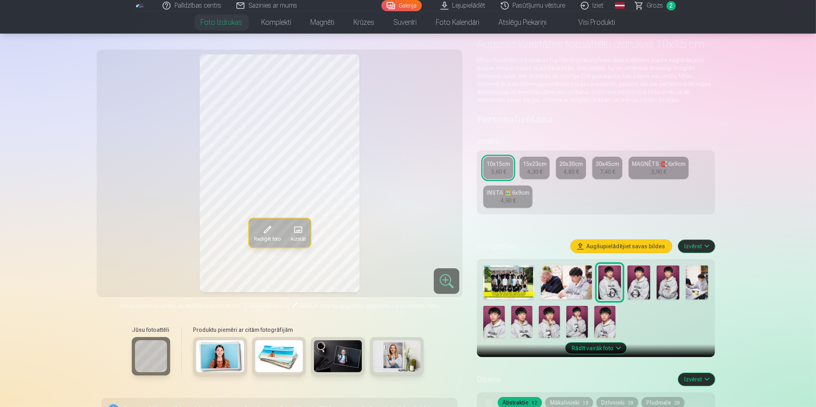
click at [641, 286] on img at bounding box center [638, 282] width 23 height 34
click at [606, 284] on img at bounding box center [609, 282] width 23 height 34
click at [640, 288] on img at bounding box center [638, 282] width 23 height 34
click at [611, 284] on img at bounding box center [609, 282] width 23 height 34
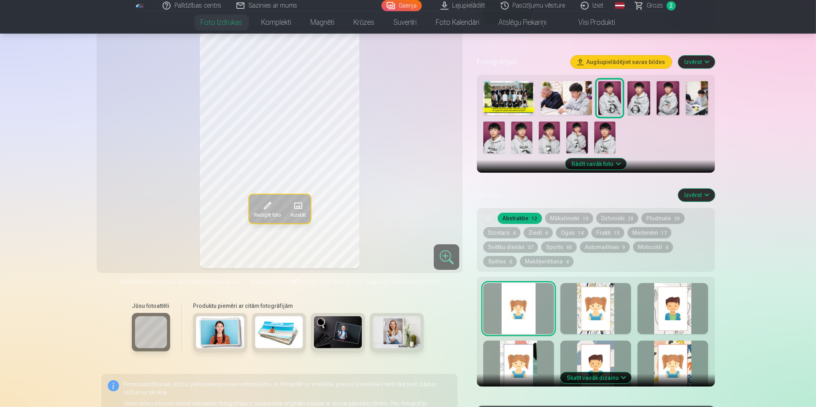
scroll to position [240, 0]
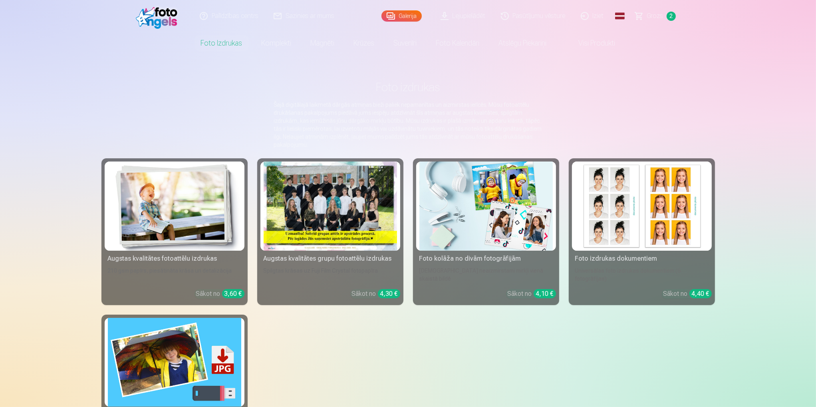
click at [172, 206] on img at bounding box center [174, 205] width 133 height 89
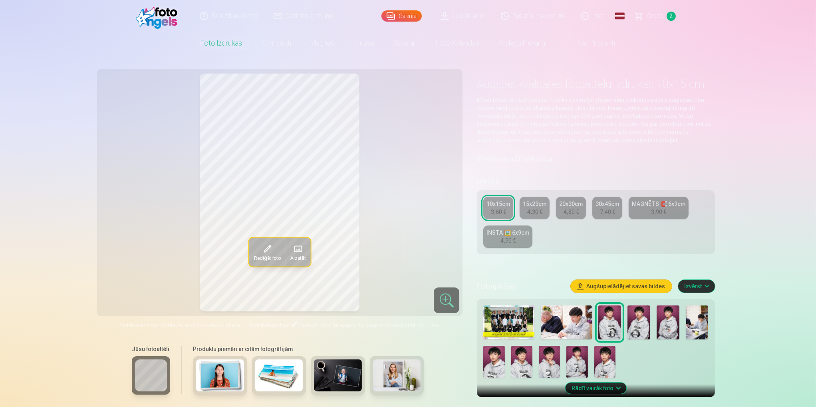
click at [518, 371] on img at bounding box center [521, 361] width 21 height 32
click at [609, 315] on img at bounding box center [609, 322] width 23 height 34
click at [526, 364] on img at bounding box center [521, 361] width 21 height 32
click at [620, 330] on img at bounding box center [609, 322] width 23 height 34
click at [523, 367] on img at bounding box center [521, 361] width 21 height 32
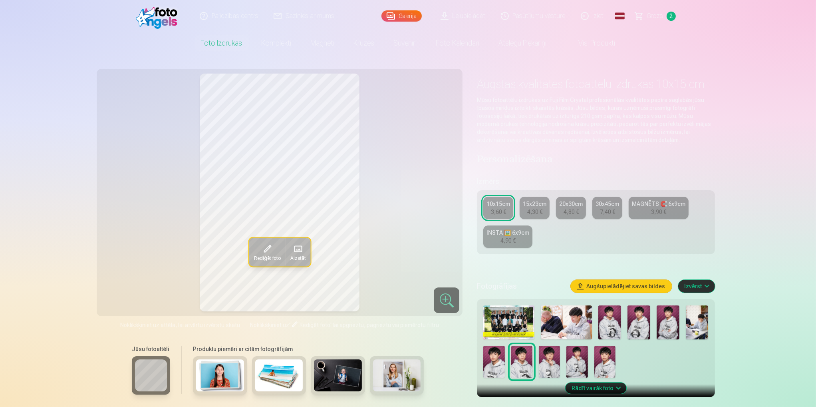
click at [553, 369] on img at bounding box center [549, 361] width 21 height 32
click at [577, 368] on img at bounding box center [576, 361] width 21 height 32
click at [526, 366] on img at bounding box center [521, 361] width 21 height 32
click at [636, 329] on img at bounding box center [638, 322] width 23 height 34
click at [672, 338] on img at bounding box center [667, 322] width 23 height 34
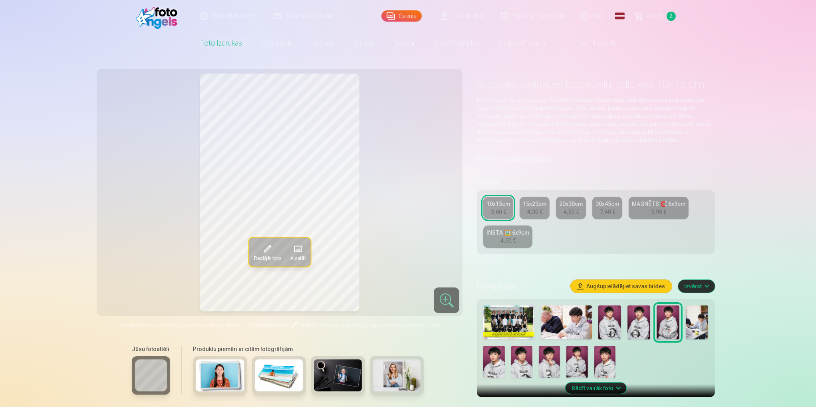
click at [526, 361] on img at bounding box center [521, 361] width 21 height 32
click at [671, 328] on img at bounding box center [667, 322] width 23 height 34
click at [532, 368] on div at bounding box center [595, 341] width 231 height 79
click at [609, 310] on img at bounding box center [609, 322] width 23 height 34
click at [489, 354] on img at bounding box center [493, 361] width 21 height 32
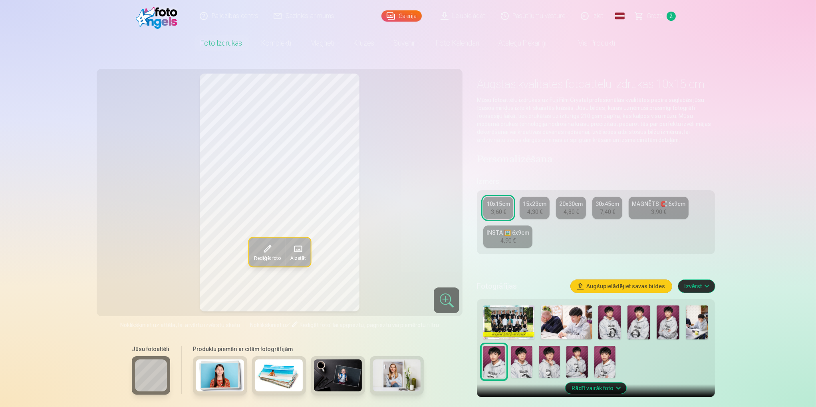
click at [610, 330] on img at bounding box center [609, 322] width 23 height 34
click at [520, 368] on img at bounding box center [521, 361] width 21 height 32
click at [617, 331] on img at bounding box center [609, 322] width 23 height 34
click at [515, 375] on img at bounding box center [521, 361] width 21 height 32
click at [644, 327] on img at bounding box center [638, 322] width 23 height 34
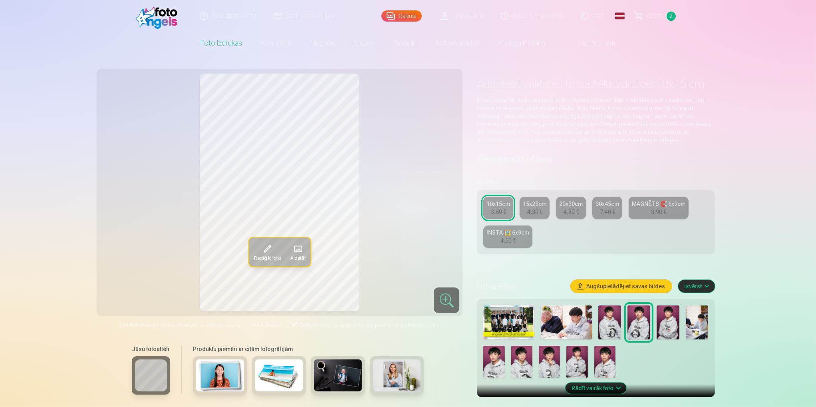
click at [503, 360] on img at bounding box center [493, 361] width 21 height 32
click at [672, 326] on img at bounding box center [667, 322] width 23 height 34
click at [612, 364] on img at bounding box center [604, 361] width 21 height 32
click at [674, 328] on img at bounding box center [667, 322] width 23 height 34
click at [606, 368] on img at bounding box center [604, 361] width 21 height 32
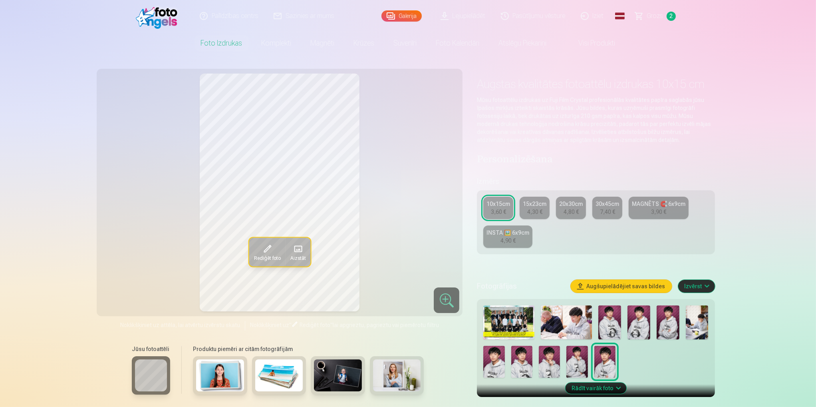
click at [608, 332] on img at bounding box center [609, 322] width 23 height 34
click at [524, 362] on img at bounding box center [521, 361] width 21 height 32
click at [609, 327] on img at bounding box center [609, 322] width 23 height 34
click at [526, 367] on img at bounding box center [521, 361] width 21 height 32
click at [614, 323] on img at bounding box center [609, 322] width 23 height 34
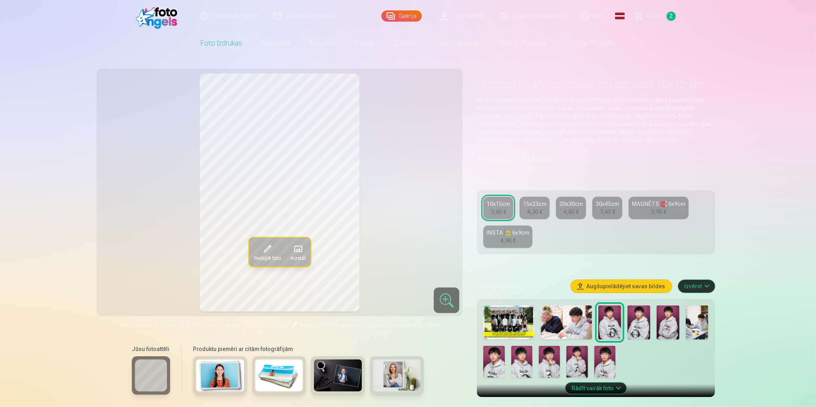
click at [642, 329] on img at bounding box center [638, 322] width 23 height 34
click at [677, 323] on img at bounding box center [667, 322] width 23 height 34
click at [579, 363] on img at bounding box center [576, 361] width 21 height 32
click at [609, 373] on img at bounding box center [604, 361] width 21 height 32
click at [644, 329] on img at bounding box center [638, 322] width 23 height 34
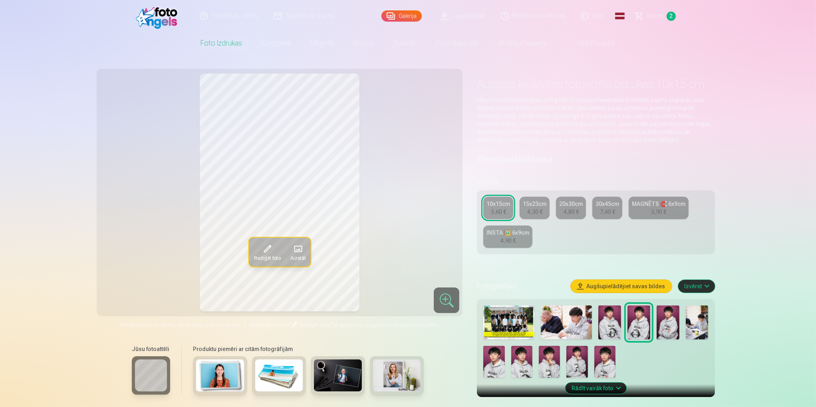
click at [495, 365] on img at bounding box center [493, 361] width 21 height 32
click at [643, 325] on img at bounding box center [638, 322] width 23 height 34
click at [490, 369] on img at bounding box center [493, 361] width 21 height 32
click at [642, 325] on img at bounding box center [638, 322] width 23 height 34
click at [494, 367] on img at bounding box center [493, 361] width 21 height 32
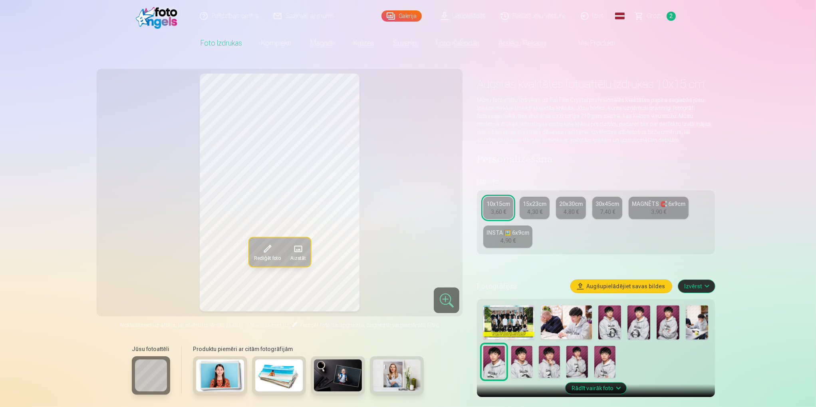
click at [606, 313] on img at bounding box center [609, 322] width 23 height 34
click at [644, 323] on img at bounding box center [638, 322] width 23 height 34
click at [497, 358] on img at bounding box center [493, 361] width 21 height 32
click at [529, 376] on img at bounding box center [521, 361] width 21 height 32
click at [541, 366] on img at bounding box center [549, 361] width 21 height 32
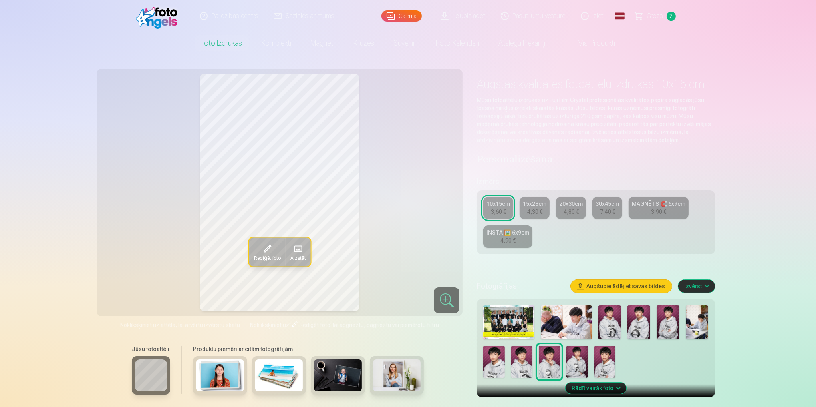
click at [617, 320] on img at bounding box center [609, 322] width 23 height 34
click at [646, 329] on img at bounding box center [638, 322] width 23 height 34
click at [670, 329] on img at bounding box center [667, 322] width 23 height 34
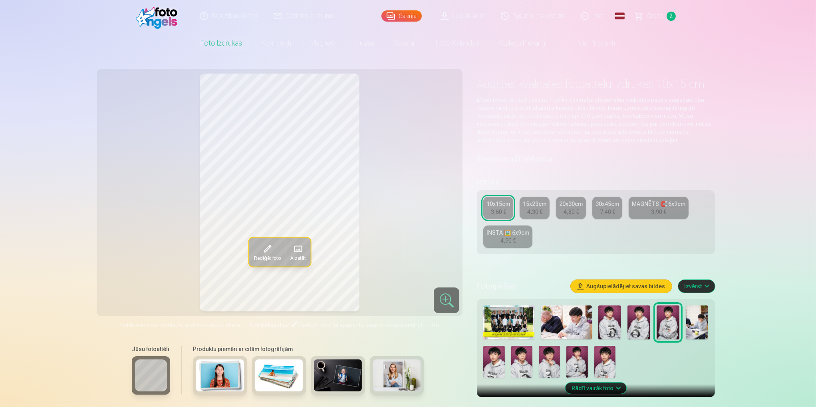
click at [604, 326] on img at bounding box center [609, 322] width 23 height 34
click at [672, 326] on img at bounding box center [667, 322] width 23 height 34
click at [575, 369] on img at bounding box center [576, 361] width 21 height 32
click at [552, 367] on img at bounding box center [549, 361] width 21 height 32
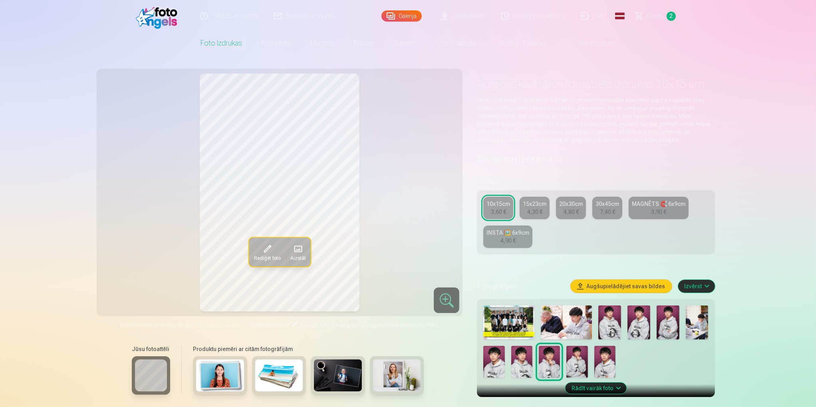
click at [581, 367] on img at bounding box center [576, 361] width 21 height 32
click at [614, 331] on img at bounding box center [609, 322] width 23 height 34
click at [668, 332] on img at bounding box center [667, 322] width 23 height 34
click at [579, 367] on img at bounding box center [576, 361] width 21 height 32
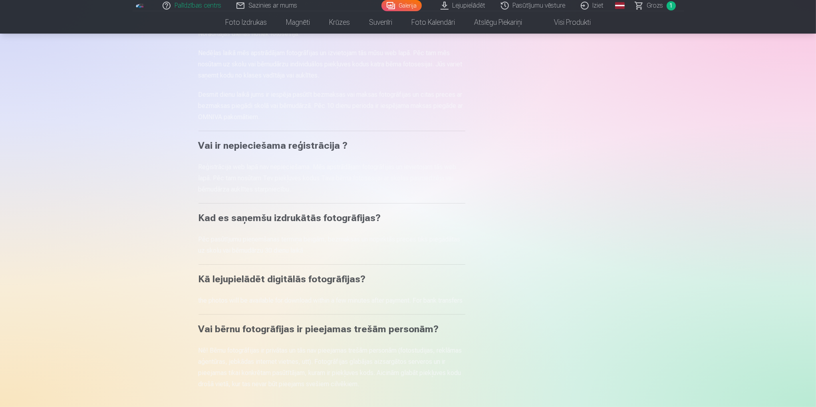
scroll to position [349, 0]
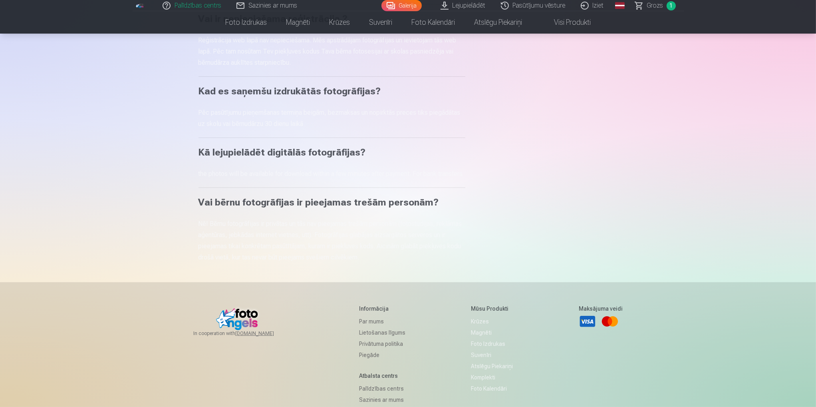
drag, startPoint x: 553, startPoint y: 190, endPoint x: 552, endPoint y: 183, distance: 7.0
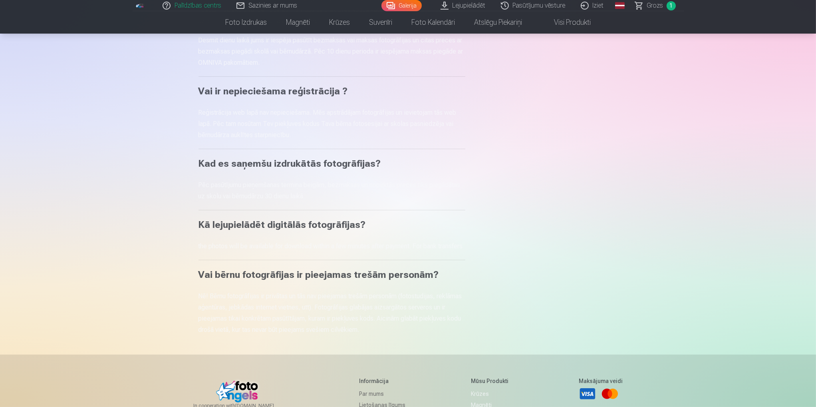
scroll to position [280, 0]
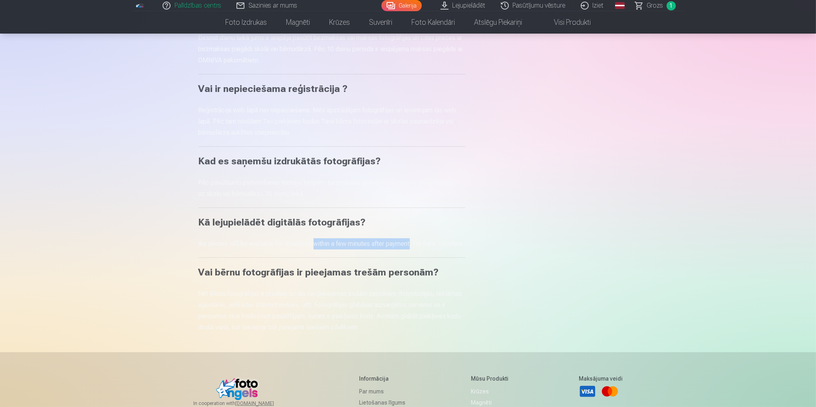
drag, startPoint x: 314, startPoint y: 244, endPoint x: 416, endPoint y: 245, distance: 102.2
click at [412, 245] on p "the photos will be available for download within a few minutes after payment. F…" at bounding box center [331, 243] width 267 height 11
click at [341, 249] on p "the photos will be available for download within a few minutes after payment. F…" at bounding box center [331, 243] width 267 height 11
drag, startPoint x: 337, startPoint y: 248, endPoint x: 263, endPoint y: 244, distance: 74.0
click at [335, 246] on p "the photos will be available for download within a few minutes after payment. F…" at bounding box center [331, 243] width 267 height 11
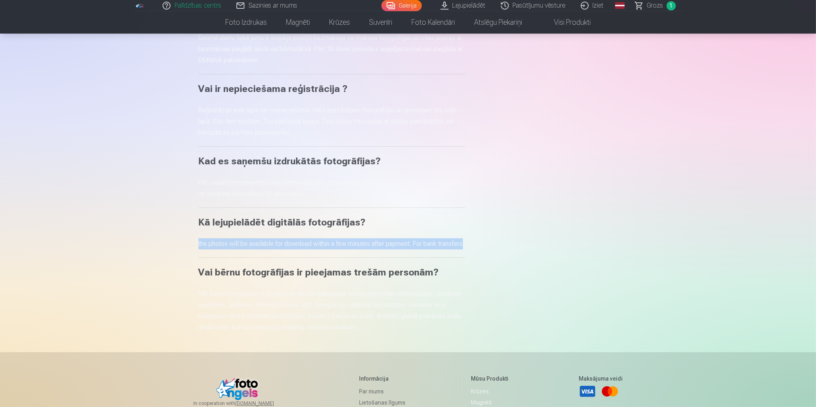
drag, startPoint x: 196, startPoint y: 243, endPoint x: 303, endPoint y: 258, distance: 108.8
click at [303, 258] on div "Palīdzības centrs Kur dabūt piekļuves kodu fotosesijai? Nedēļas laikā pēc fotos…" at bounding box center [408, 145] width 479 height 851
click at [318, 249] on p "the photos will be available for download within a few minutes after payment. F…" at bounding box center [331, 243] width 267 height 11
